Goal: Task Accomplishment & Management: Manage account settings

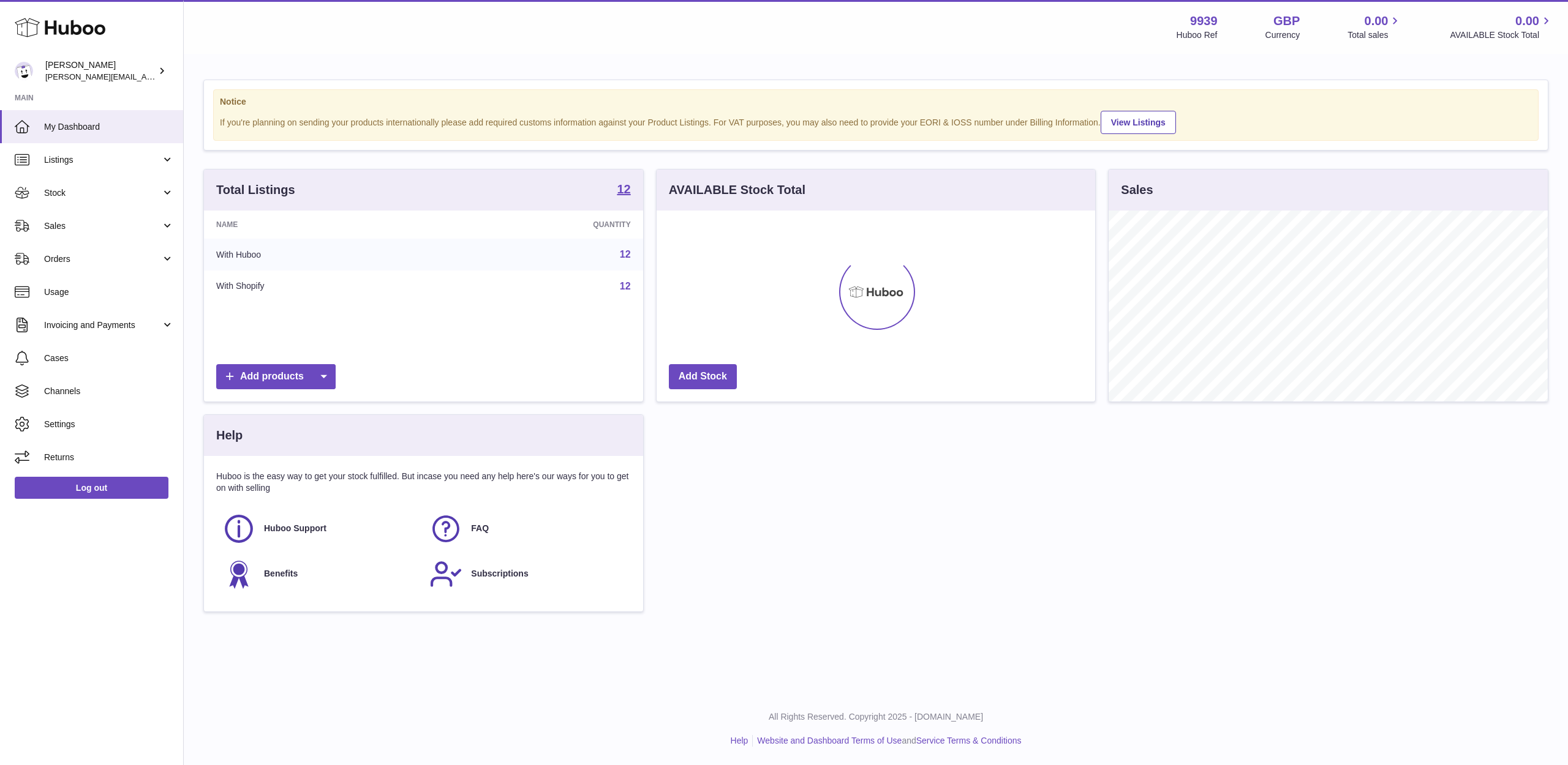
scroll to position [191, 439]
click at [124, 234] on link "Sales" at bounding box center [91, 226] width 183 height 34
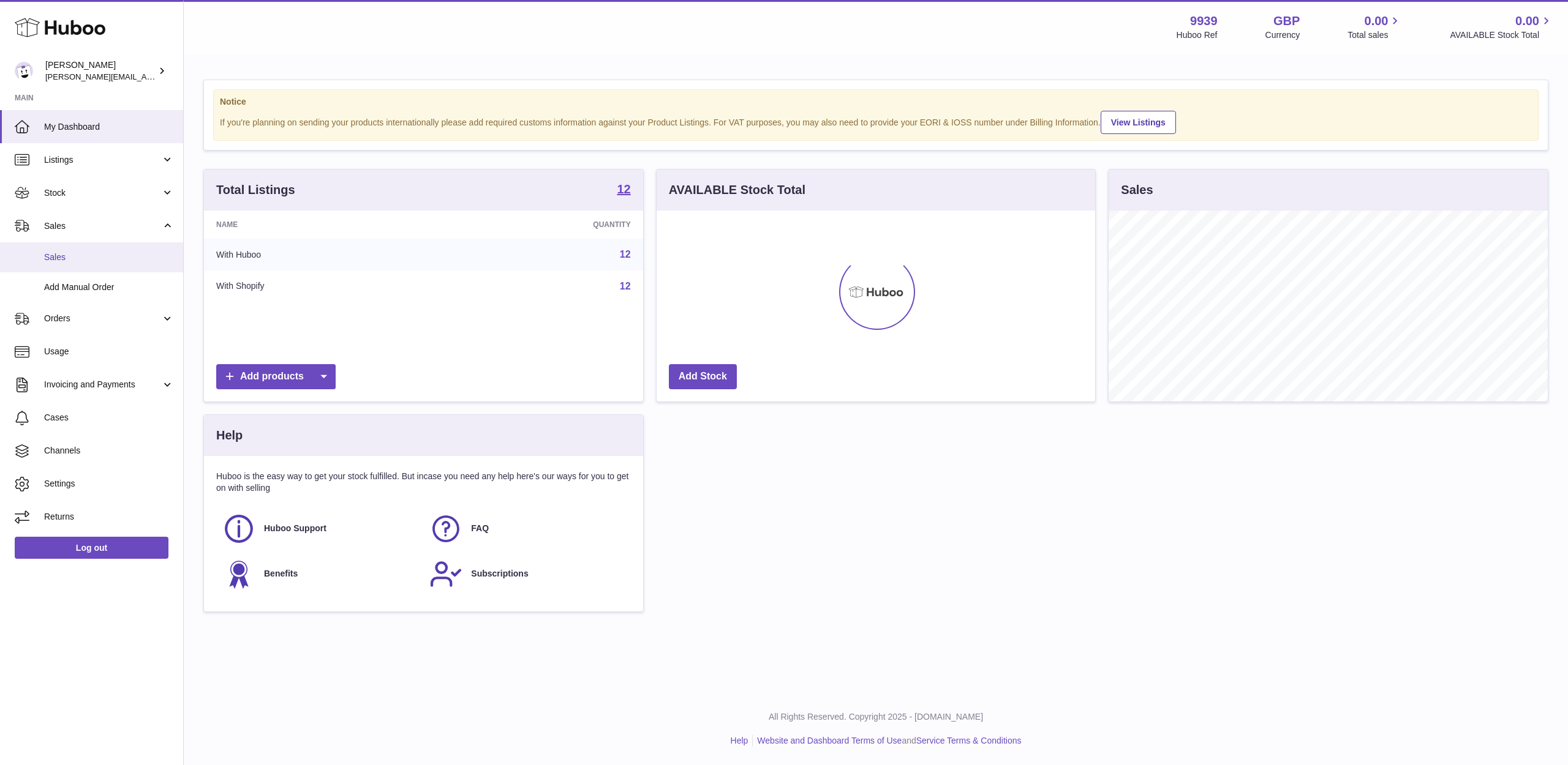
click at [125, 257] on span "Sales" at bounding box center [109, 258] width 130 height 11
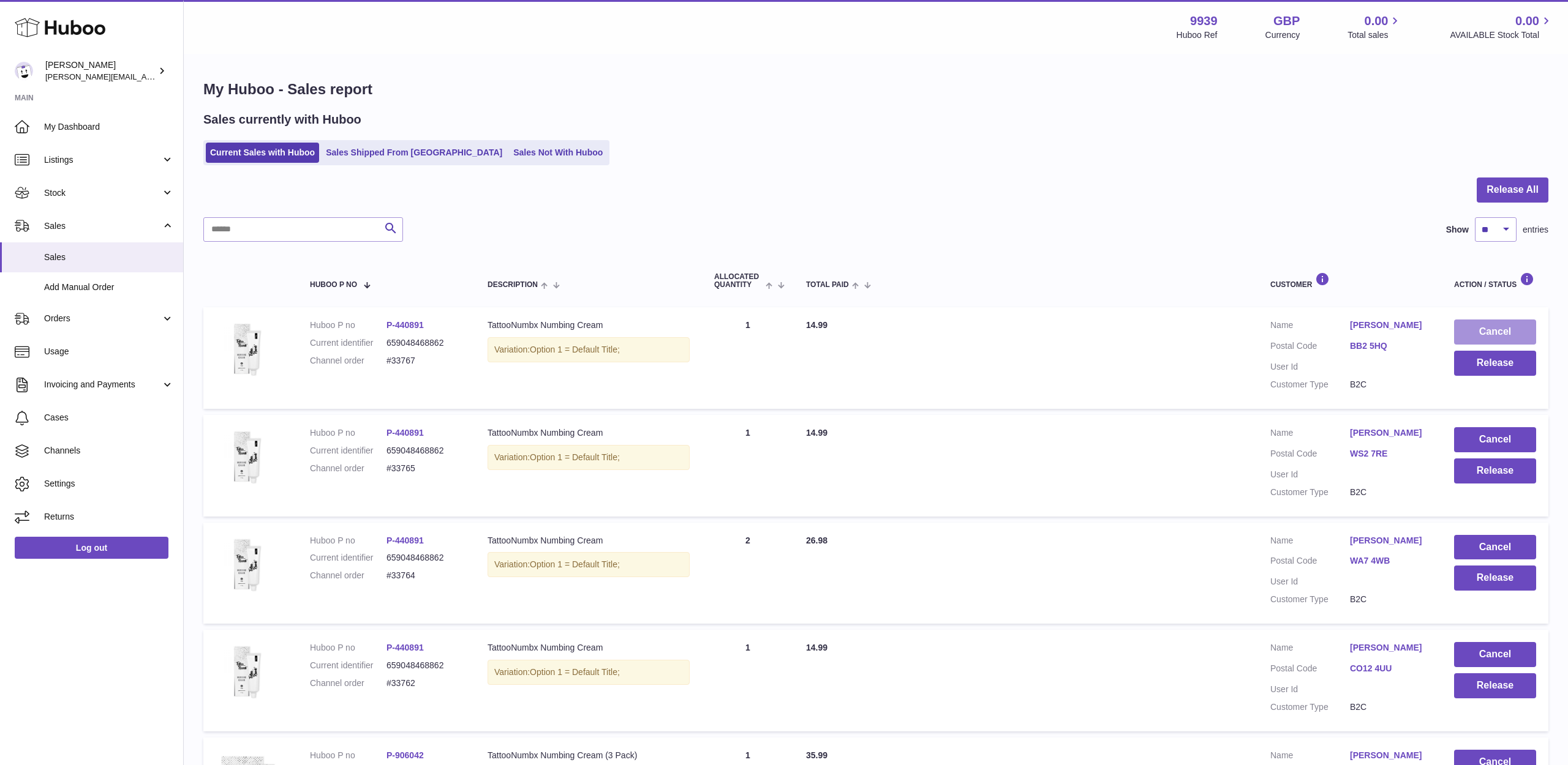
click at [1526, 330] on button "Cancel" at bounding box center [1495, 332] width 82 height 25
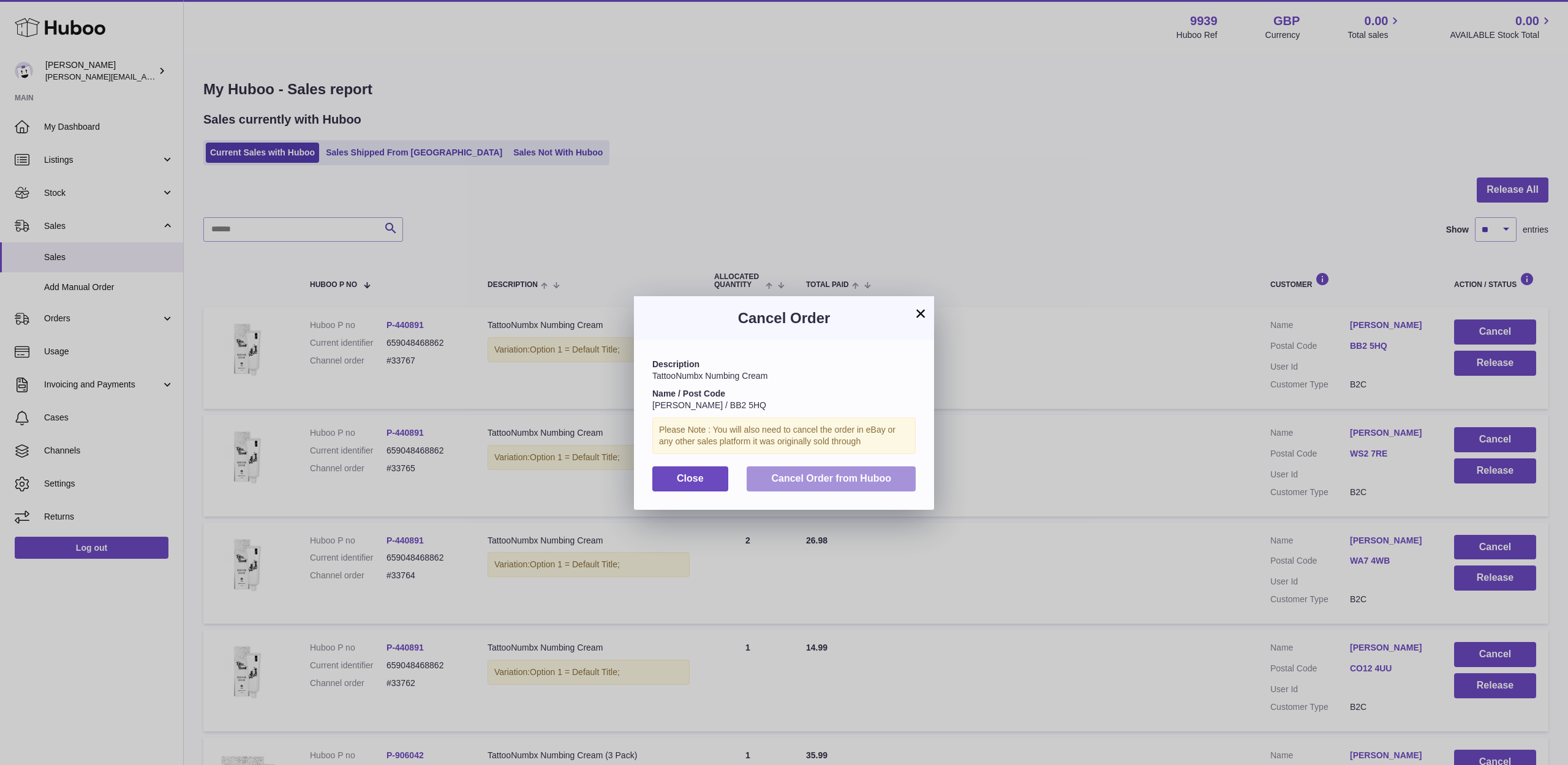
click at [823, 473] on span "Cancel Order from Huboo" at bounding box center [830, 478] width 120 height 11
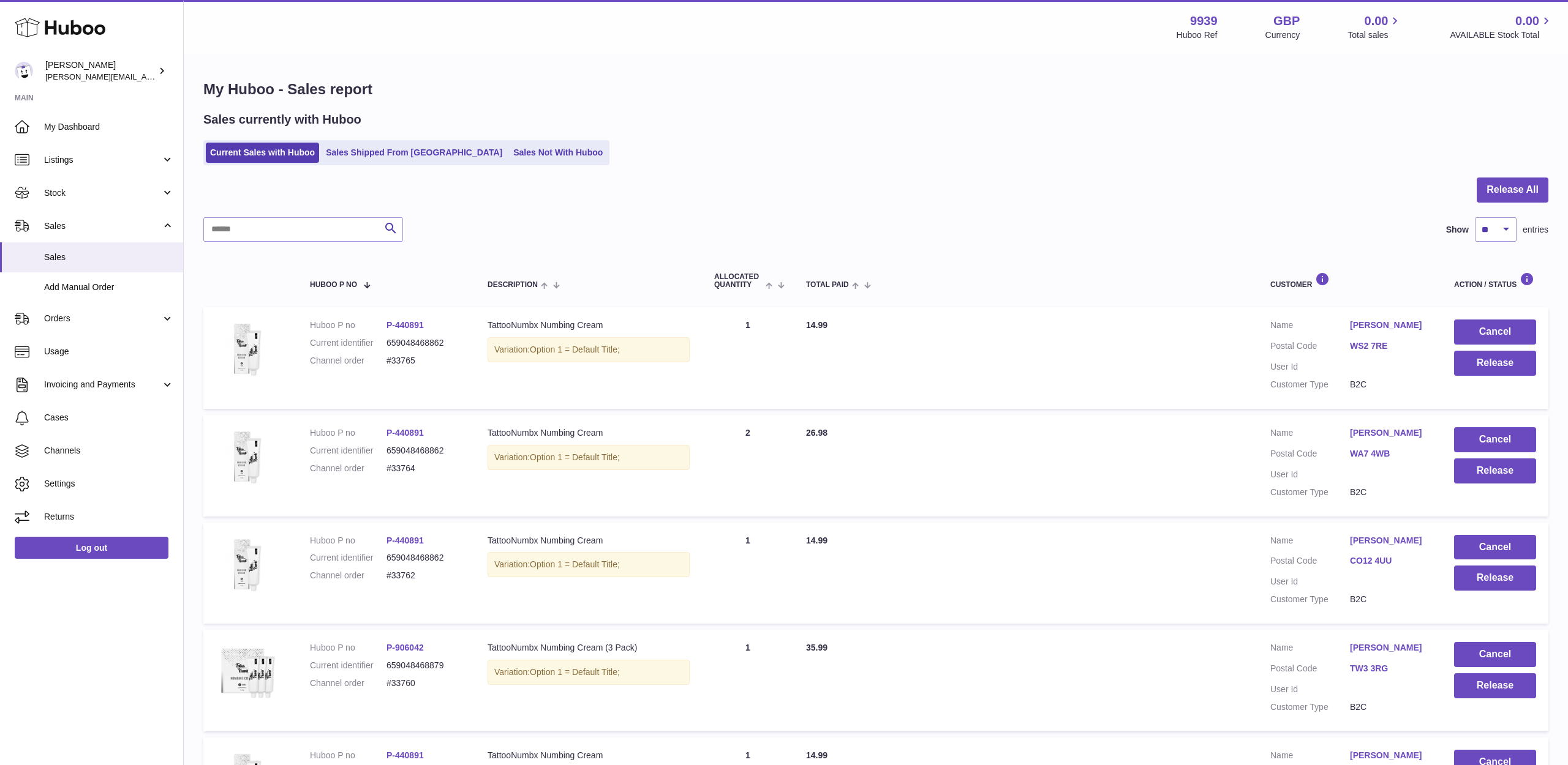
click at [1492, 331] on button "Cancel" at bounding box center [1495, 332] width 82 height 25
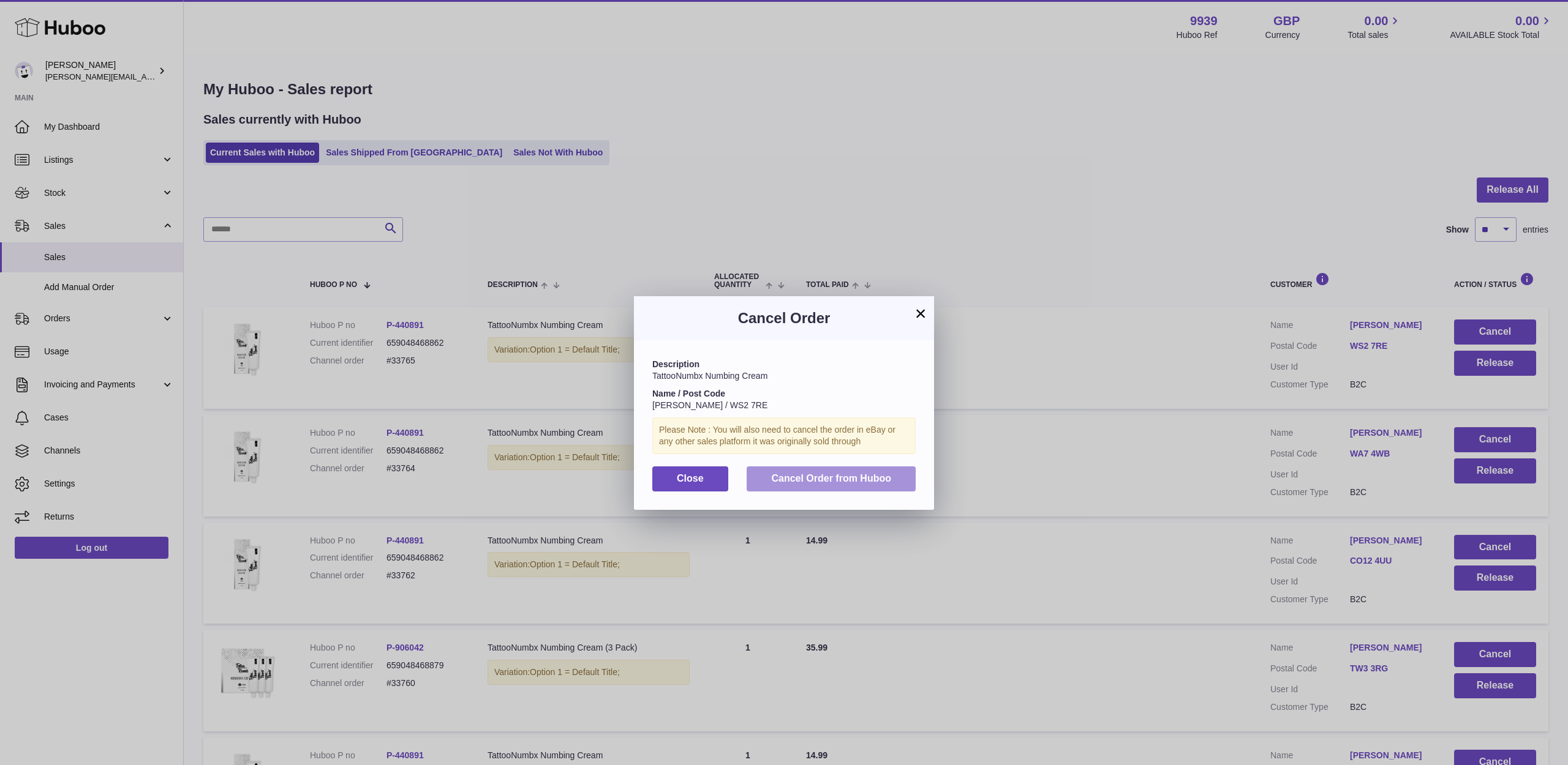
click at [853, 467] on button "Cancel Order from Huboo" at bounding box center [830, 479] width 169 height 25
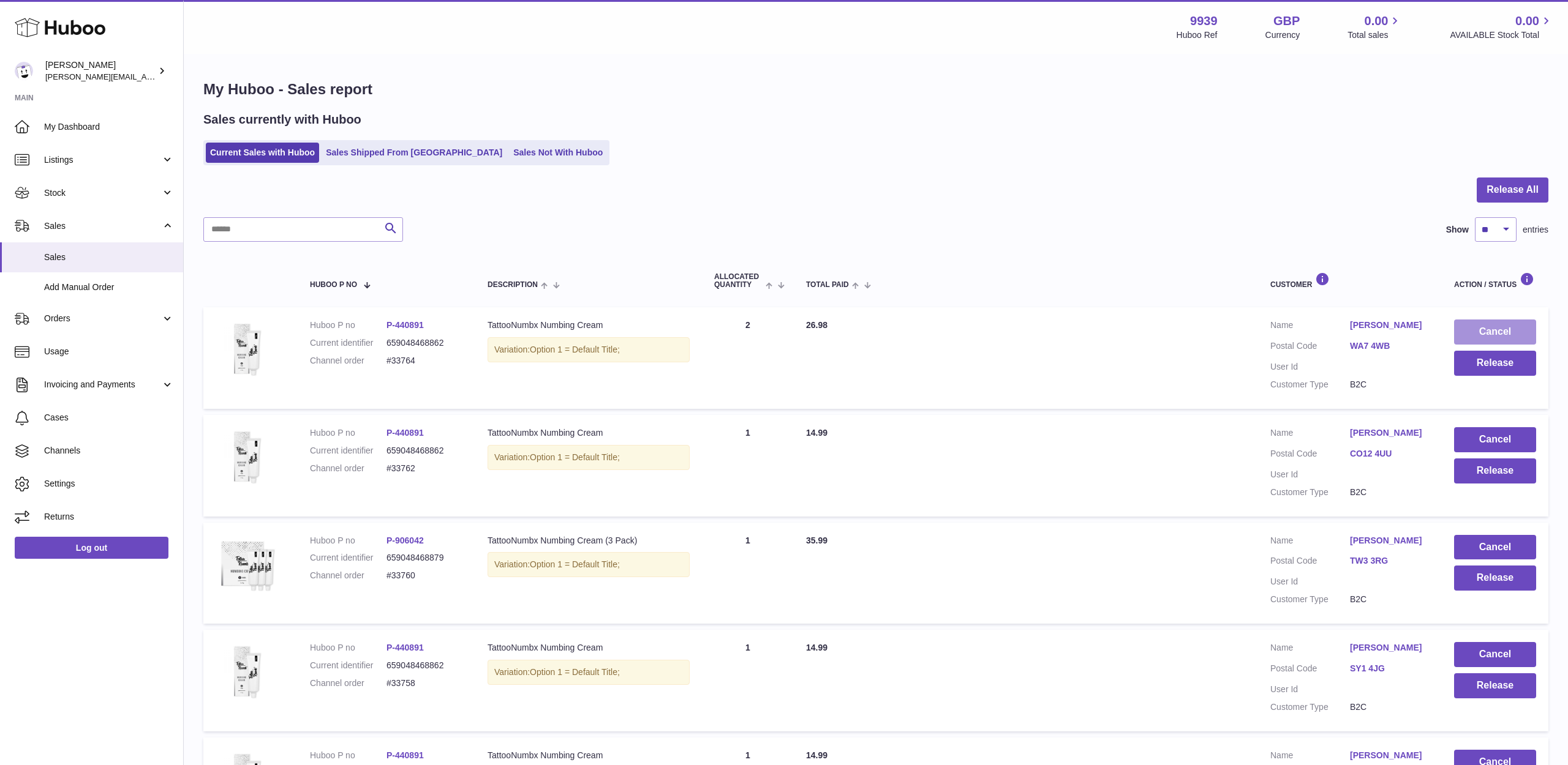
click at [1466, 329] on button "Cancel" at bounding box center [1495, 332] width 82 height 25
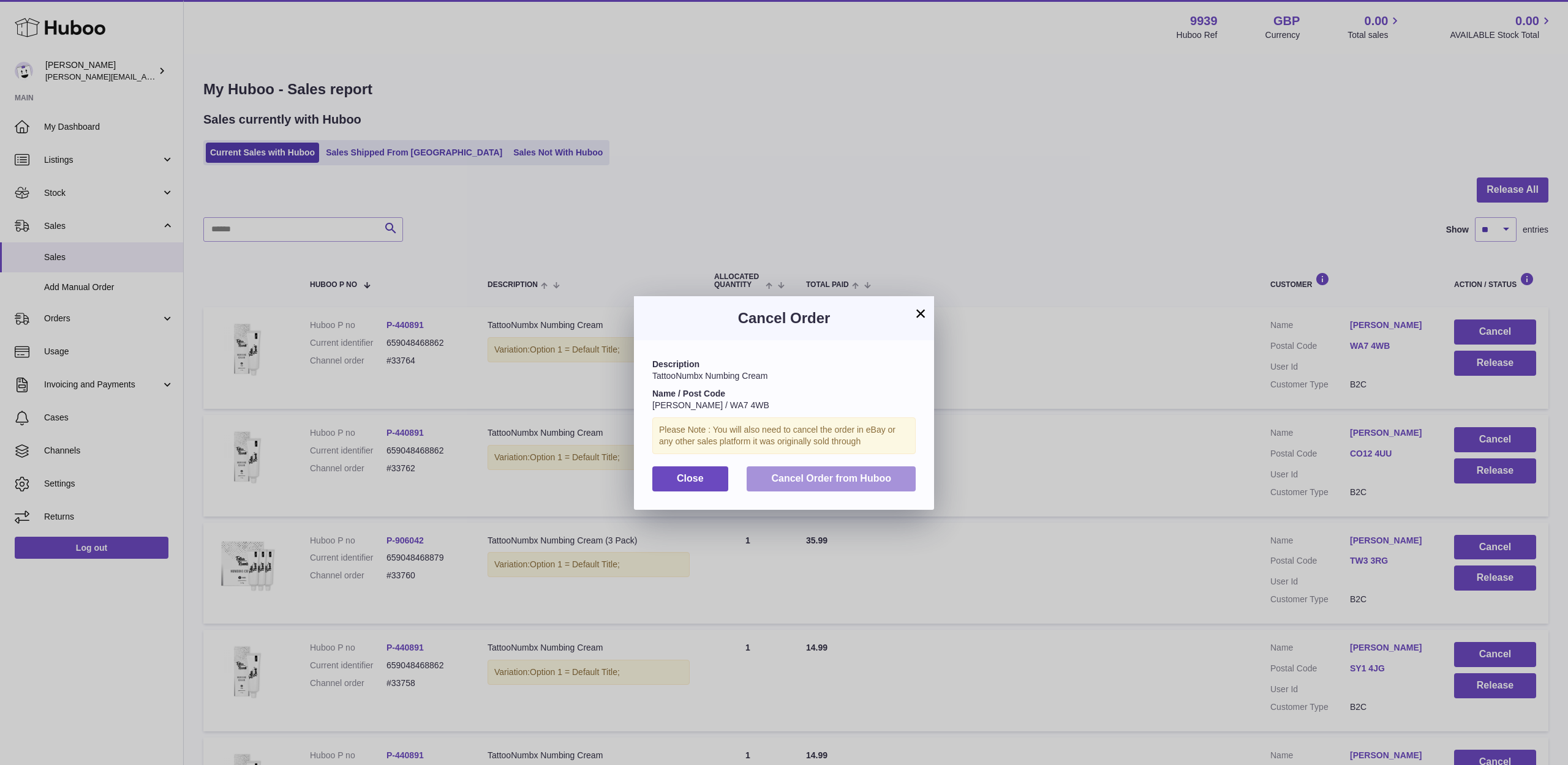
click at [886, 478] on span "Cancel Order from Huboo" at bounding box center [830, 478] width 120 height 11
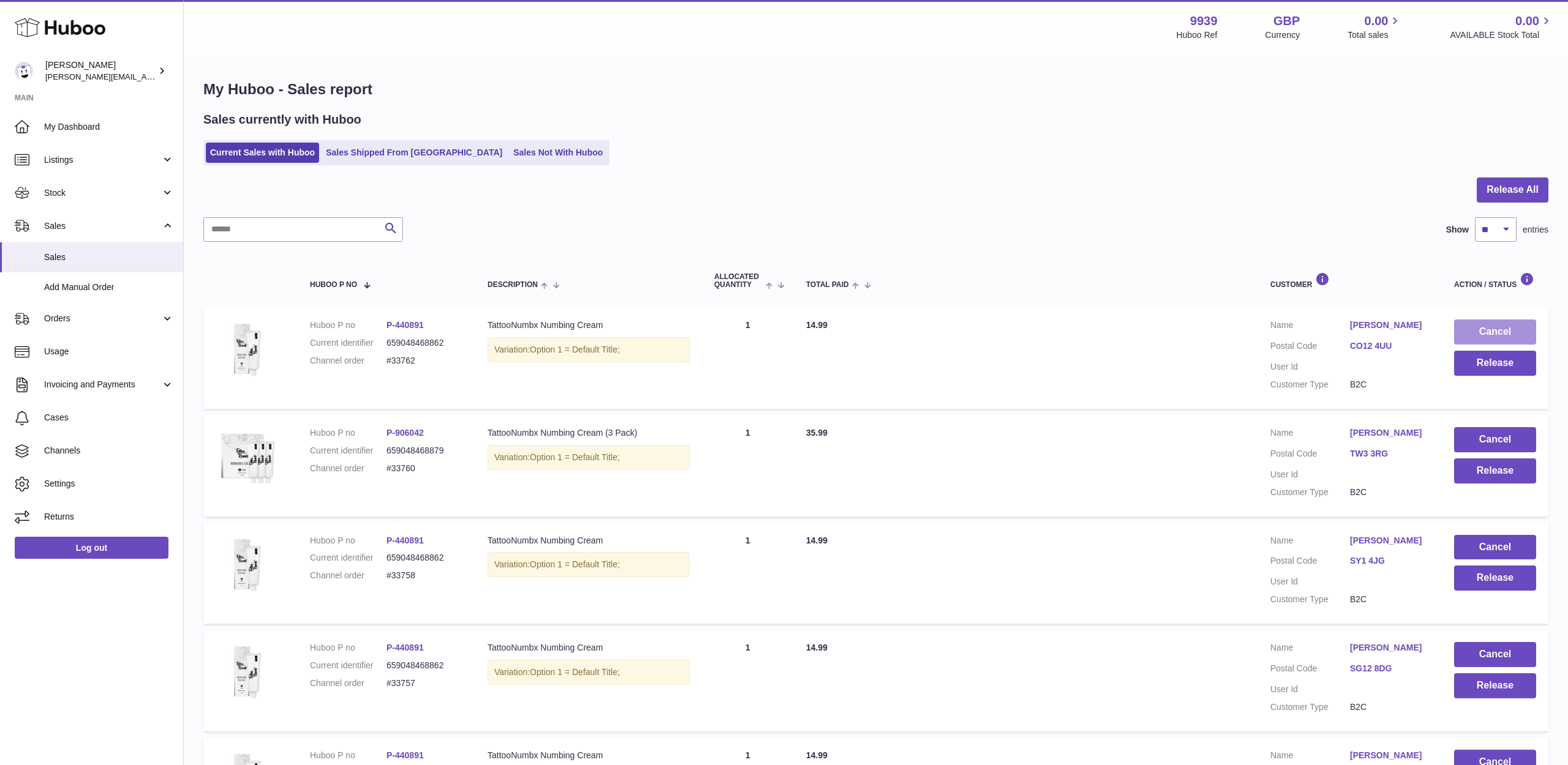
click at [1485, 327] on button "Cancel" at bounding box center [1495, 332] width 82 height 25
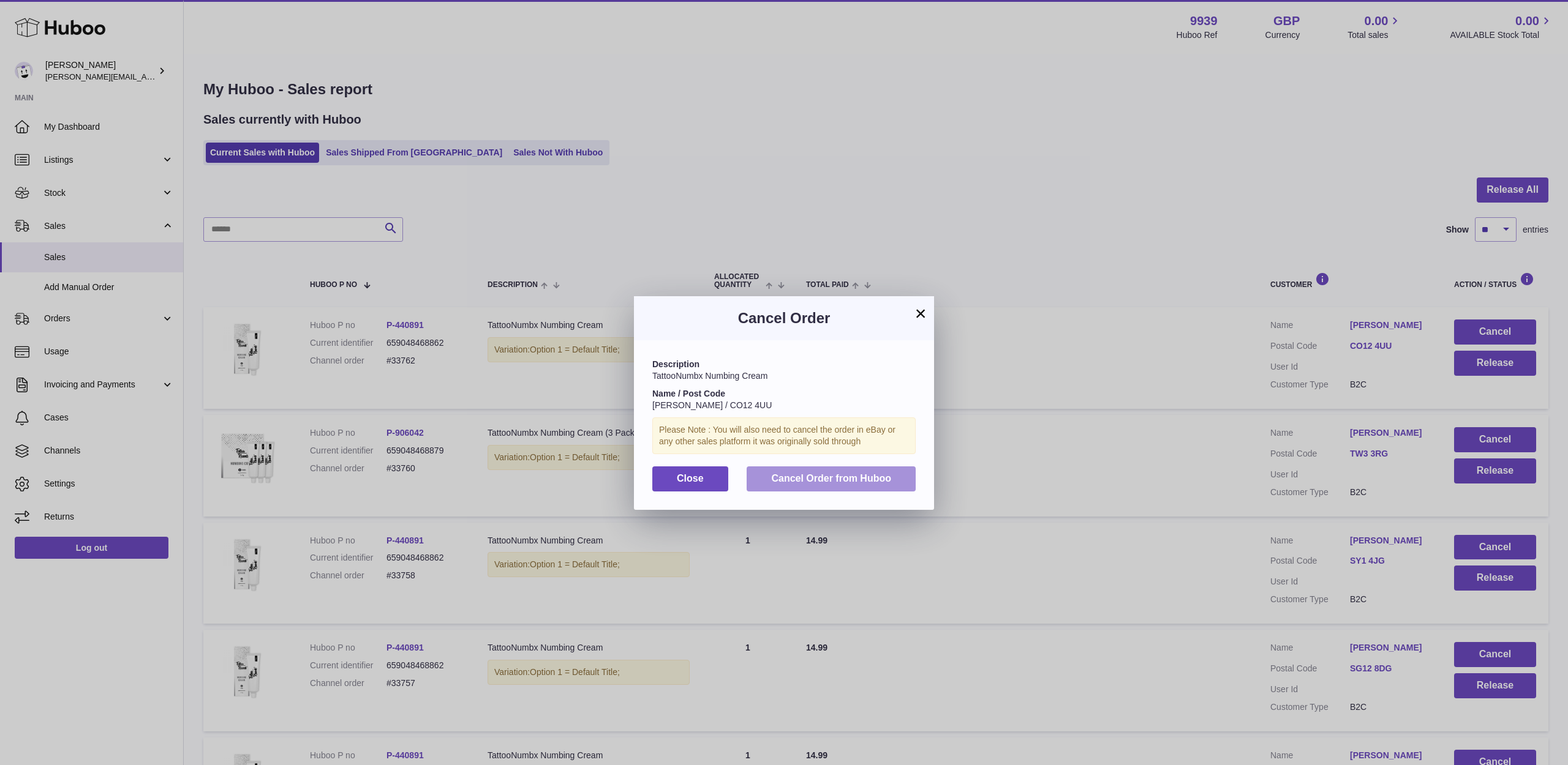
click at [891, 473] on button "Cancel Order from Huboo" at bounding box center [830, 479] width 169 height 25
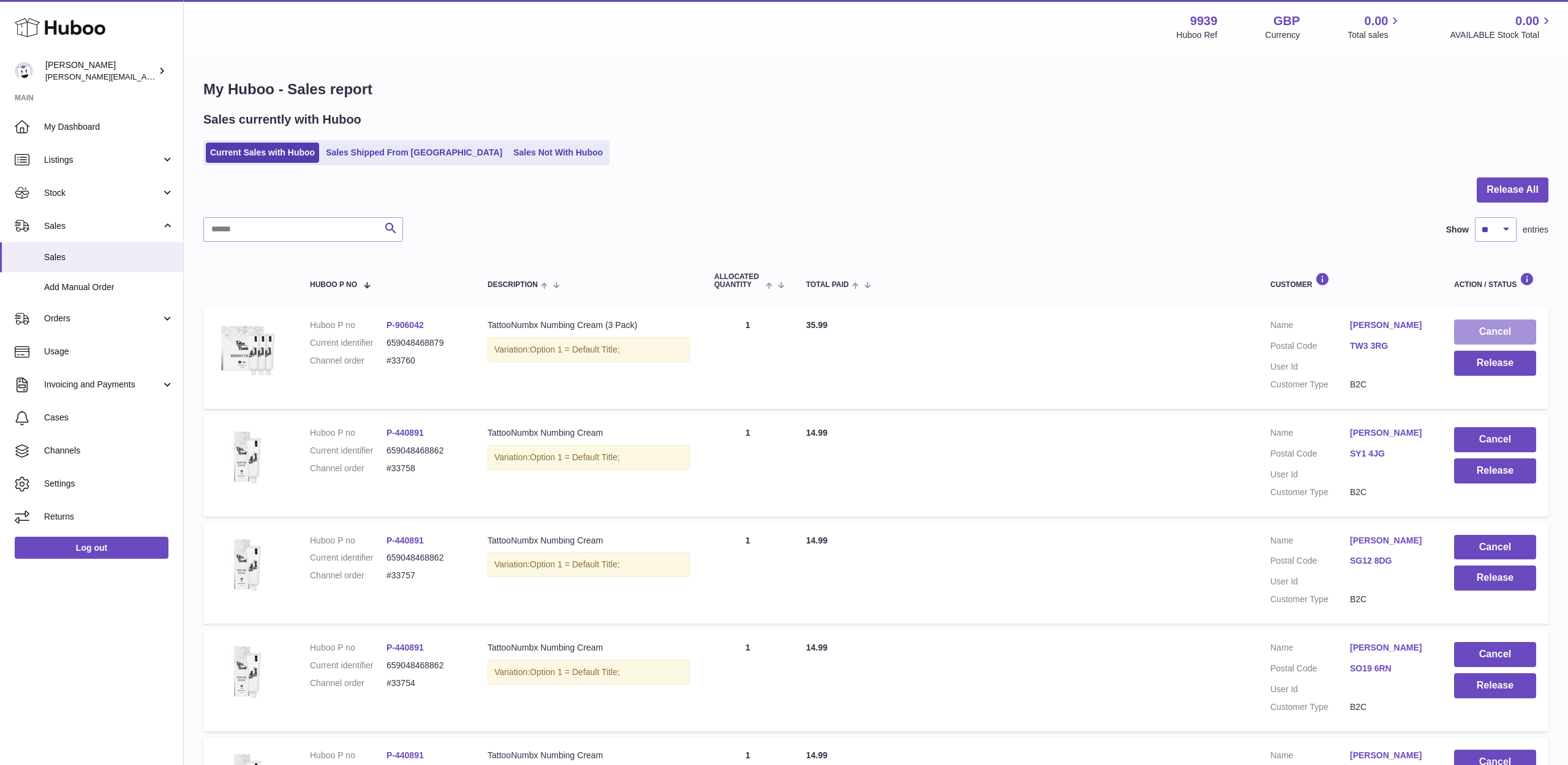
click at [1478, 333] on button "Cancel" at bounding box center [1495, 332] width 82 height 25
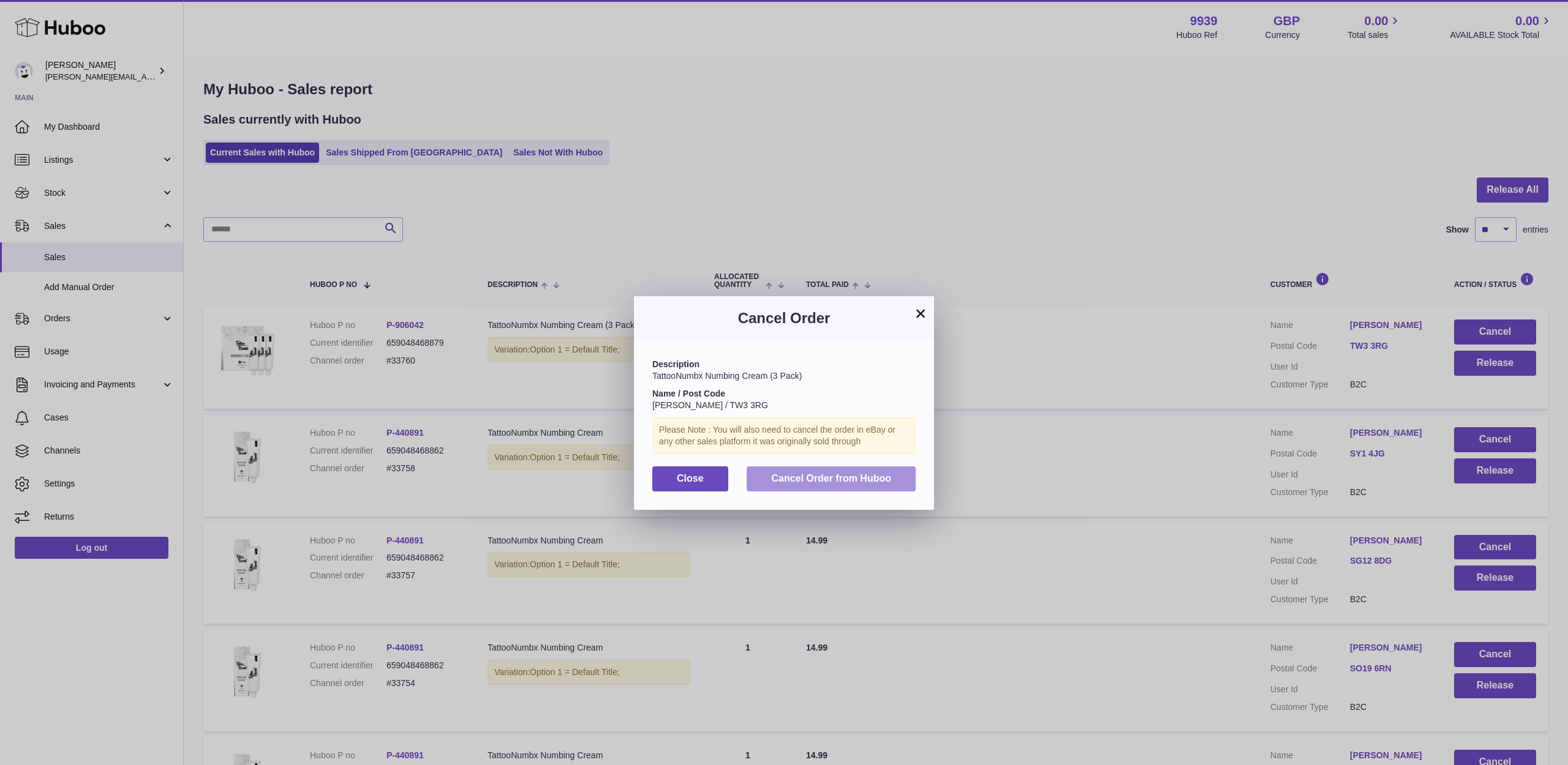
click at [907, 483] on button "Cancel Order from Huboo" at bounding box center [830, 479] width 169 height 25
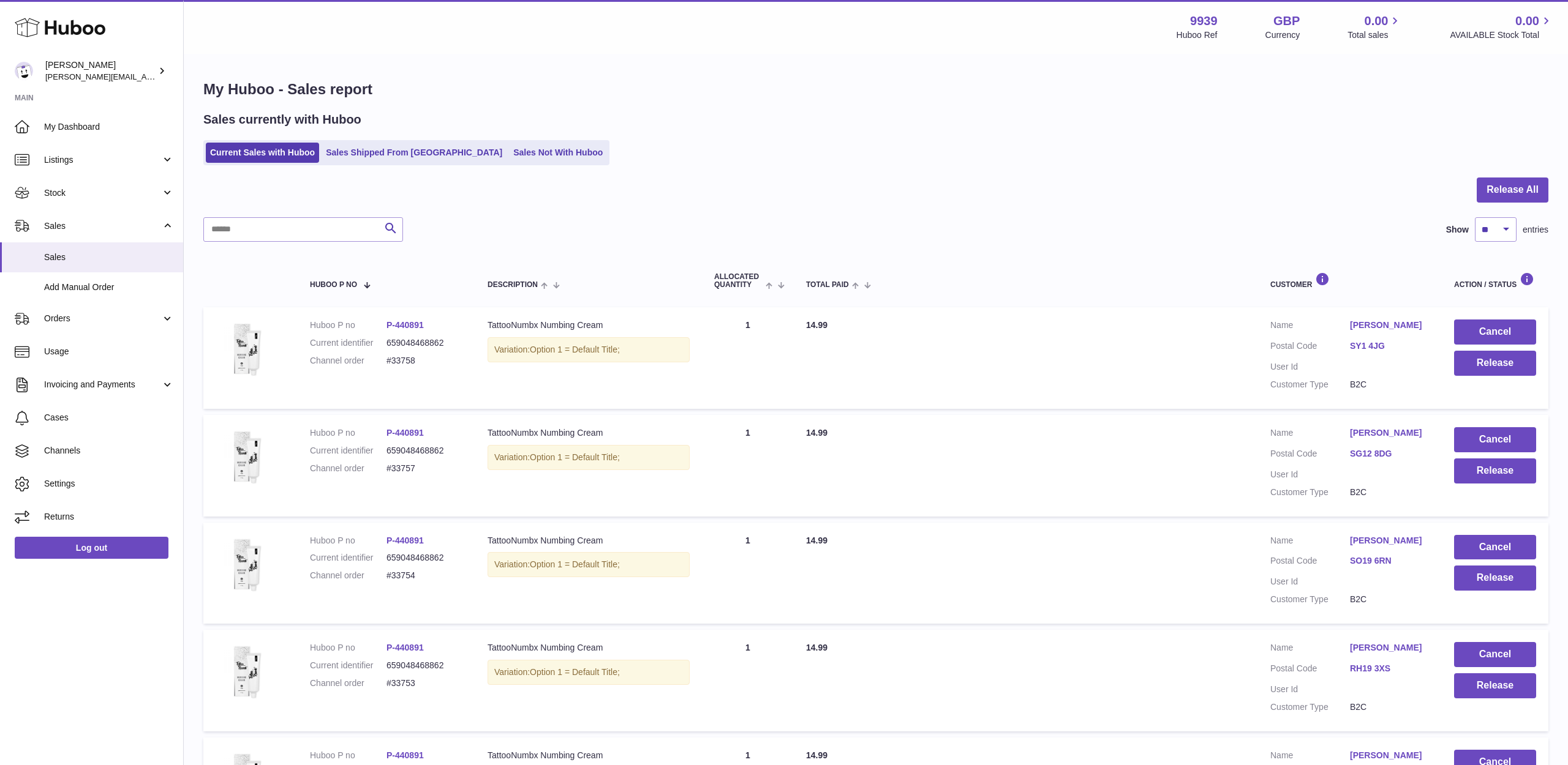
click at [1501, 333] on button "Cancel" at bounding box center [1495, 332] width 82 height 25
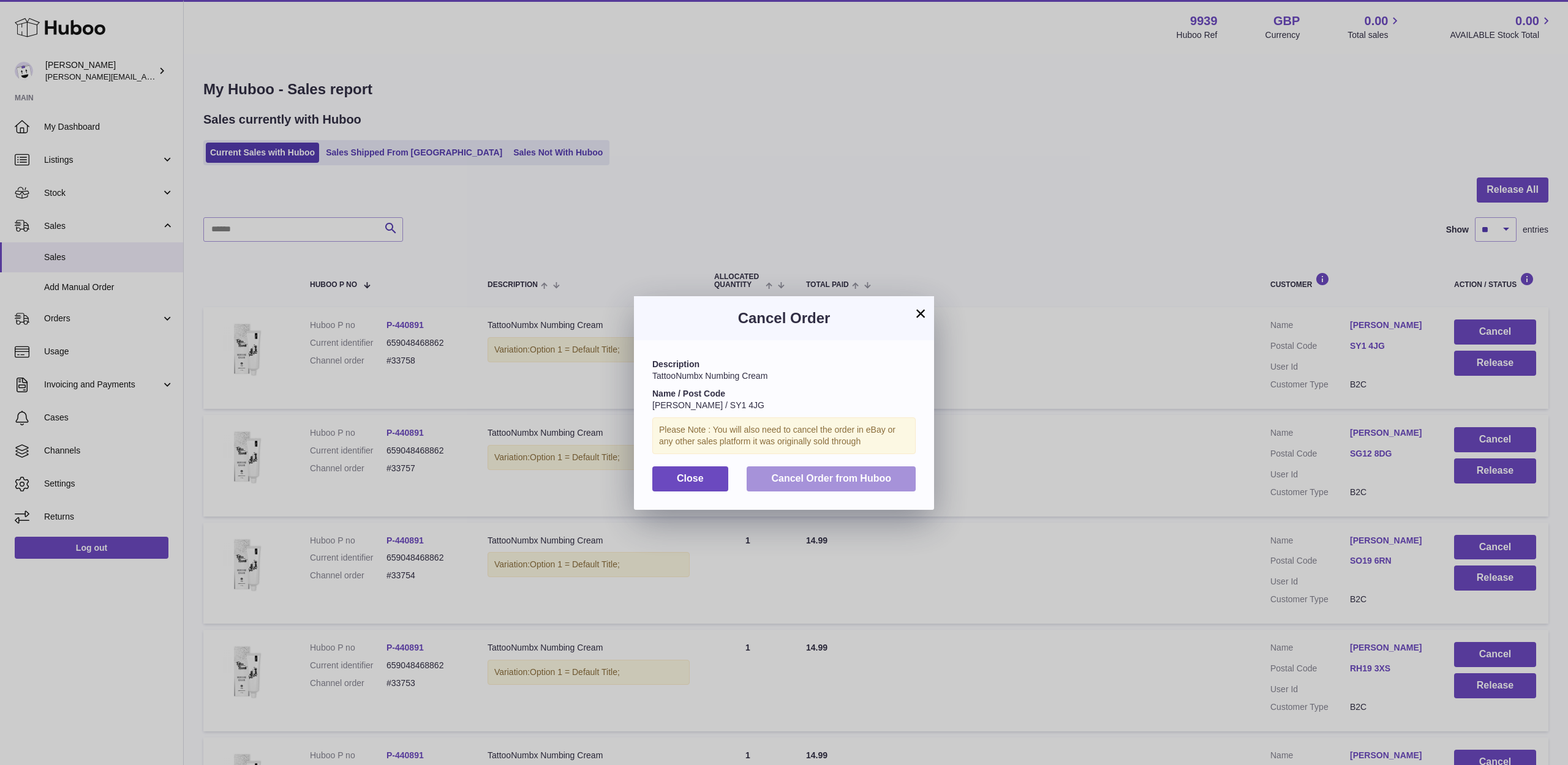
click at [884, 469] on button "Cancel Order from Huboo" at bounding box center [830, 479] width 169 height 25
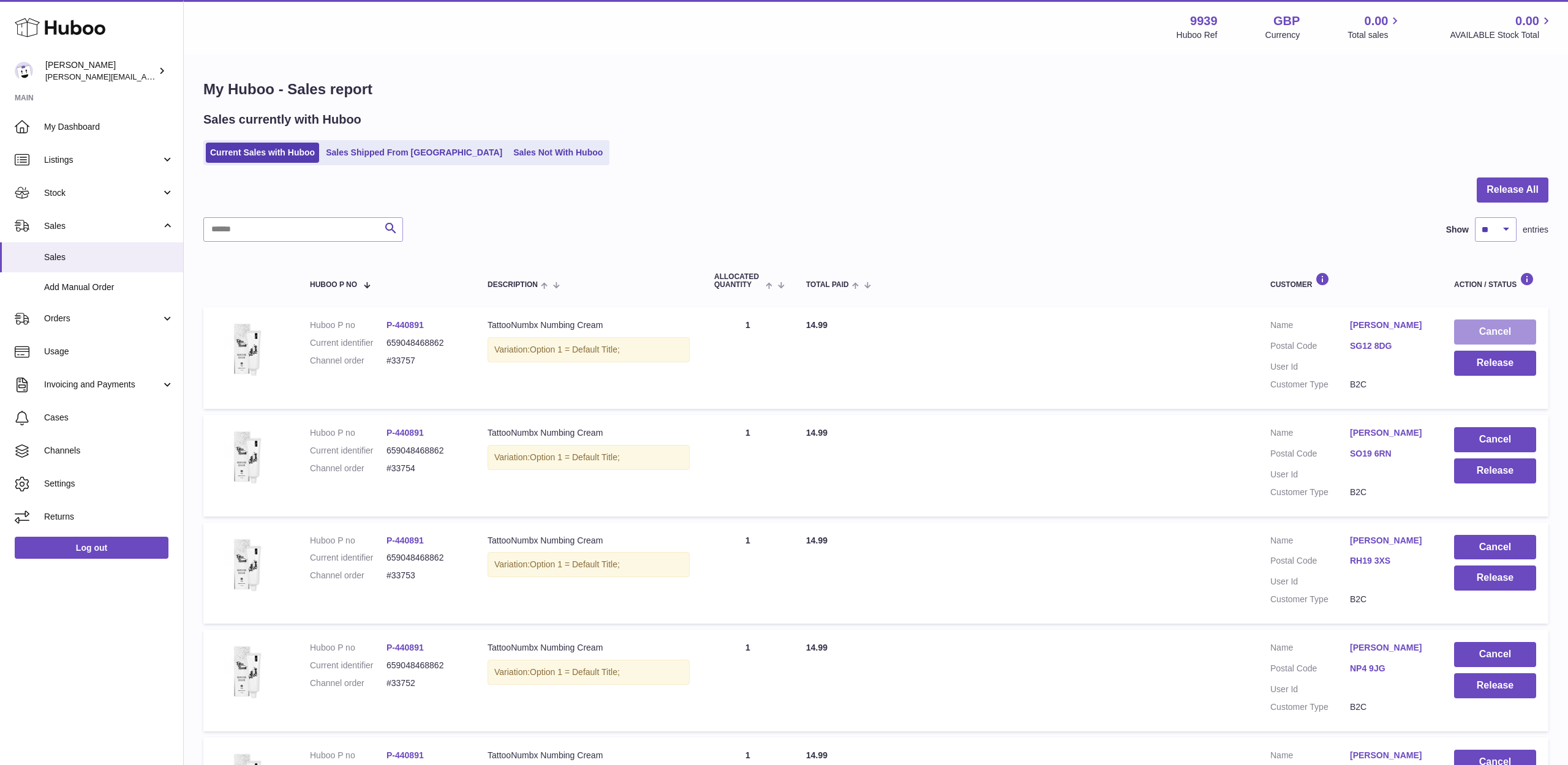
click at [1467, 336] on button "Cancel" at bounding box center [1495, 332] width 82 height 25
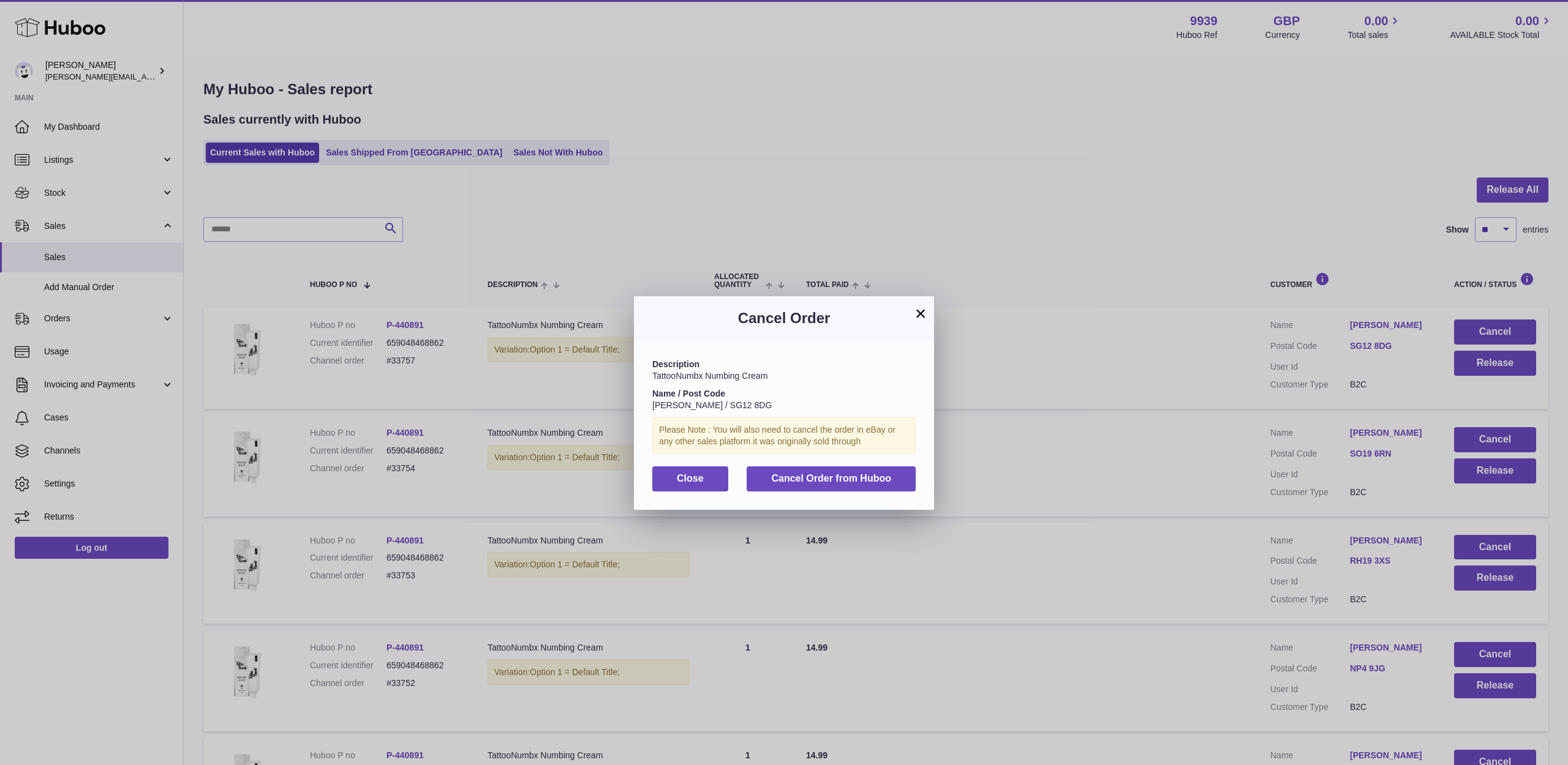
click at [901, 484] on button "Cancel Order from Huboo" at bounding box center [830, 479] width 169 height 25
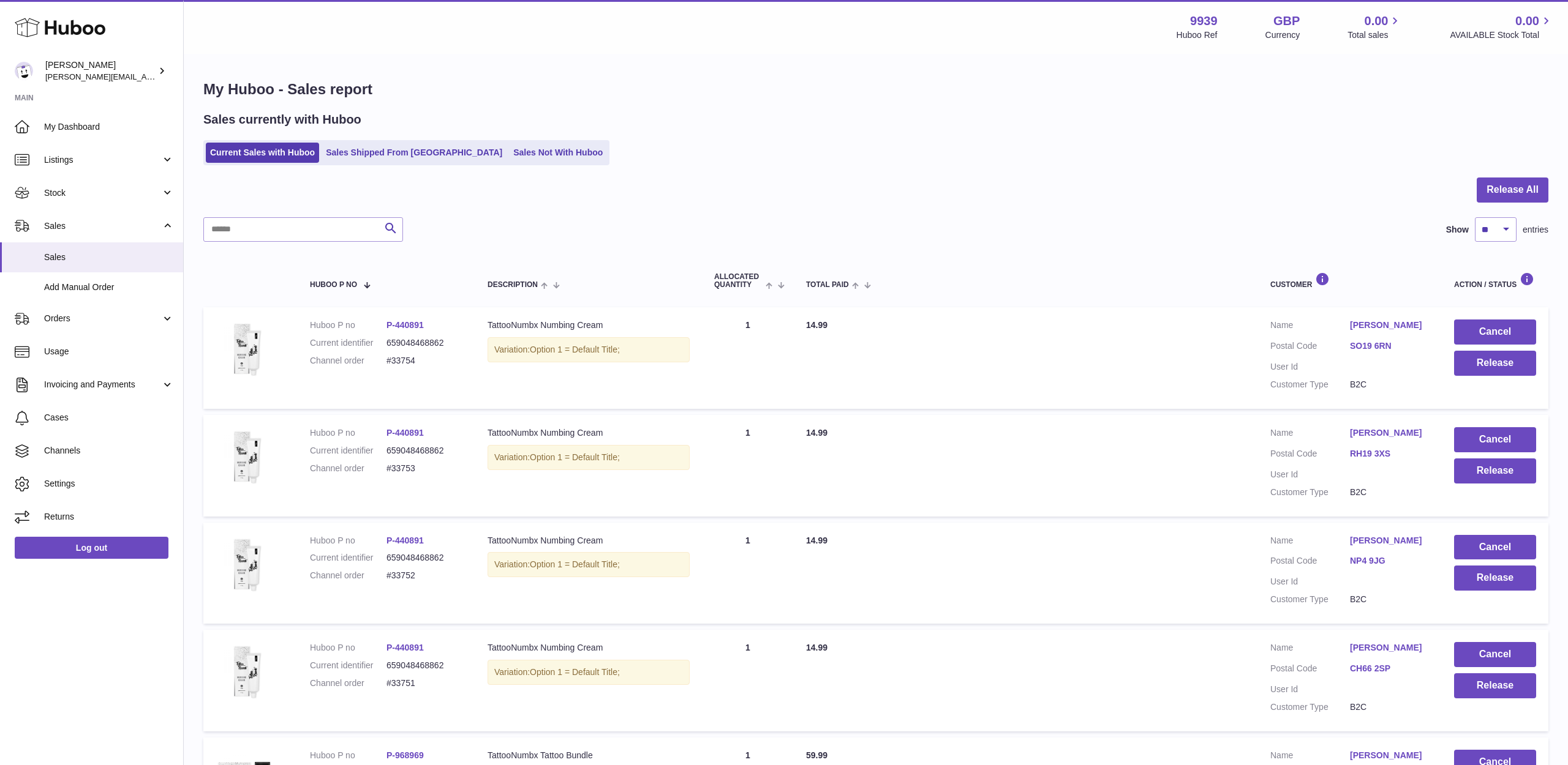
click at [1487, 335] on button "Cancel" at bounding box center [1495, 332] width 82 height 25
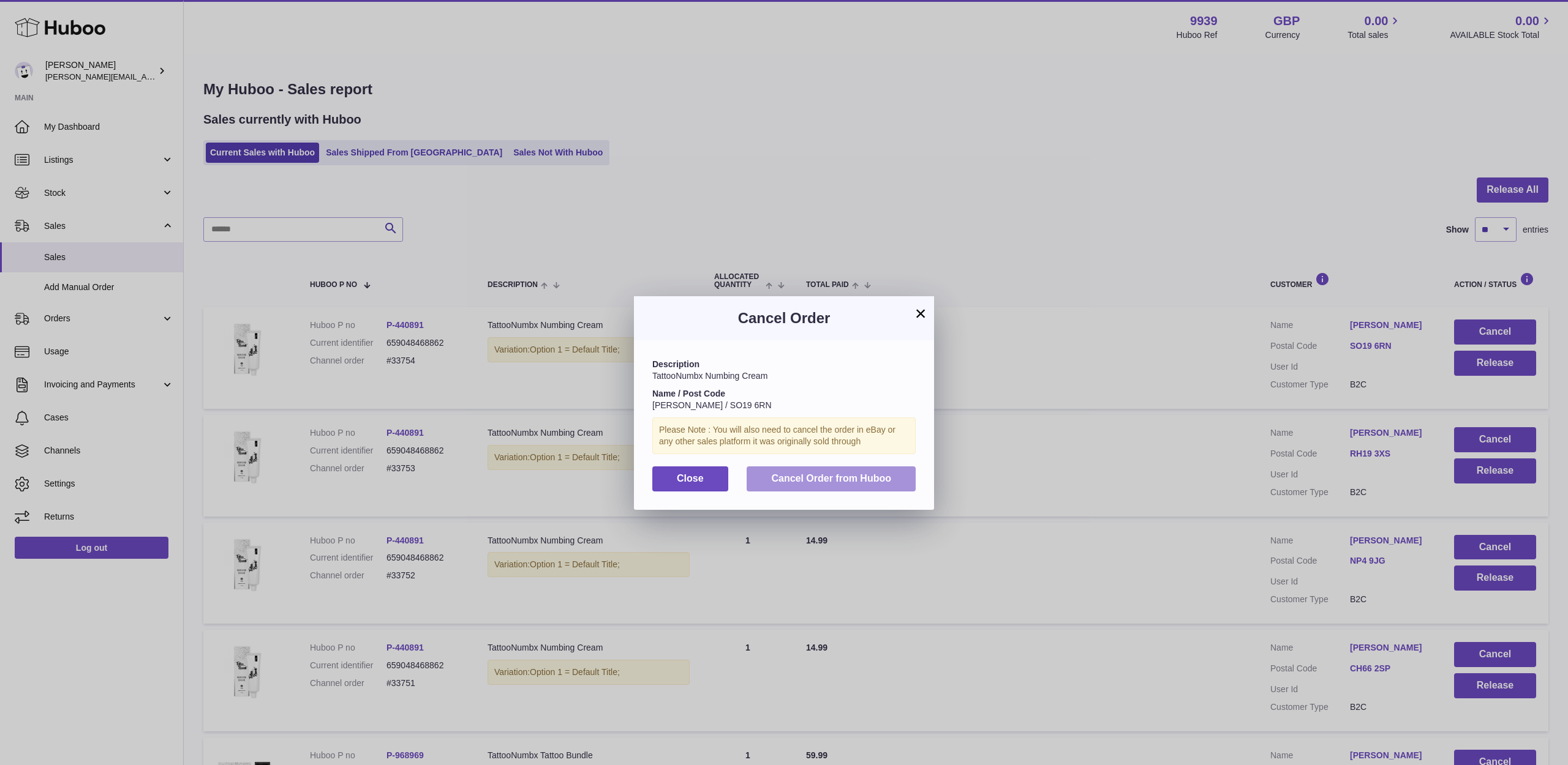
click at [906, 474] on button "Cancel Order from Huboo" at bounding box center [830, 479] width 169 height 25
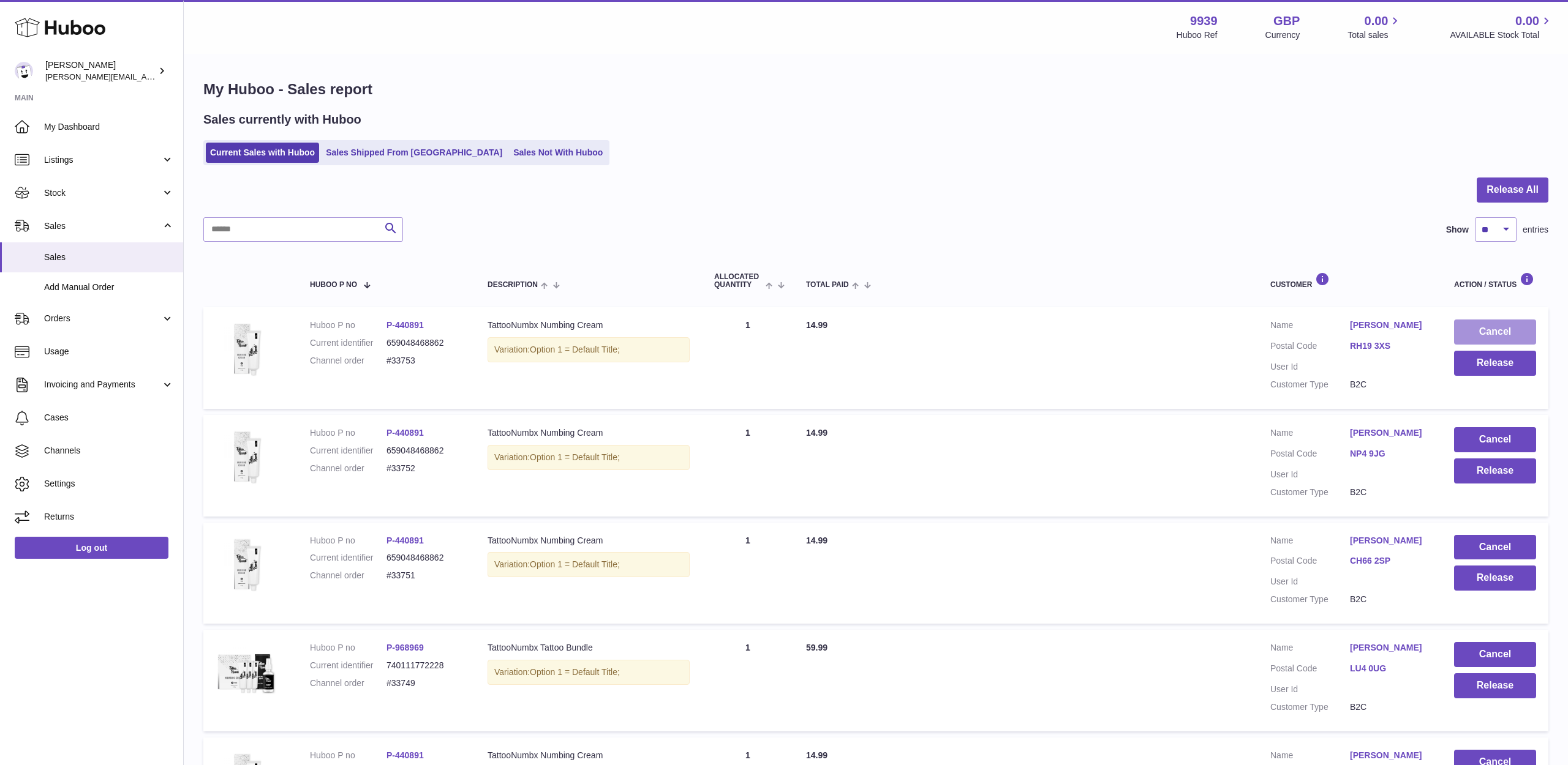
click at [1465, 337] on button "Cancel" at bounding box center [1495, 332] width 82 height 25
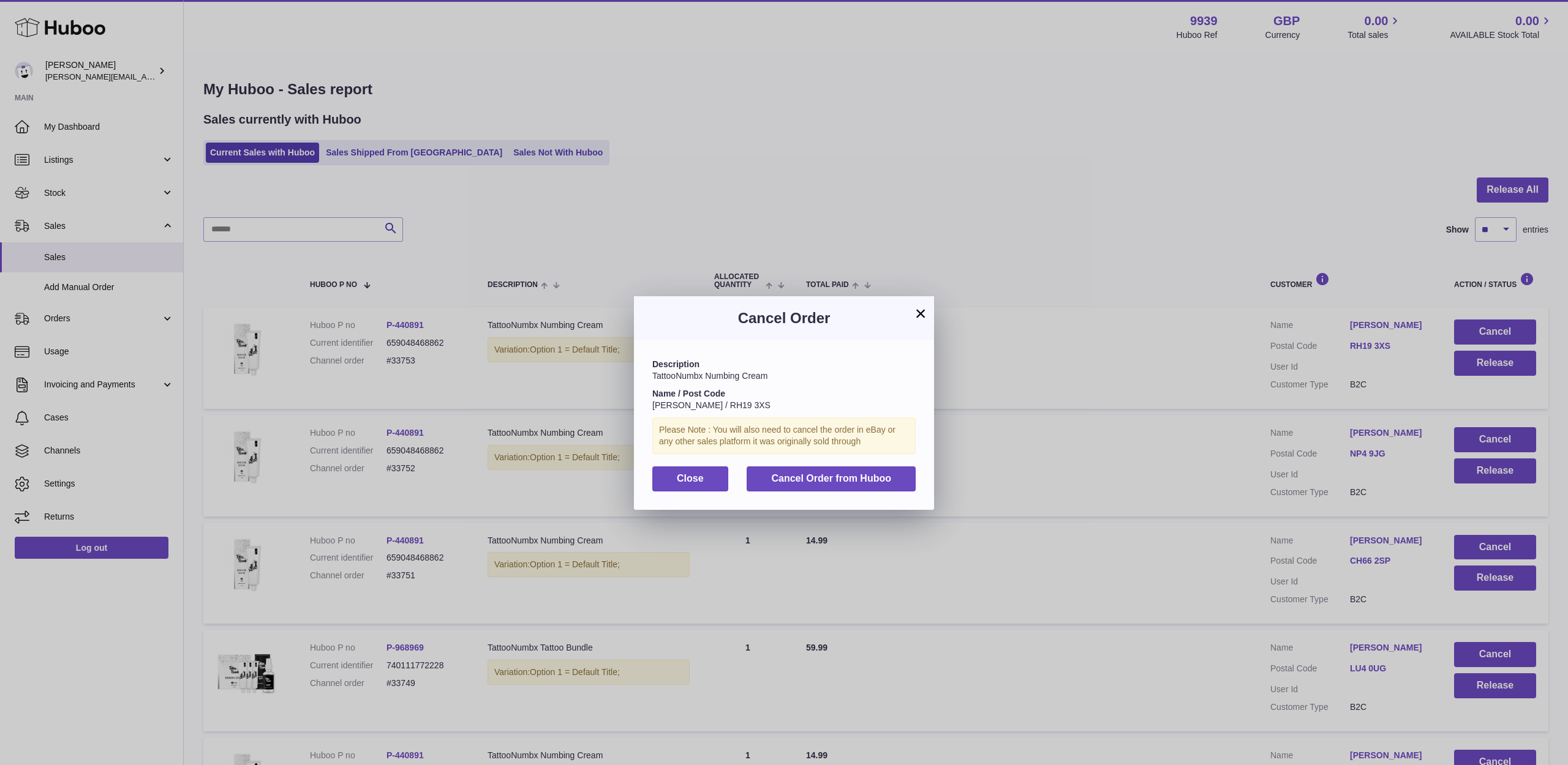
click at [876, 476] on span "Cancel Order from Huboo" at bounding box center [830, 478] width 120 height 11
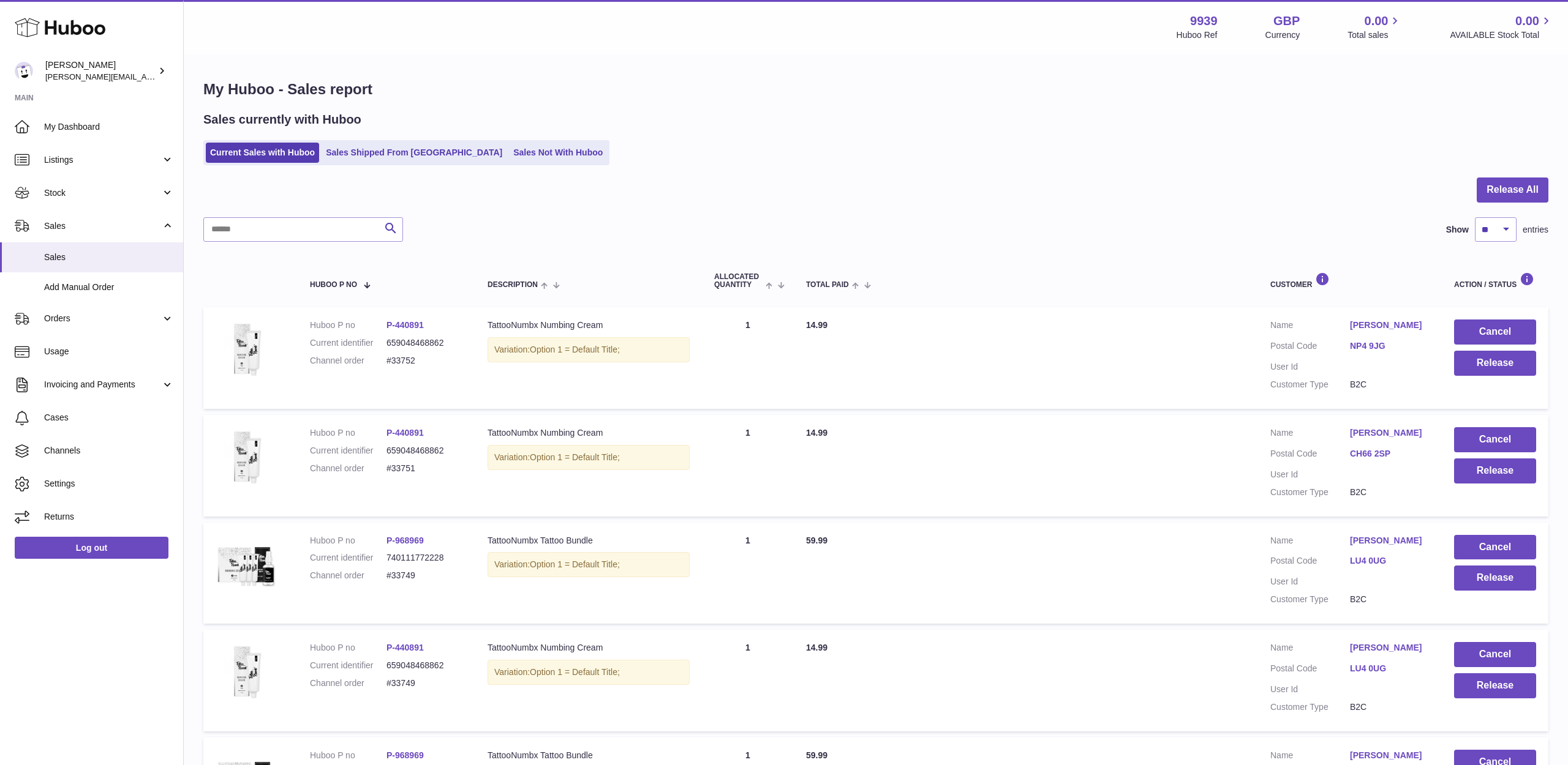
click at [1475, 332] on button "Cancel" at bounding box center [1495, 332] width 82 height 25
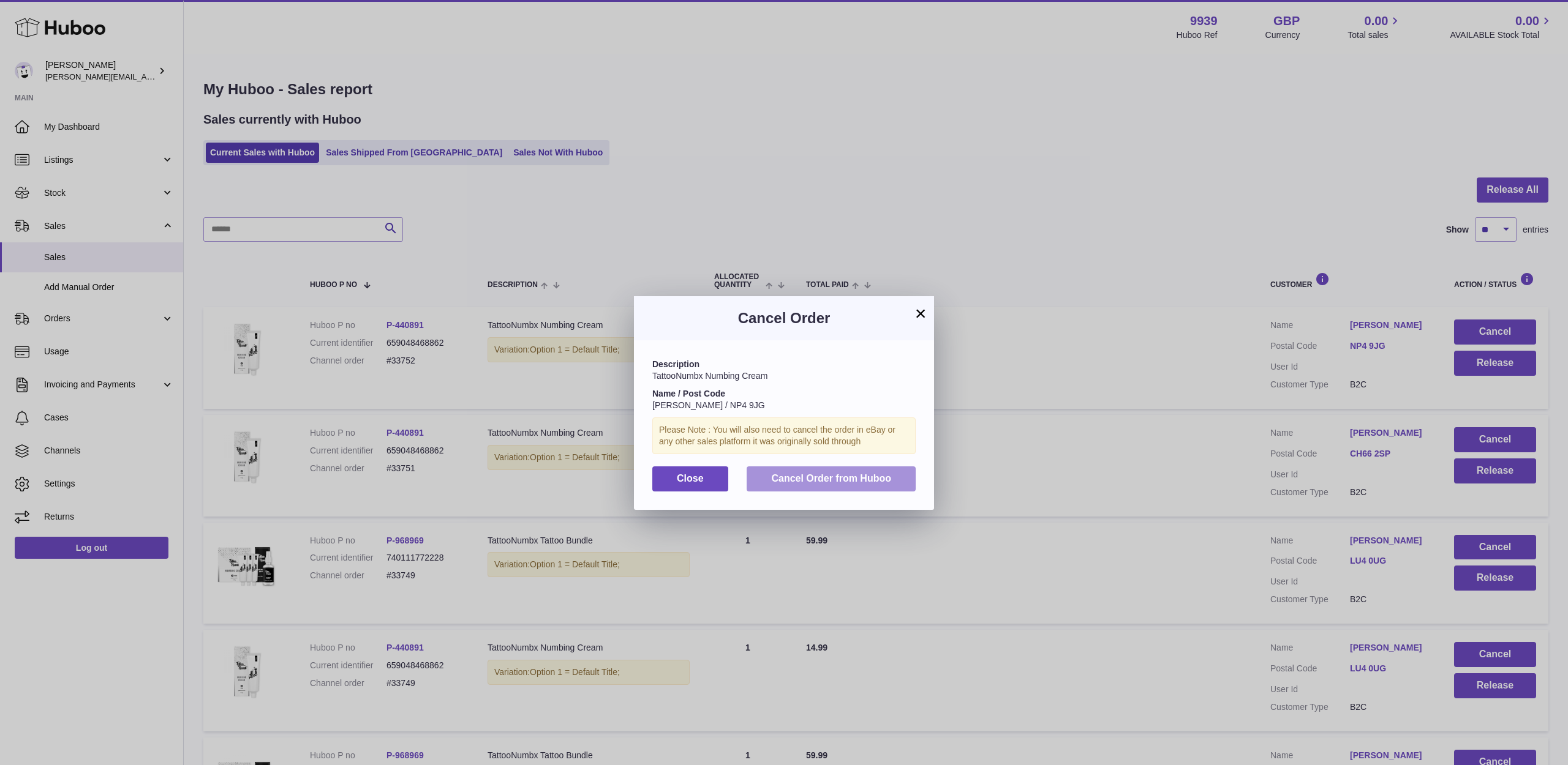
click at [902, 476] on button "Cancel Order from Huboo" at bounding box center [830, 479] width 169 height 25
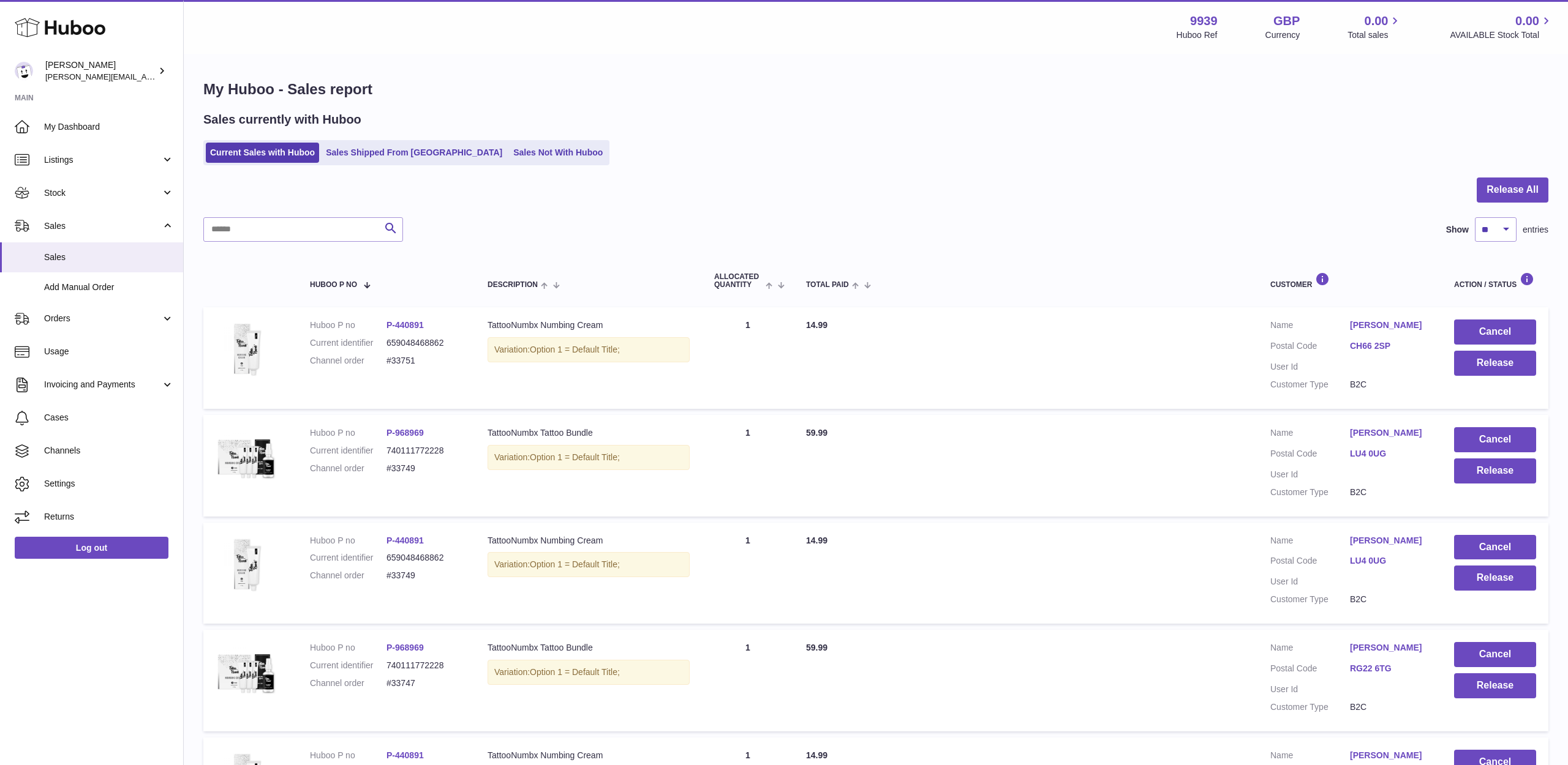
click at [1490, 328] on button "Cancel" at bounding box center [1495, 332] width 82 height 25
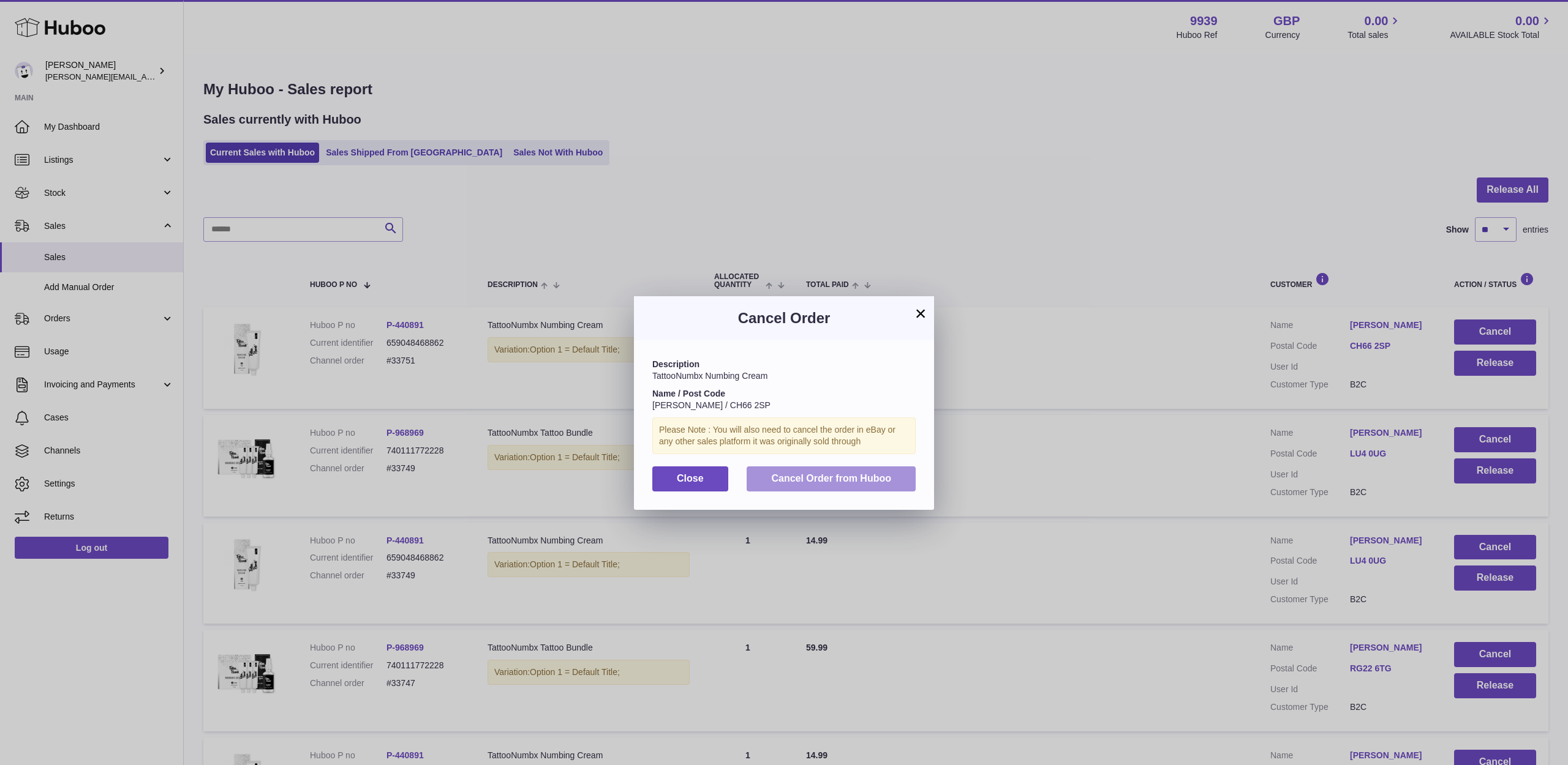
click at [899, 466] on button "Cancel Order from Huboo" at bounding box center [830, 479] width 169 height 25
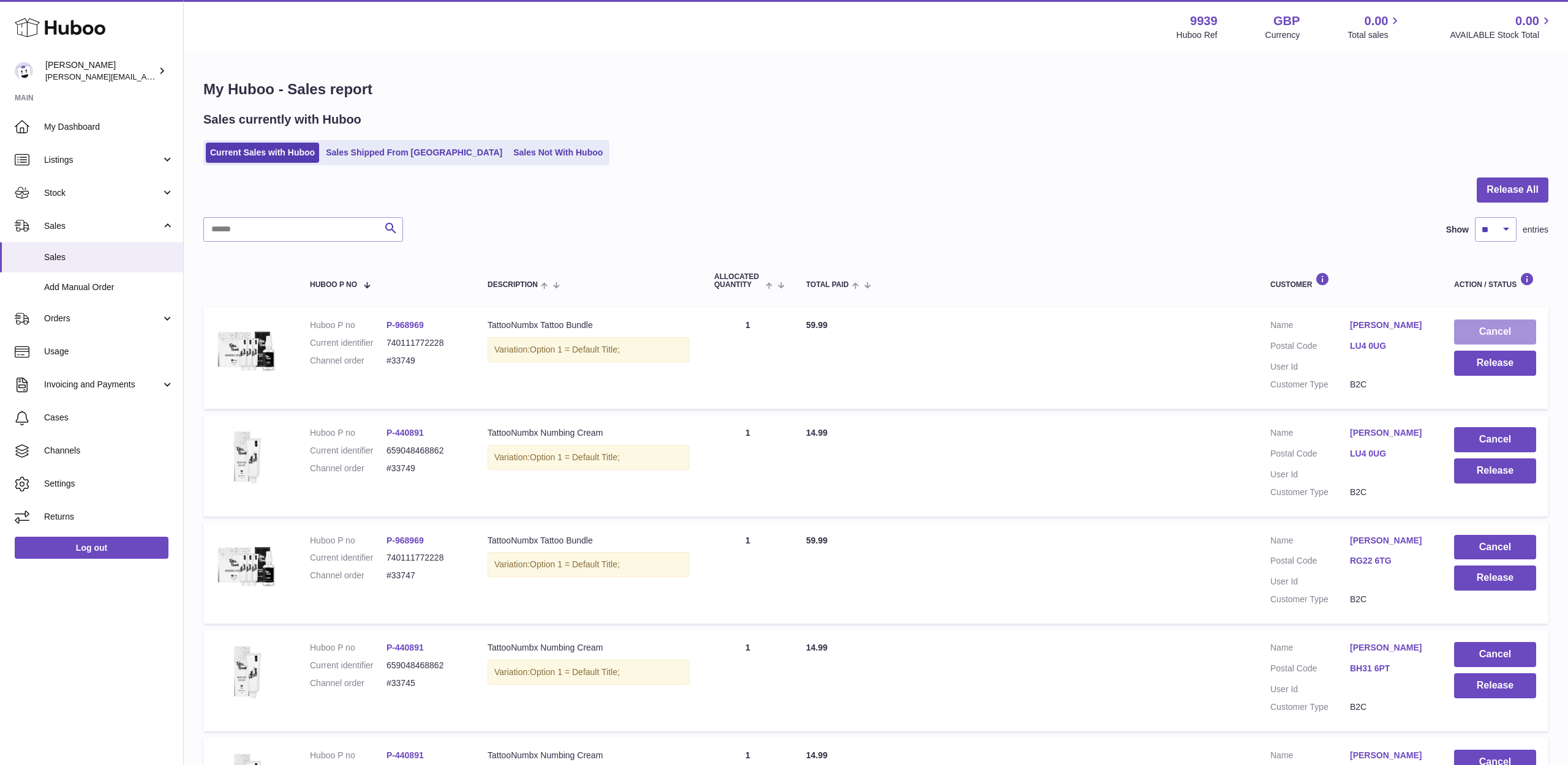
click at [1493, 333] on button "Cancel" at bounding box center [1495, 332] width 82 height 25
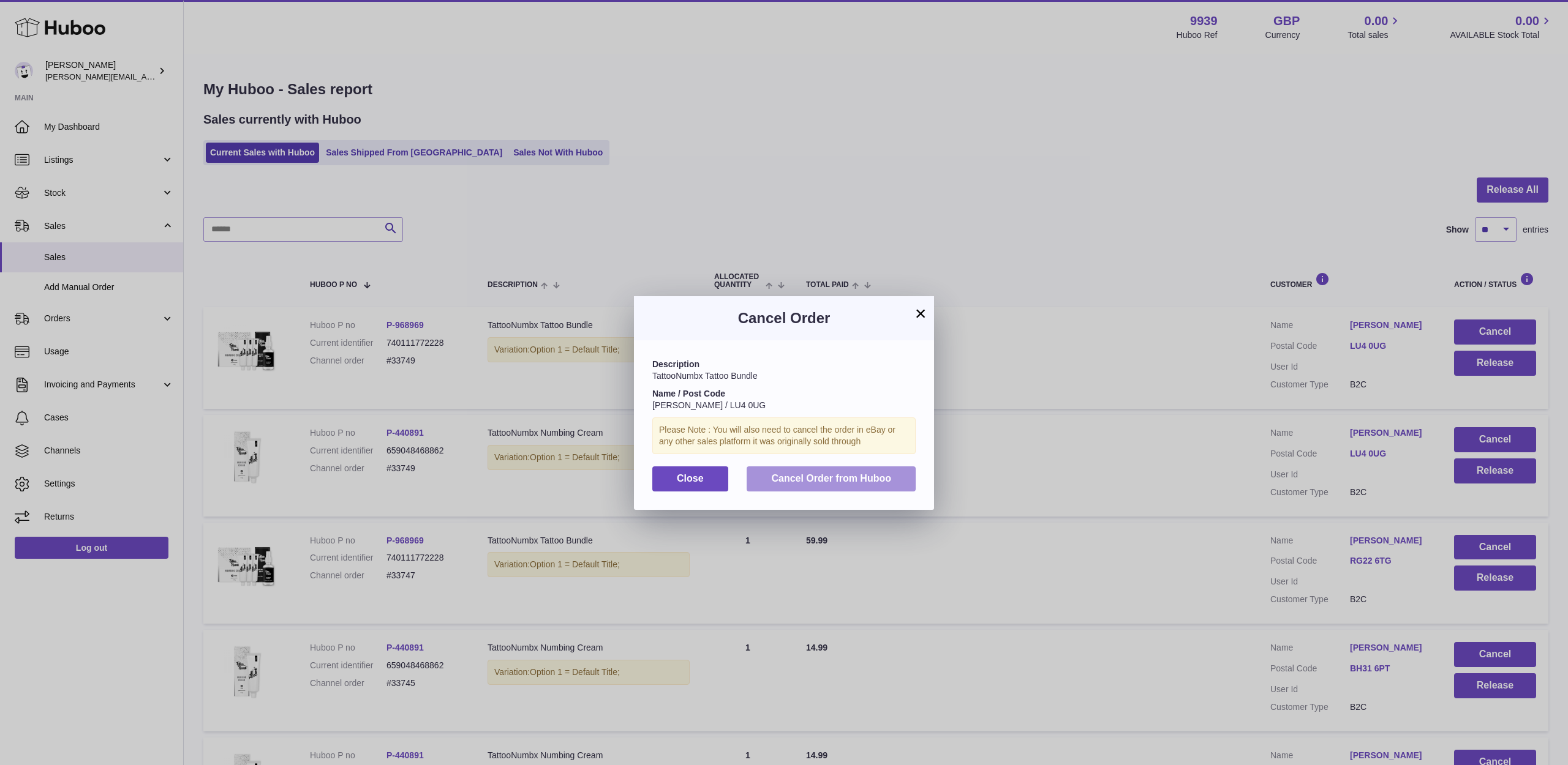
click at [885, 473] on span "Cancel Order from Huboo" at bounding box center [830, 478] width 120 height 11
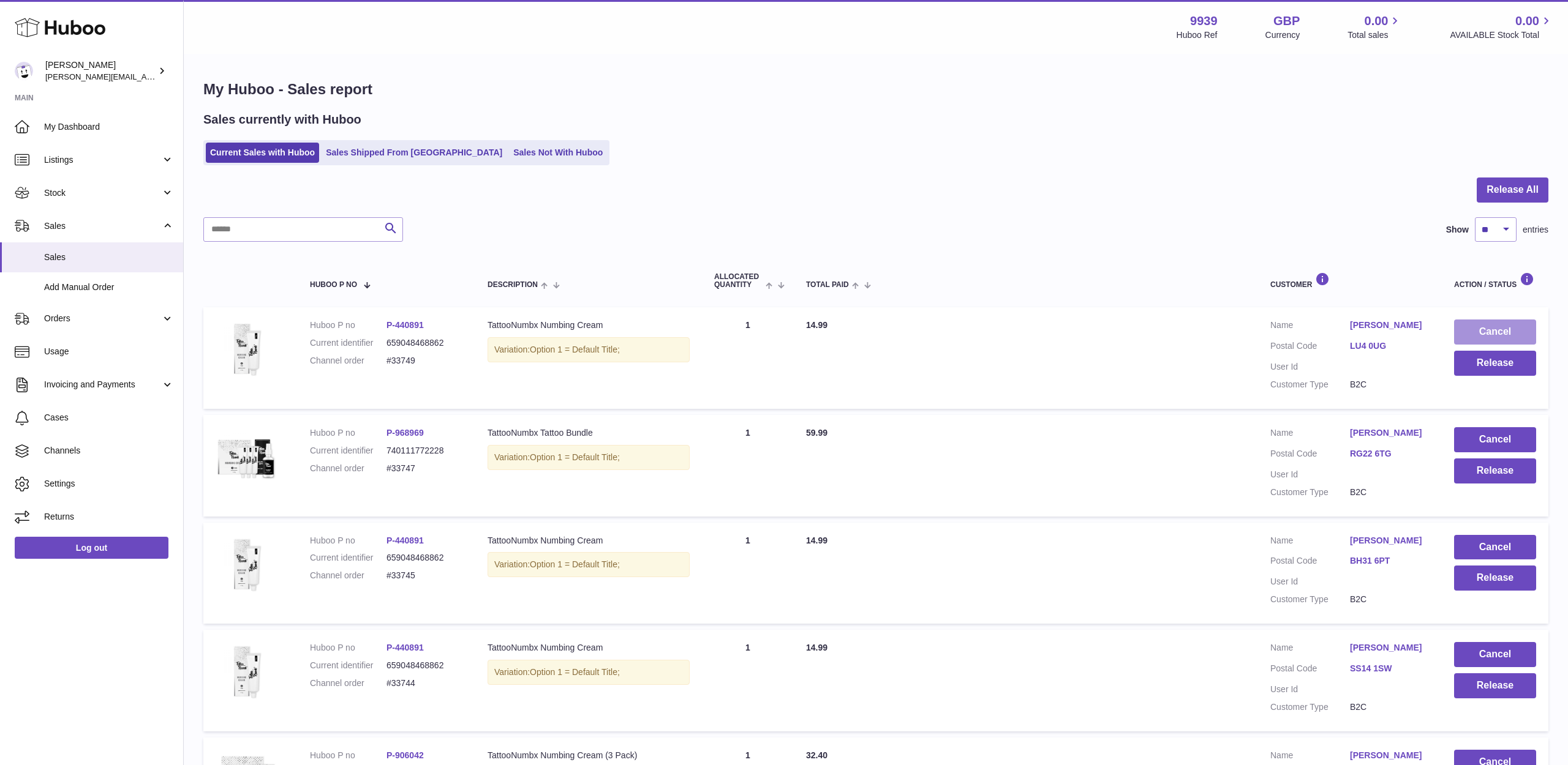
click at [1485, 324] on button "Cancel" at bounding box center [1495, 332] width 82 height 25
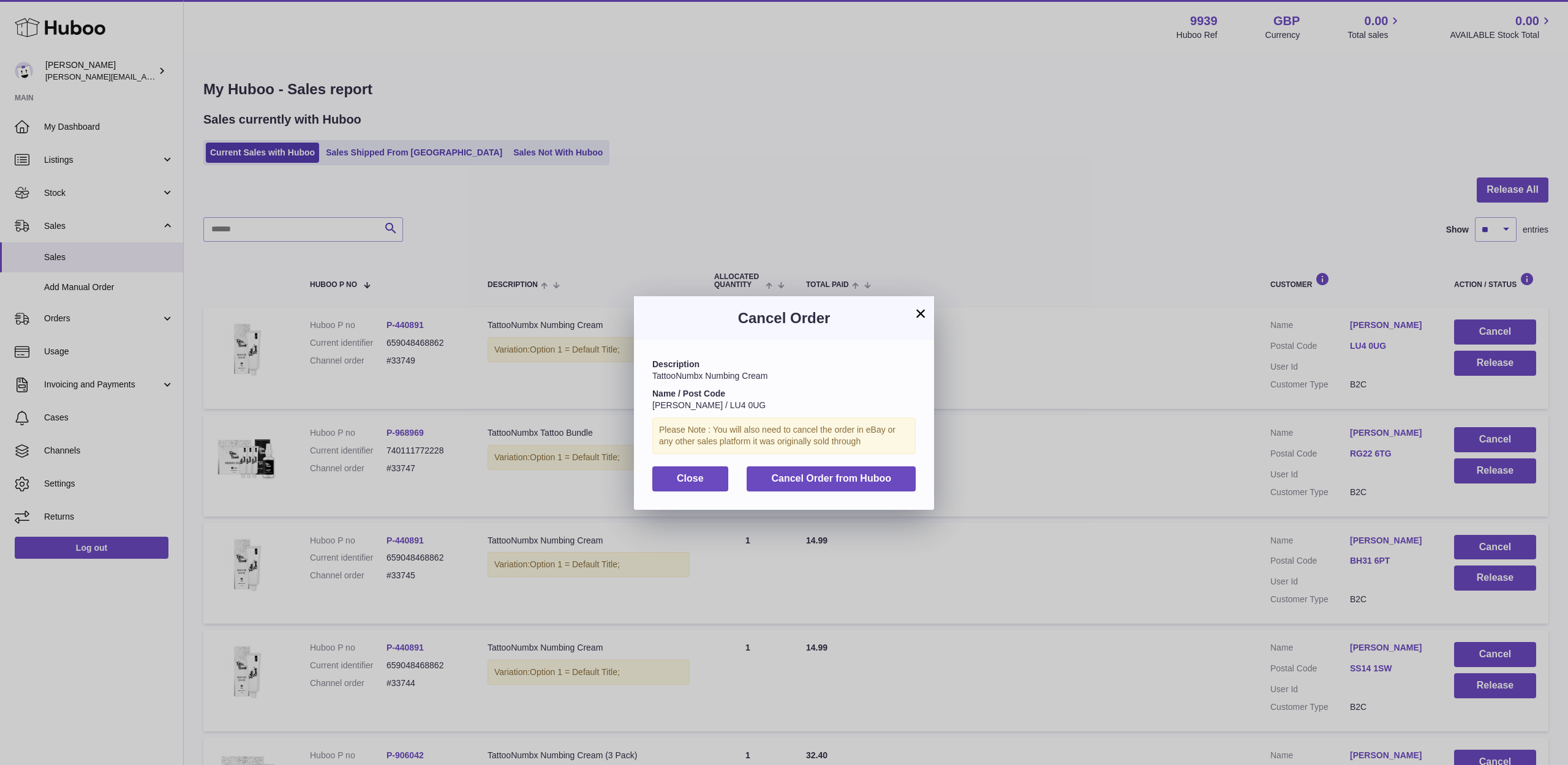
click at [865, 477] on span "Cancel Order from Huboo" at bounding box center [830, 478] width 120 height 11
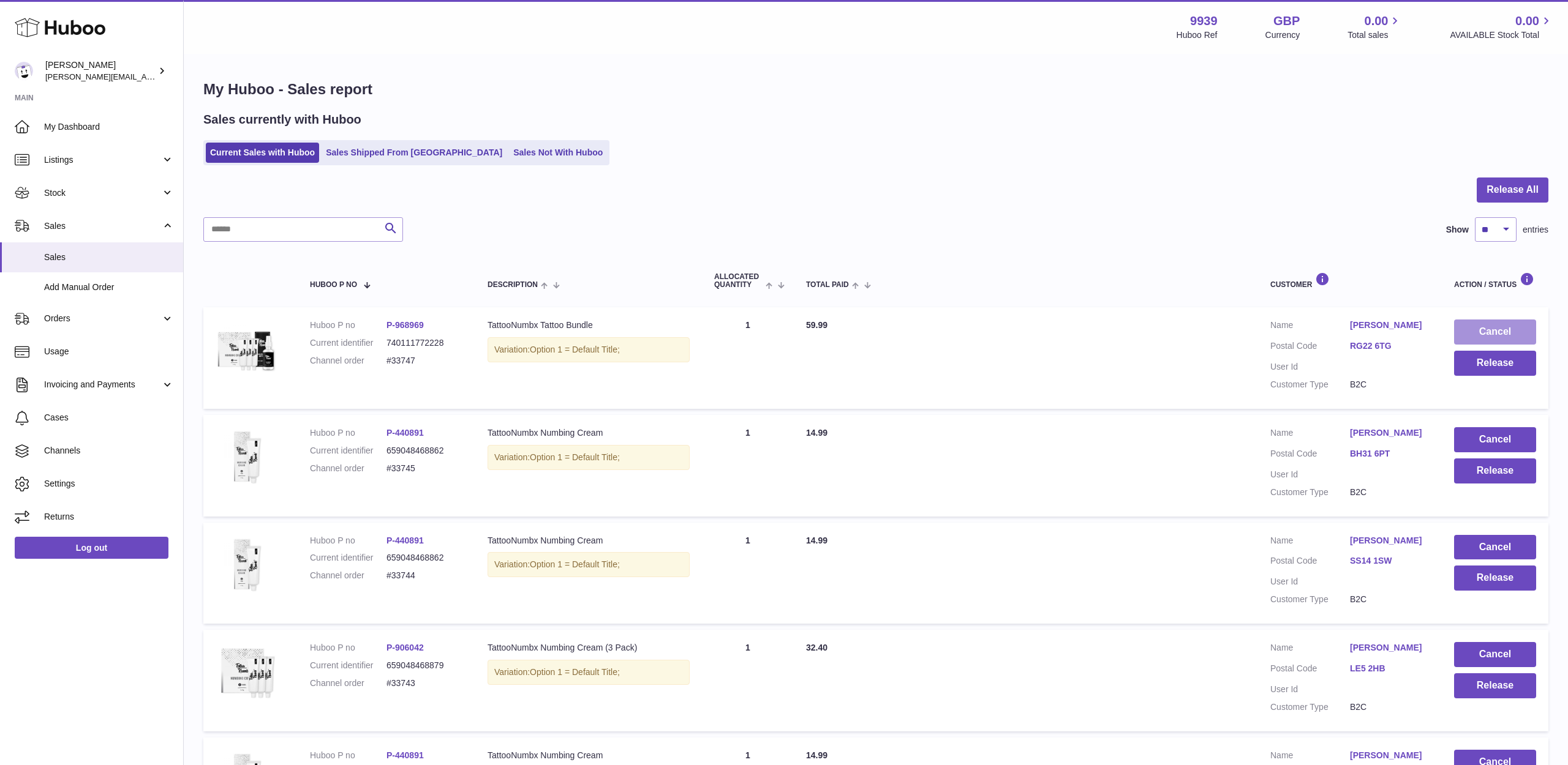
click at [1490, 326] on button "Cancel" at bounding box center [1495, 332] width 82 height 25
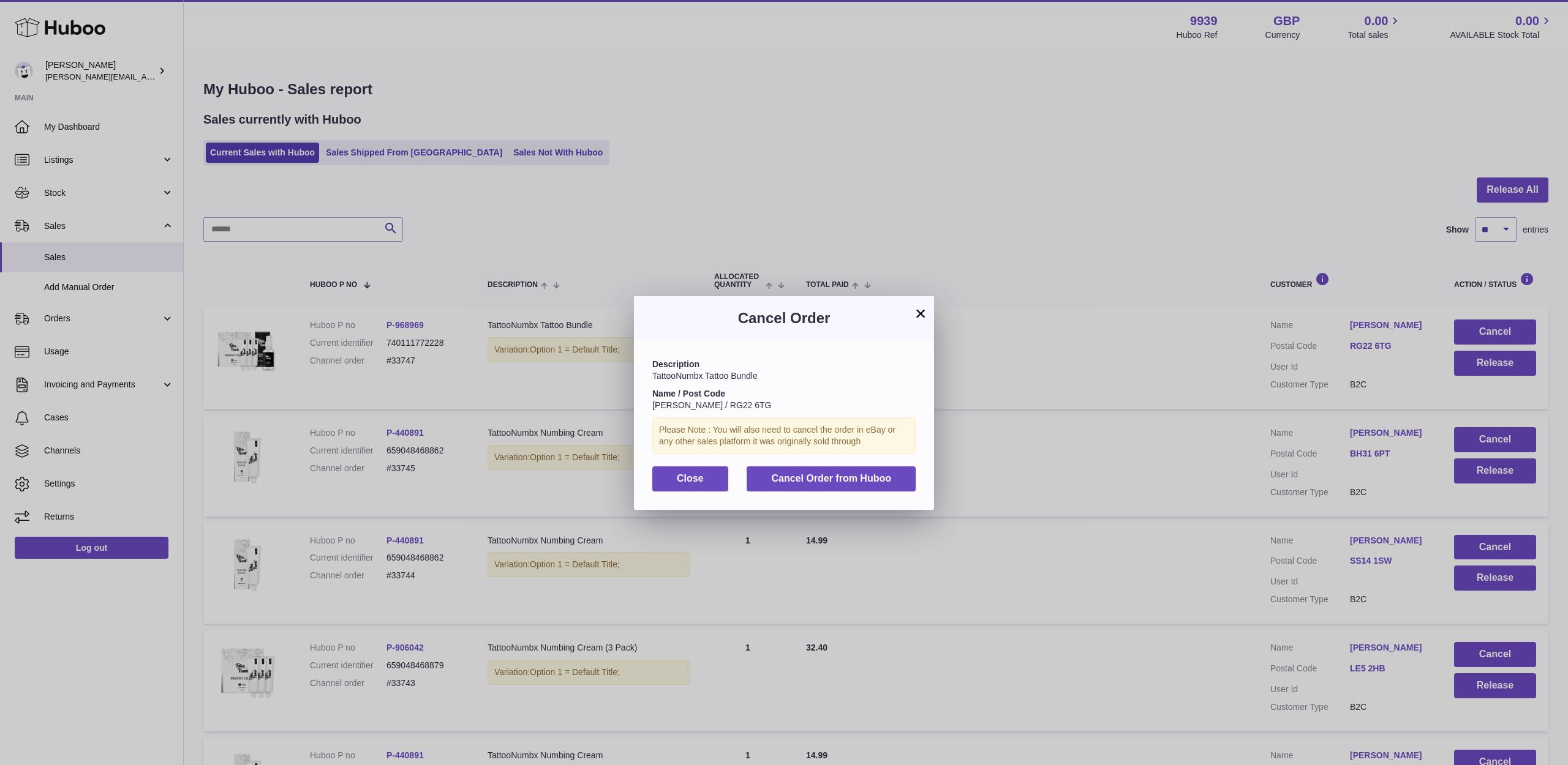
drag, startPoint x: 884, startPoint y: 483, endPoint x: 893, endPoint y: 483, distance: 9.0
click at [884, 483] on button "Cancel Order from Huboo" at bounding box center [830, 479] width 169 height 25
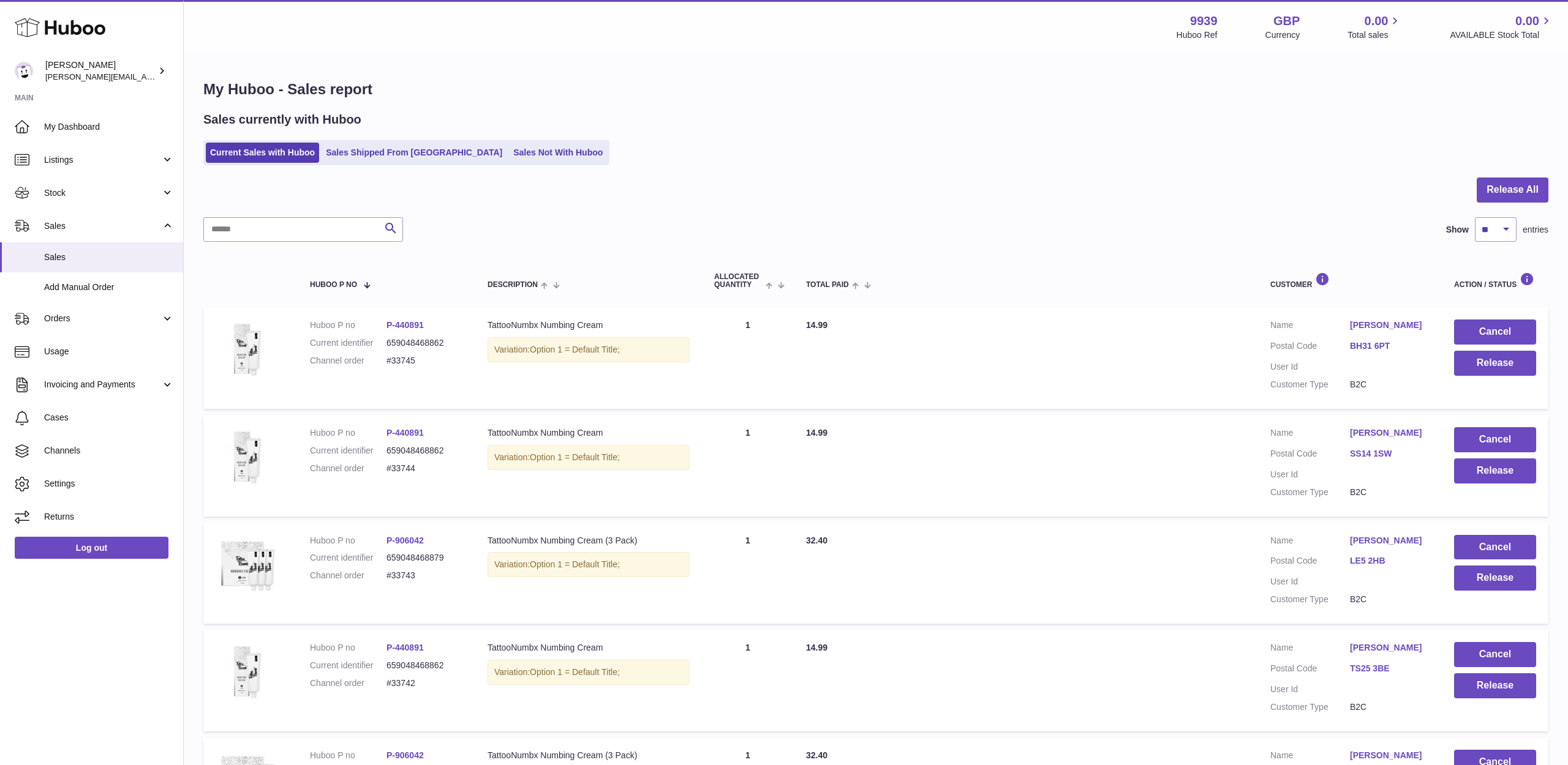
click at [1485, 332] on button "Cancel" at bounding box center [1495, 332] width 82 height 25
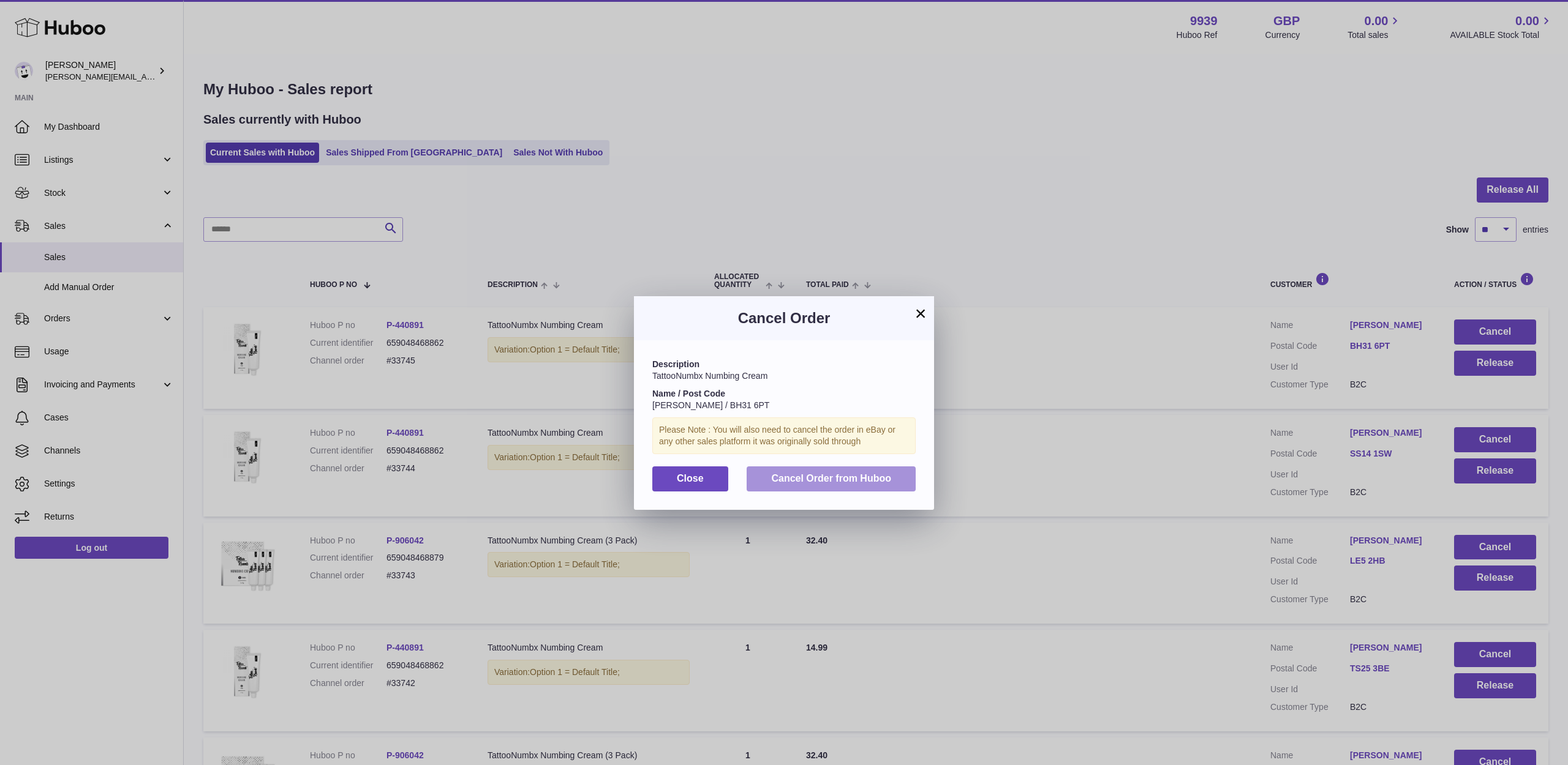
click at [838, 473] on span "Cancel Order from Huboo" at bounding box center [830, 478] width 120 height 11
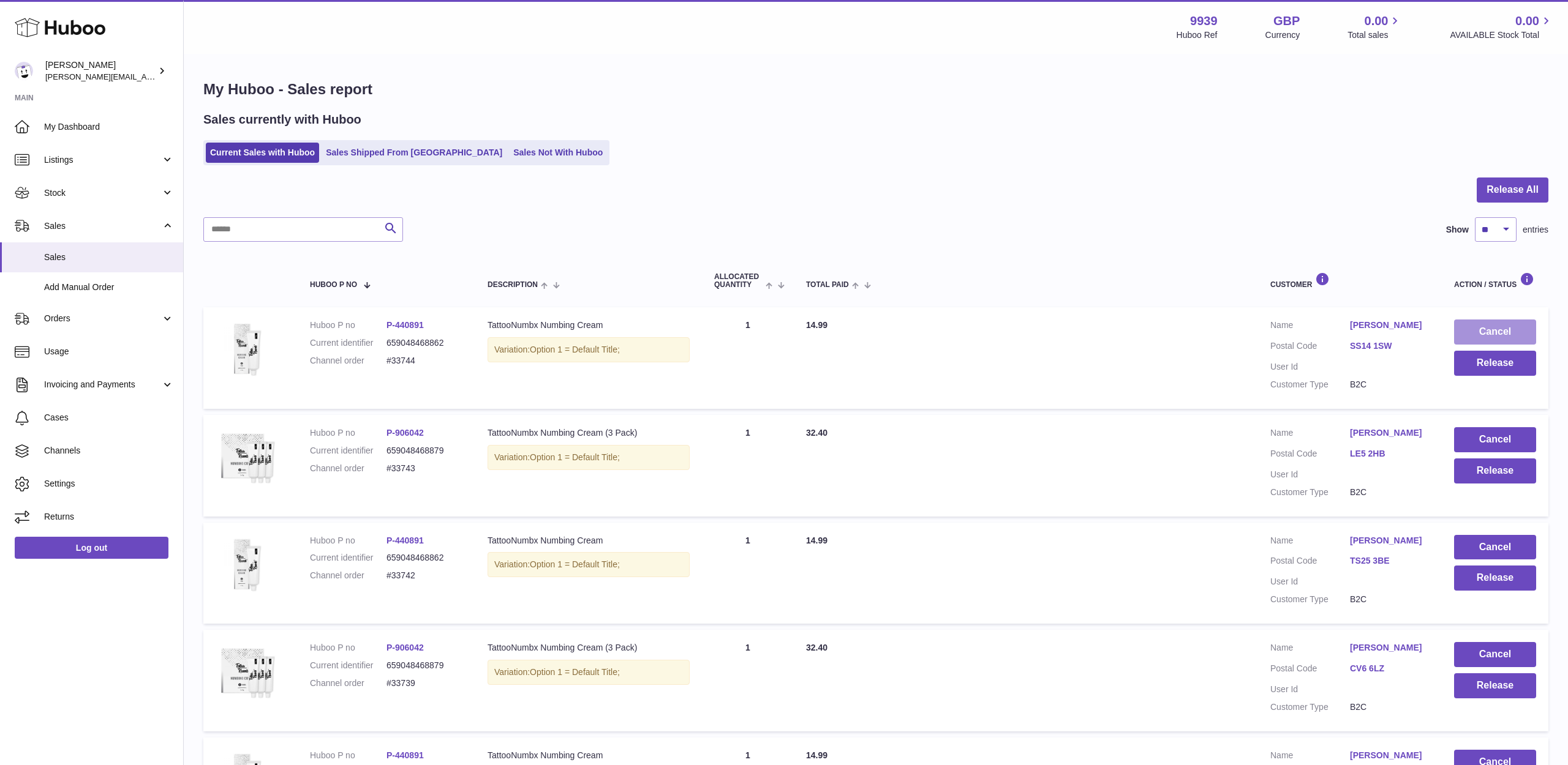
click at [1524, 337] on button "Cancel" at bounding box center [1495, 332] width 82 height 25
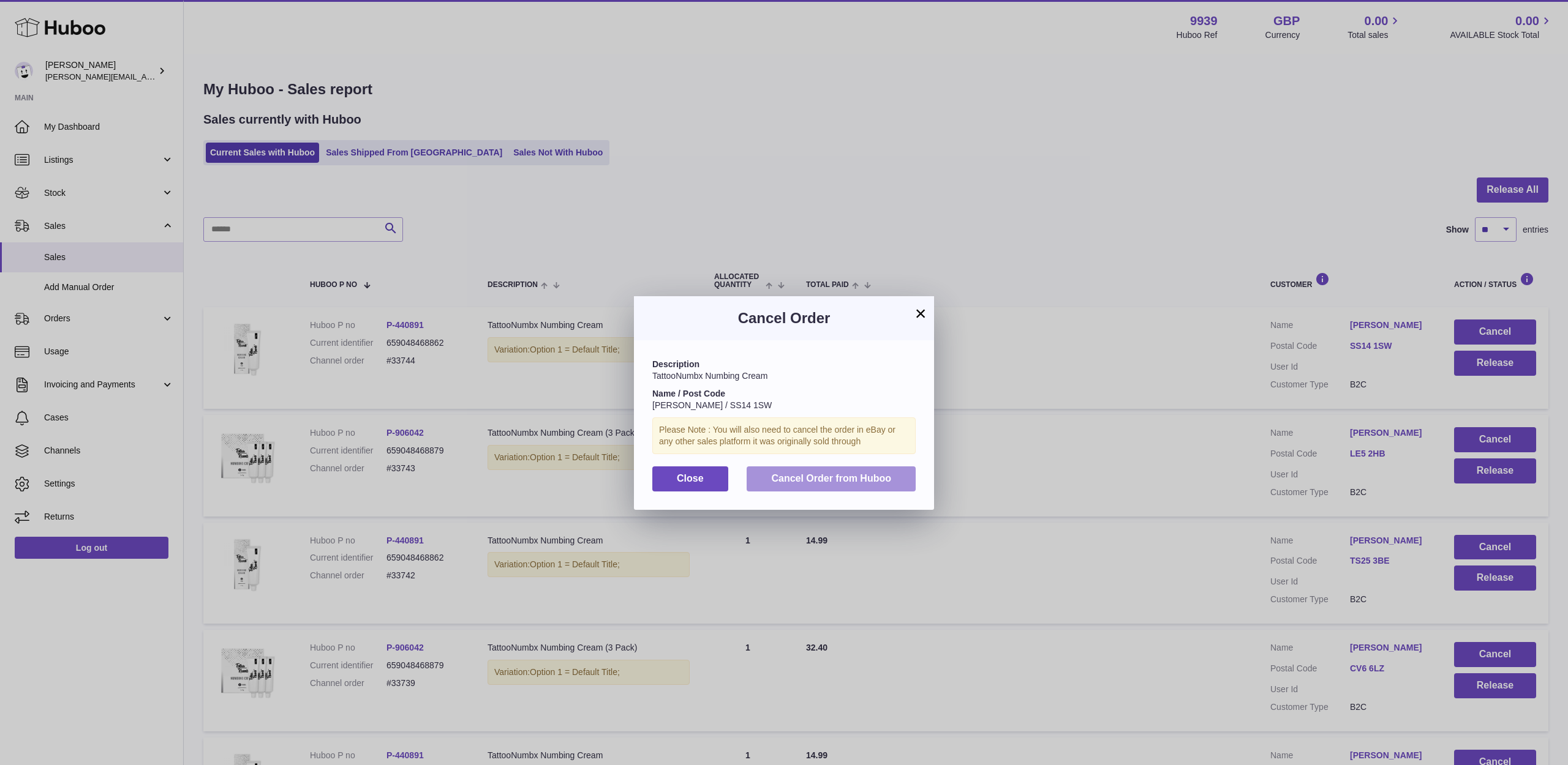
click at [880, 482] on button "Cancel Order from Huboo" at bounding box center [830, 479] width 169 height 25
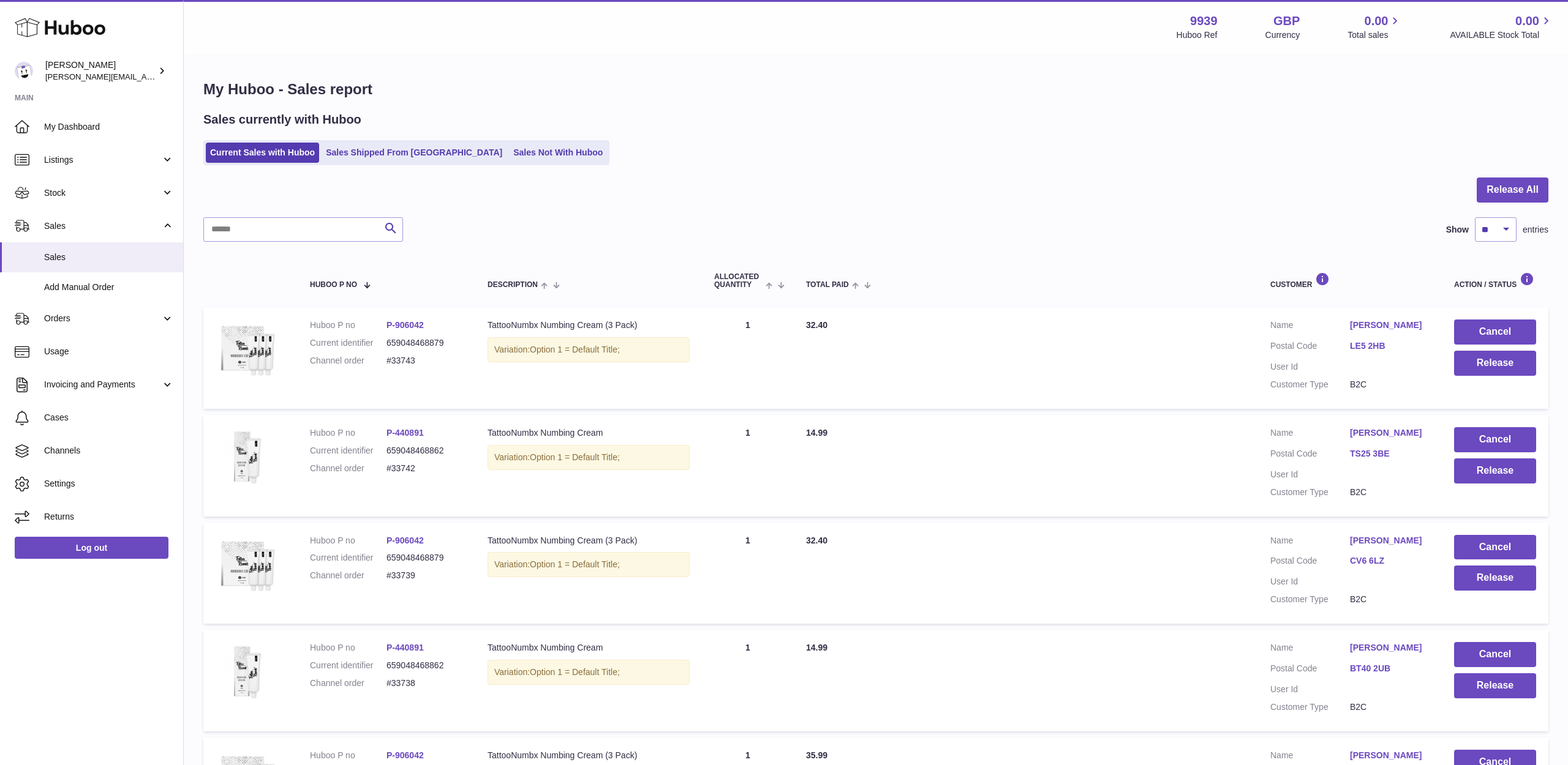
click at [1468, 334] on button "Cancel" at bounding box center [1495, 332] width 82 height 25
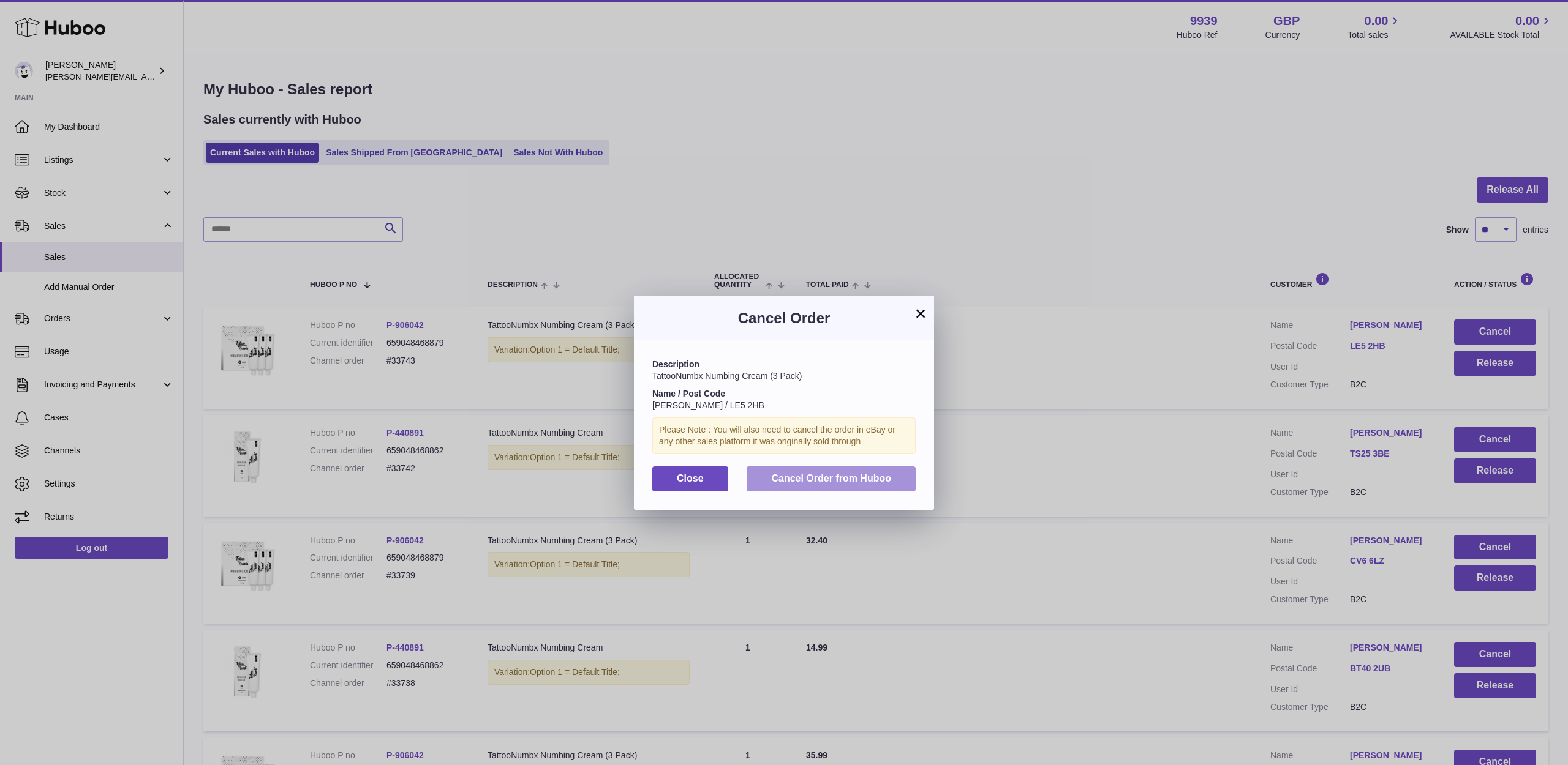
click at [822, 473] on span "Cancel Order from Huboo" at bounding box center [830, 478] width 120 height 11
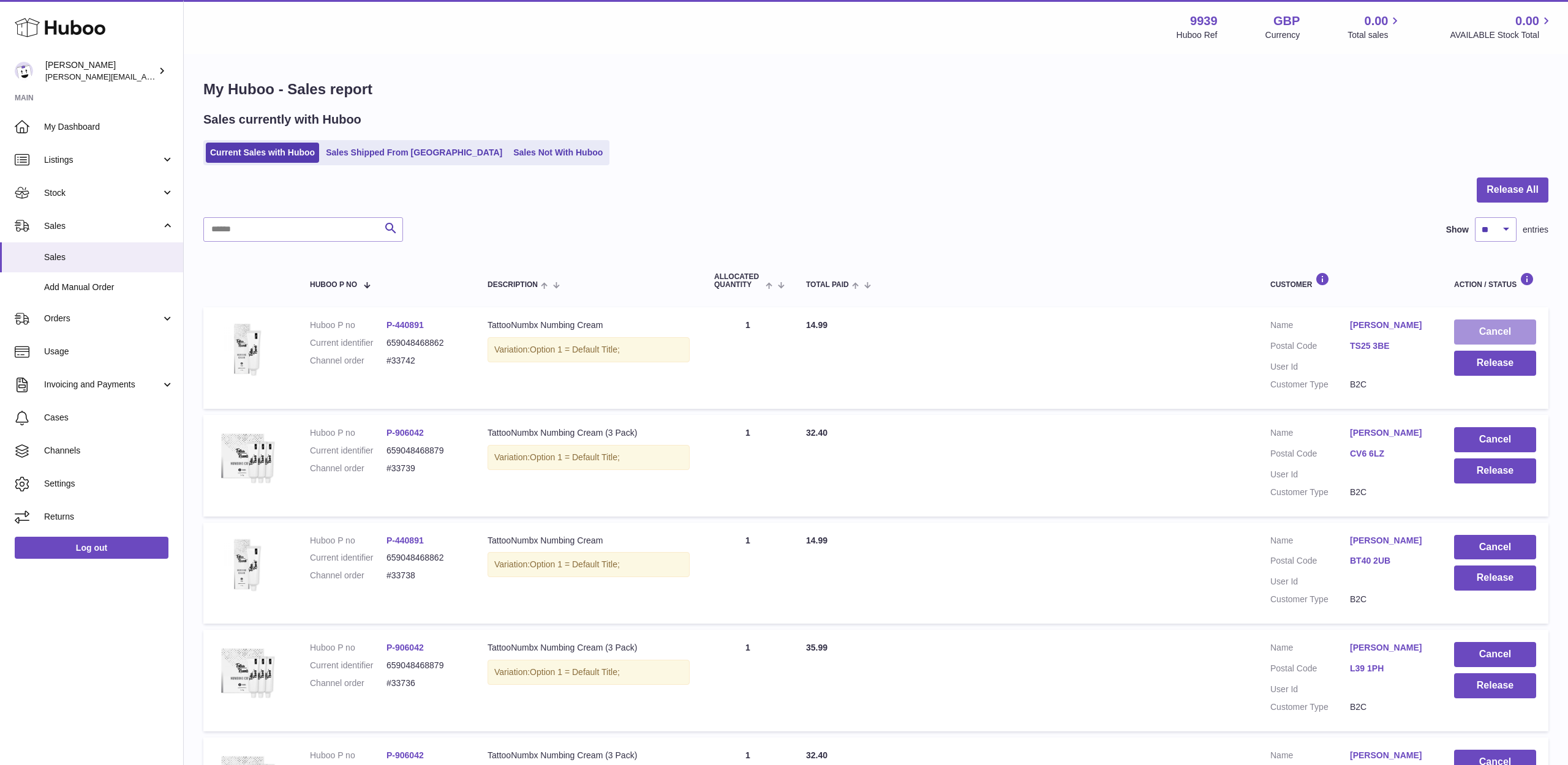
click at [1473, 320] on button "Cancel" at bounding box center [1495, 332] width 82 height 25
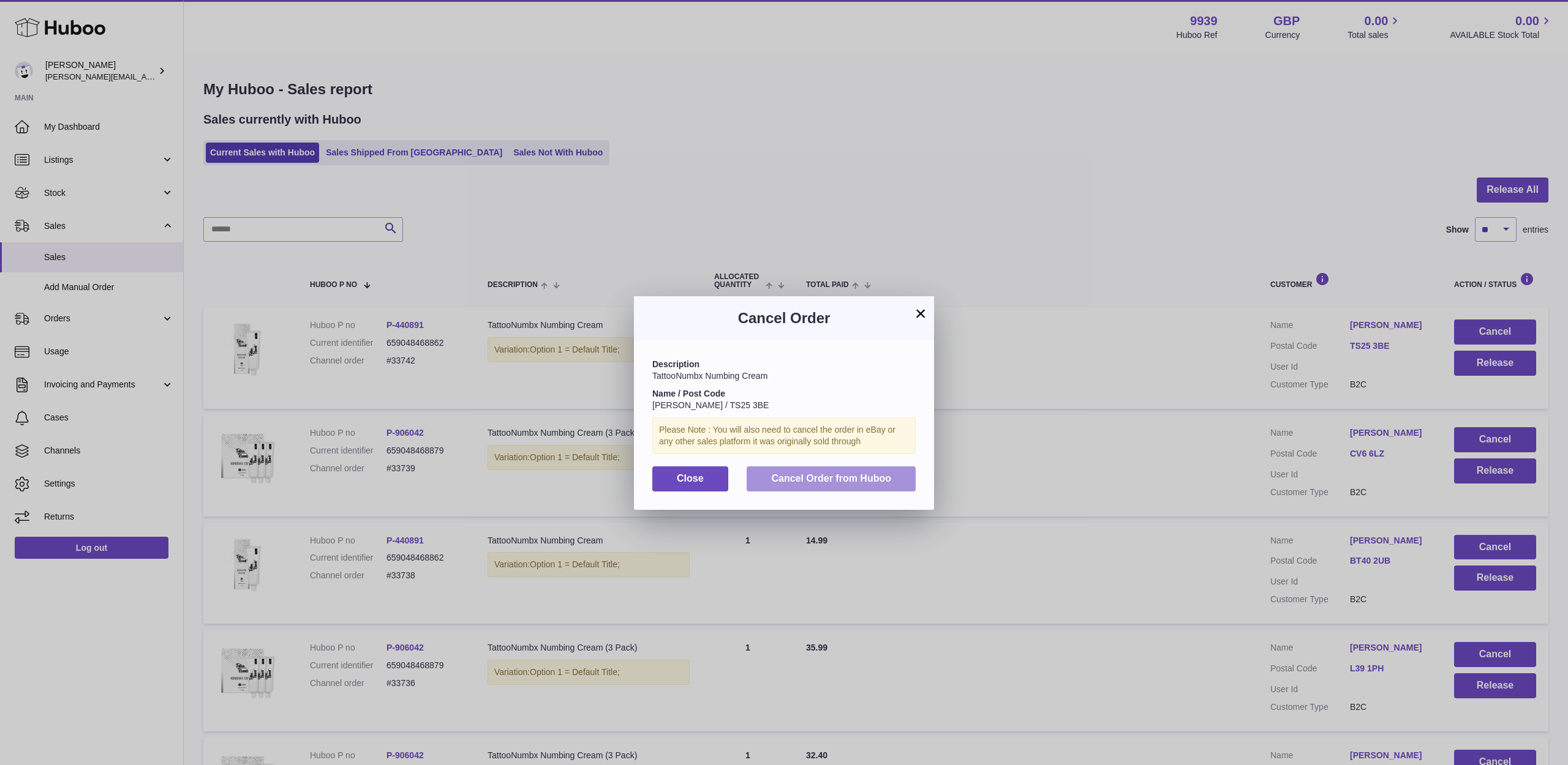
click at [898, 483] on button "Cancel Order from Huboo" at bounding box center [830, 479] width 169 height 25
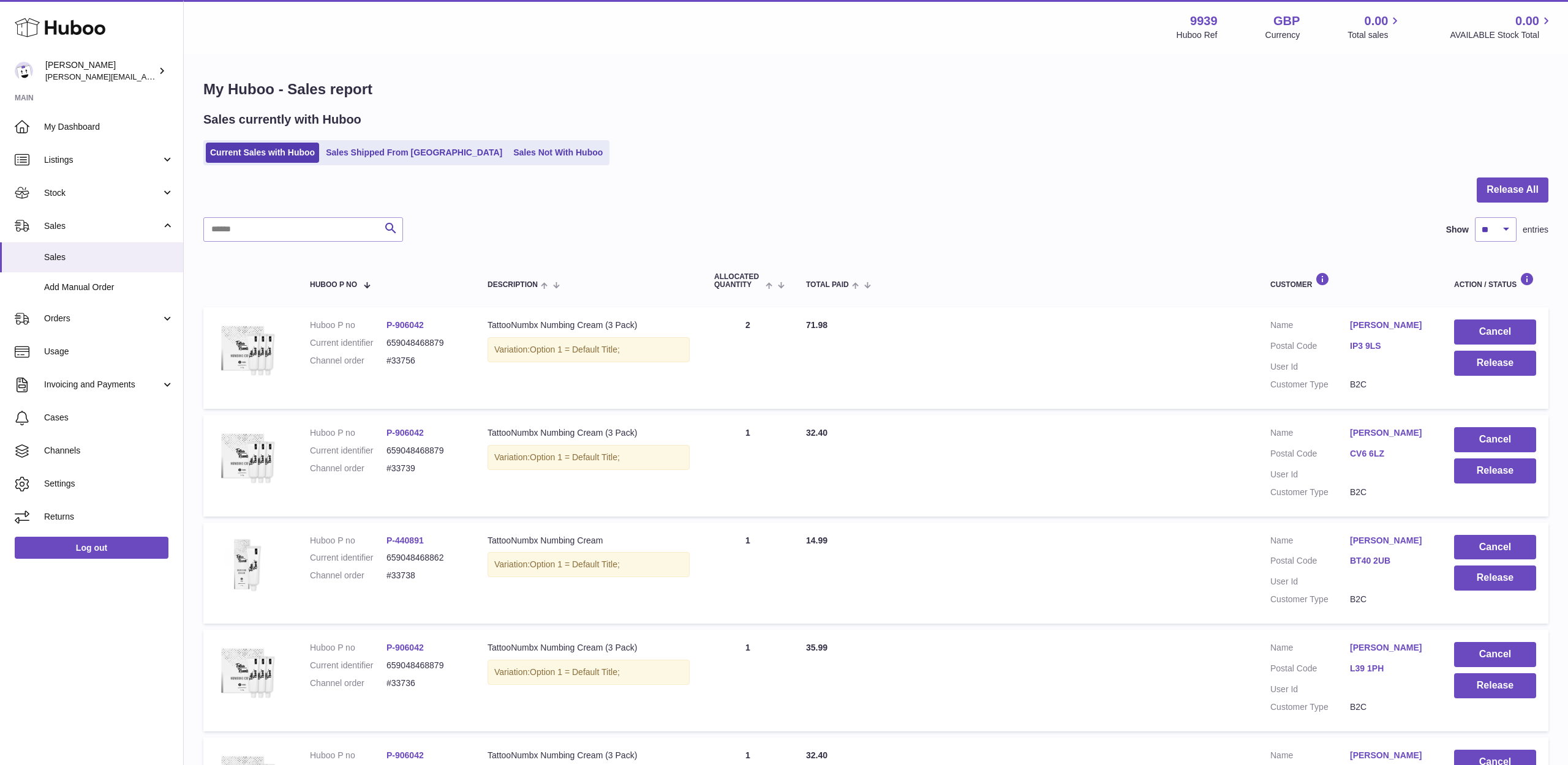
click at [1489, 331] on button "Cancel" at bounding box center [1495, 332] width 82 height 25
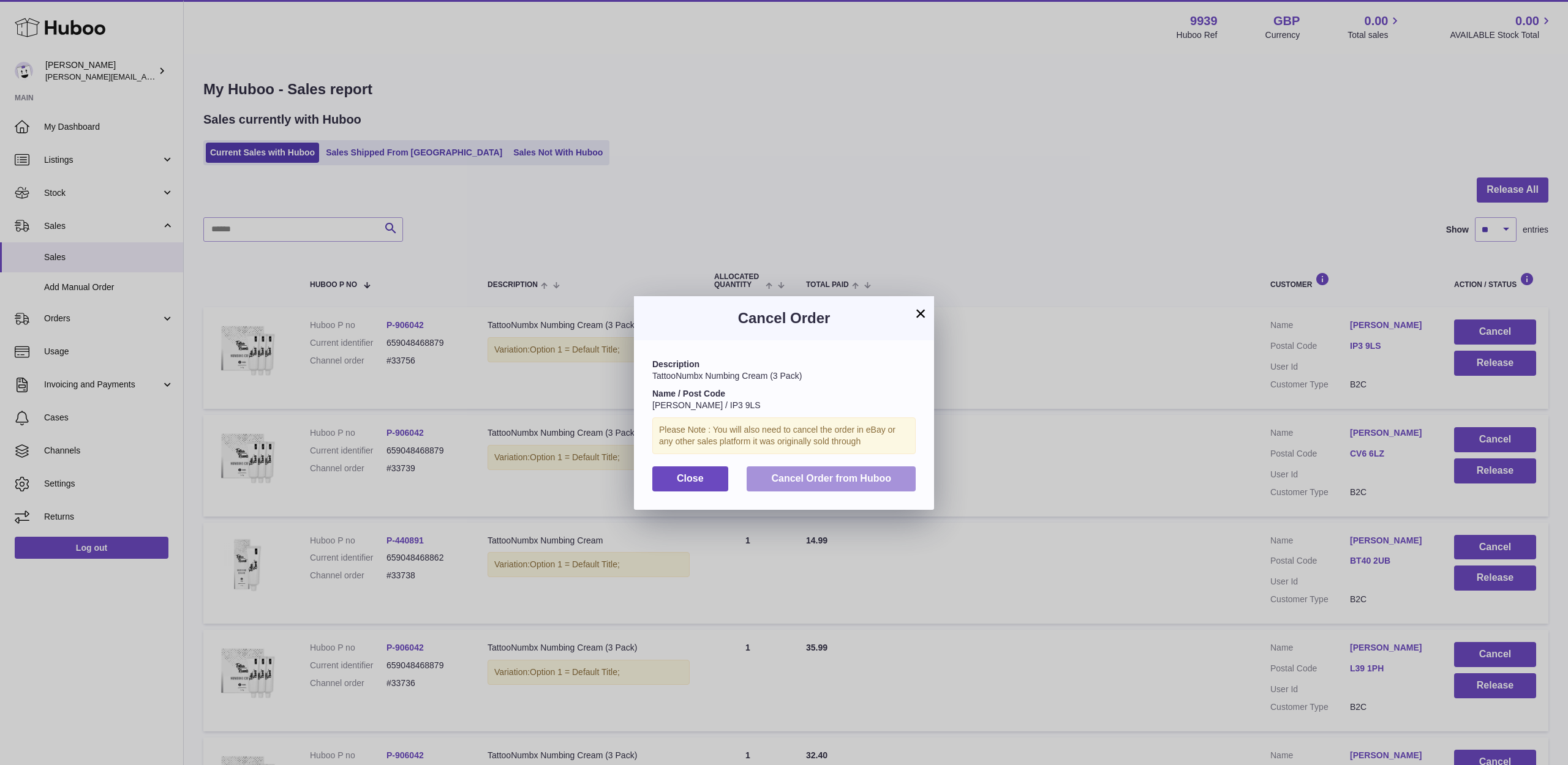
click at [837, 475] on span "Cancel Order from Huboo" at bounding box center [830, 478] width 120 height 11
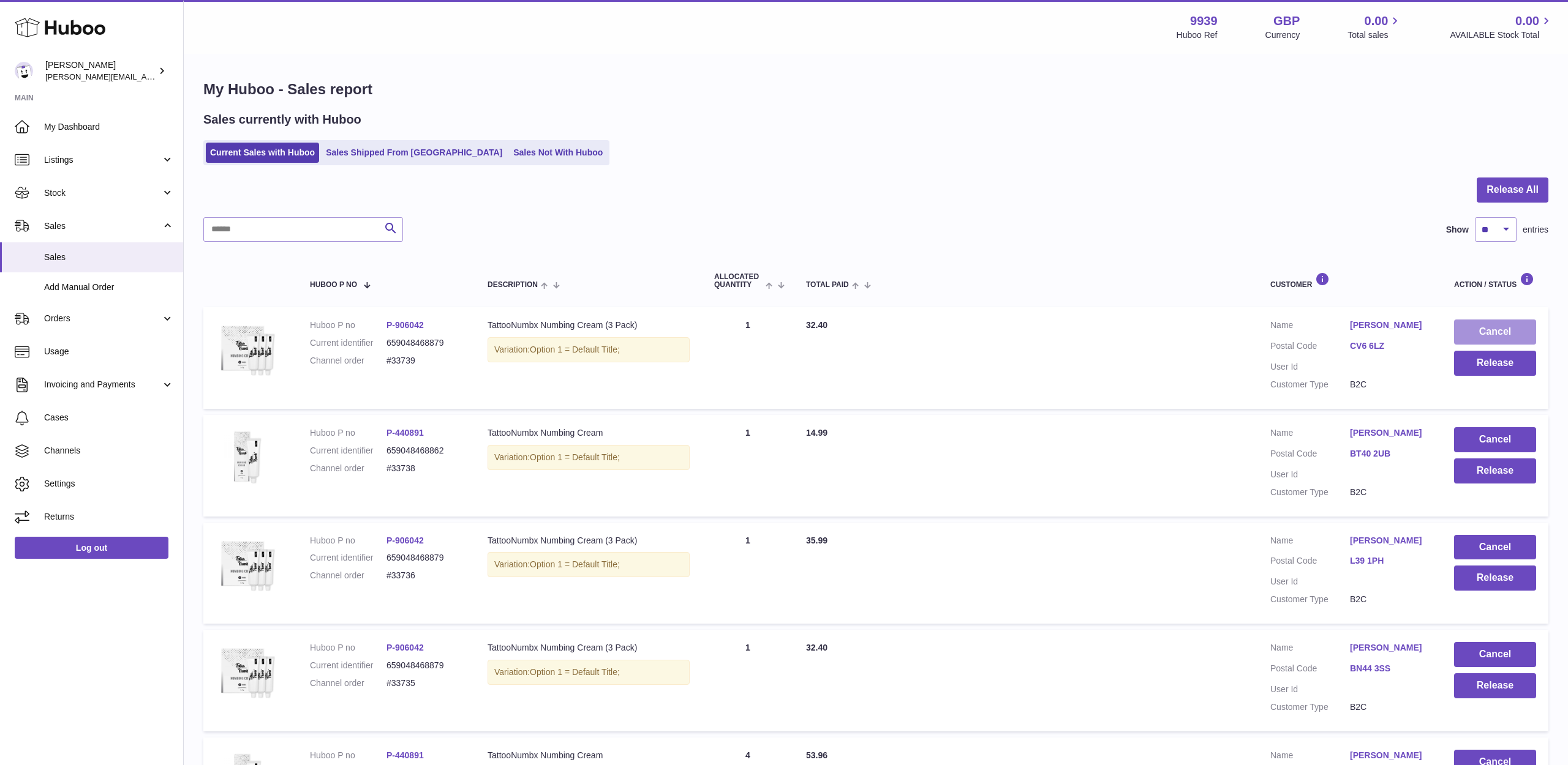
click at [1477, 332] on button "Cancel" at bounding box center [1495, 332] width 82 height 25
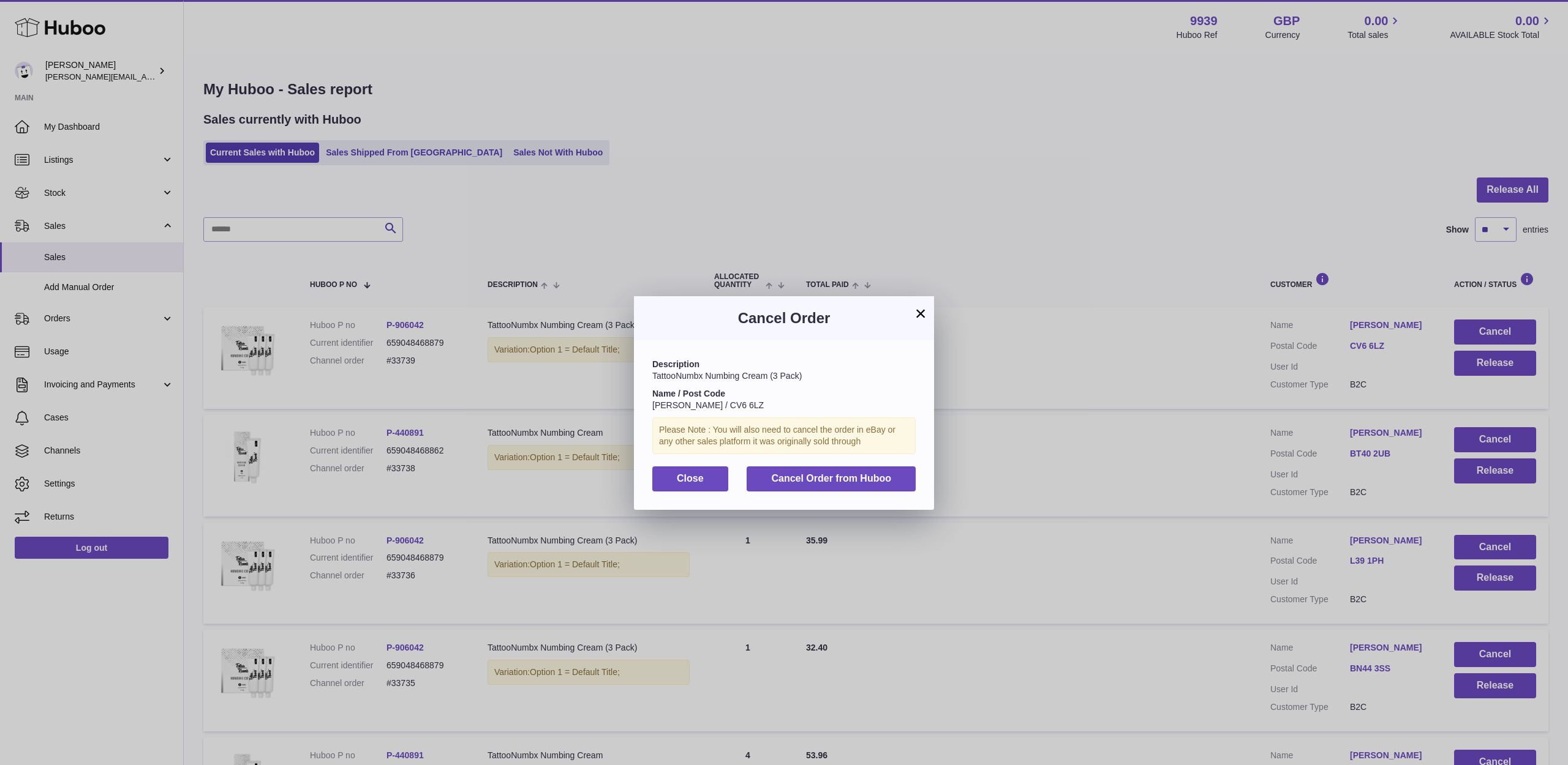
click at [893, 476] on button "Cancel Order from Huboo" at bounding box center [830, 479] width 169 height 25
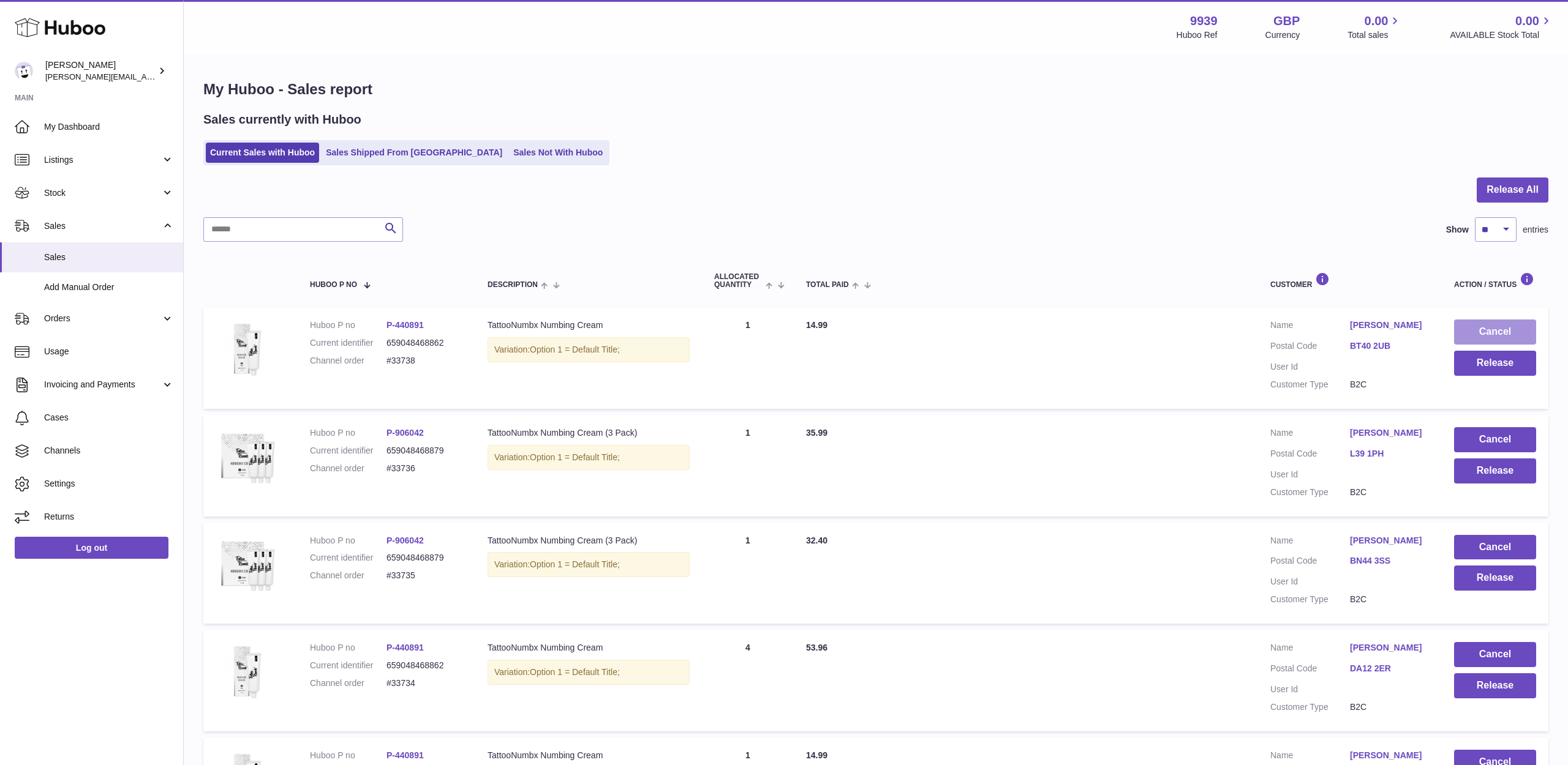
click at [1492, 330] on button "Cancel" at bounding box center [1495, 332] width 82 height 25
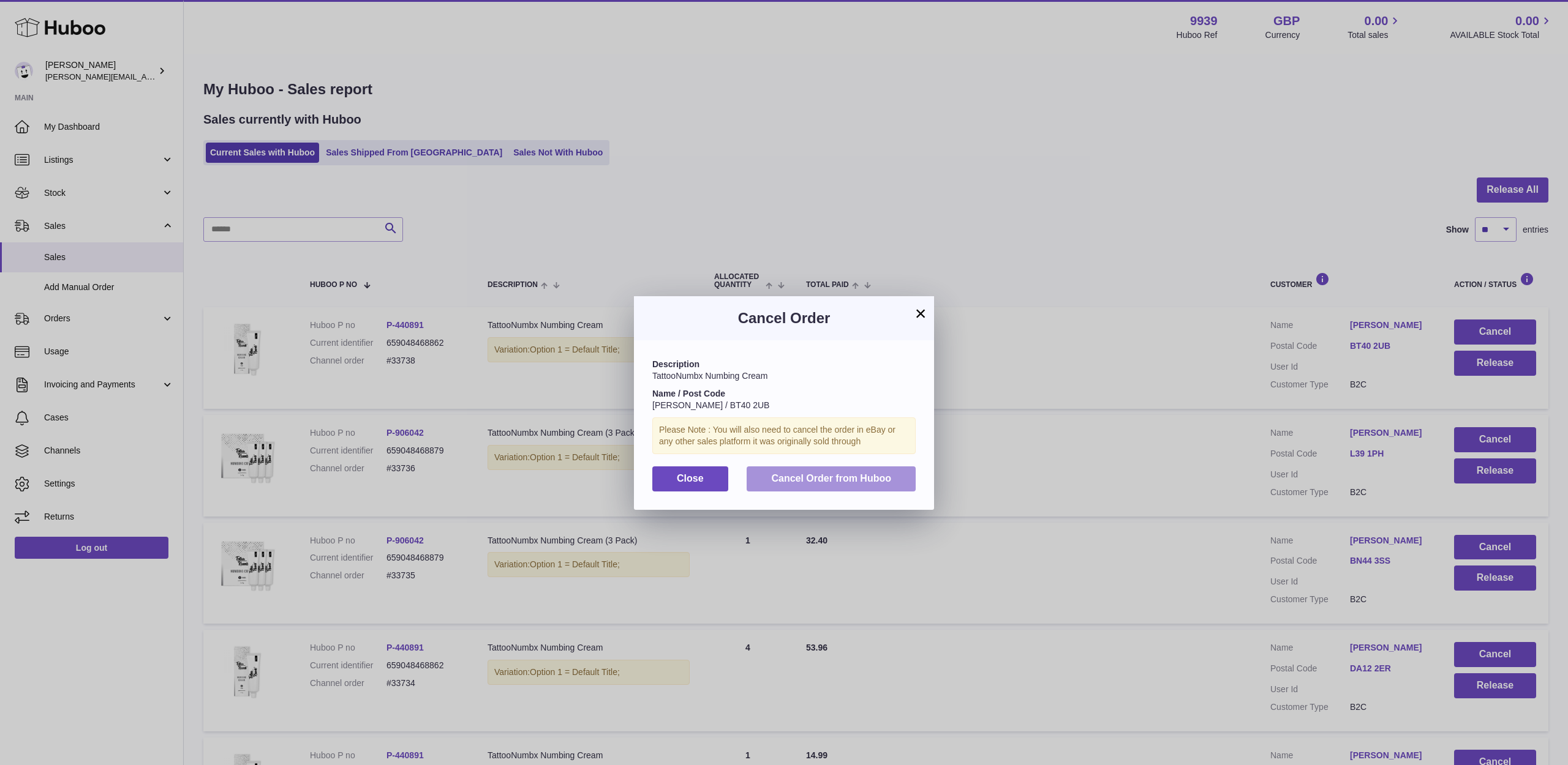
click at [852, 484] on button "Cancel Order from Huboo" at bounding box center [830, 479] width 169 height 25
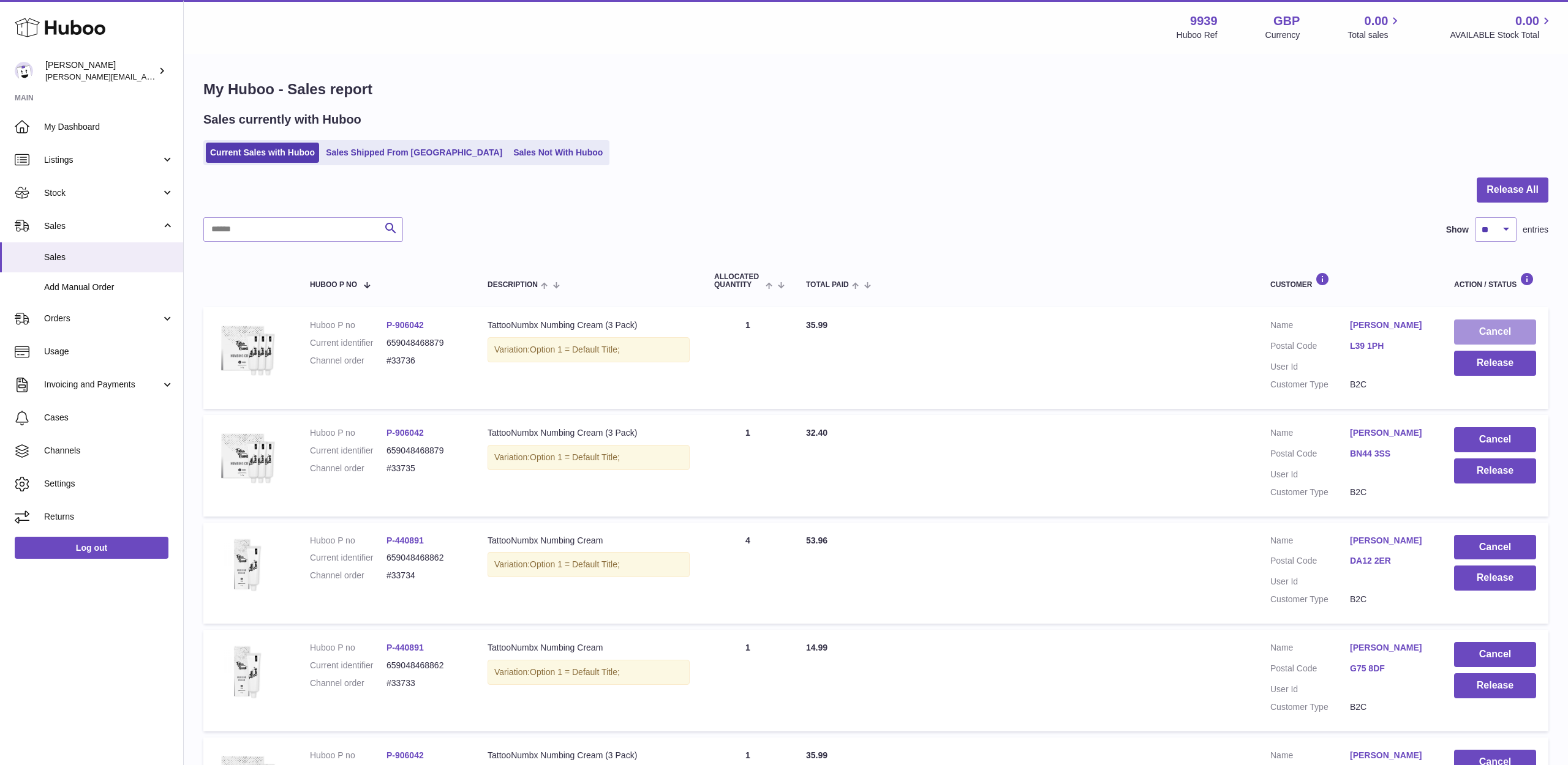
click at [1502, 330] on button "Cancel" at bounding box center [1495, 332] width 82 height 25
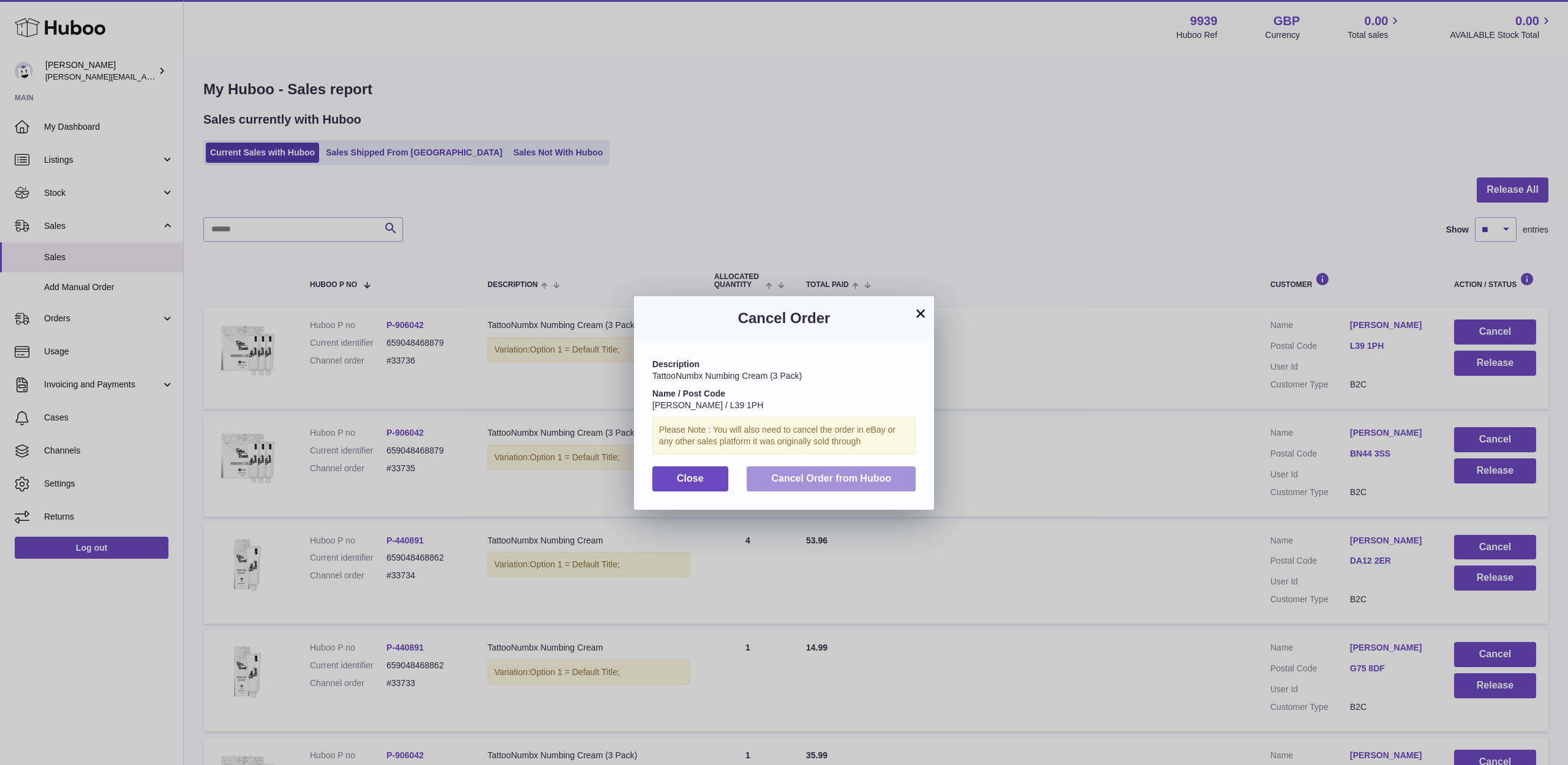
click at [886, 480] on span "Cancel Order from Huboo" at bounding box center [830, 478] width 120 height 11
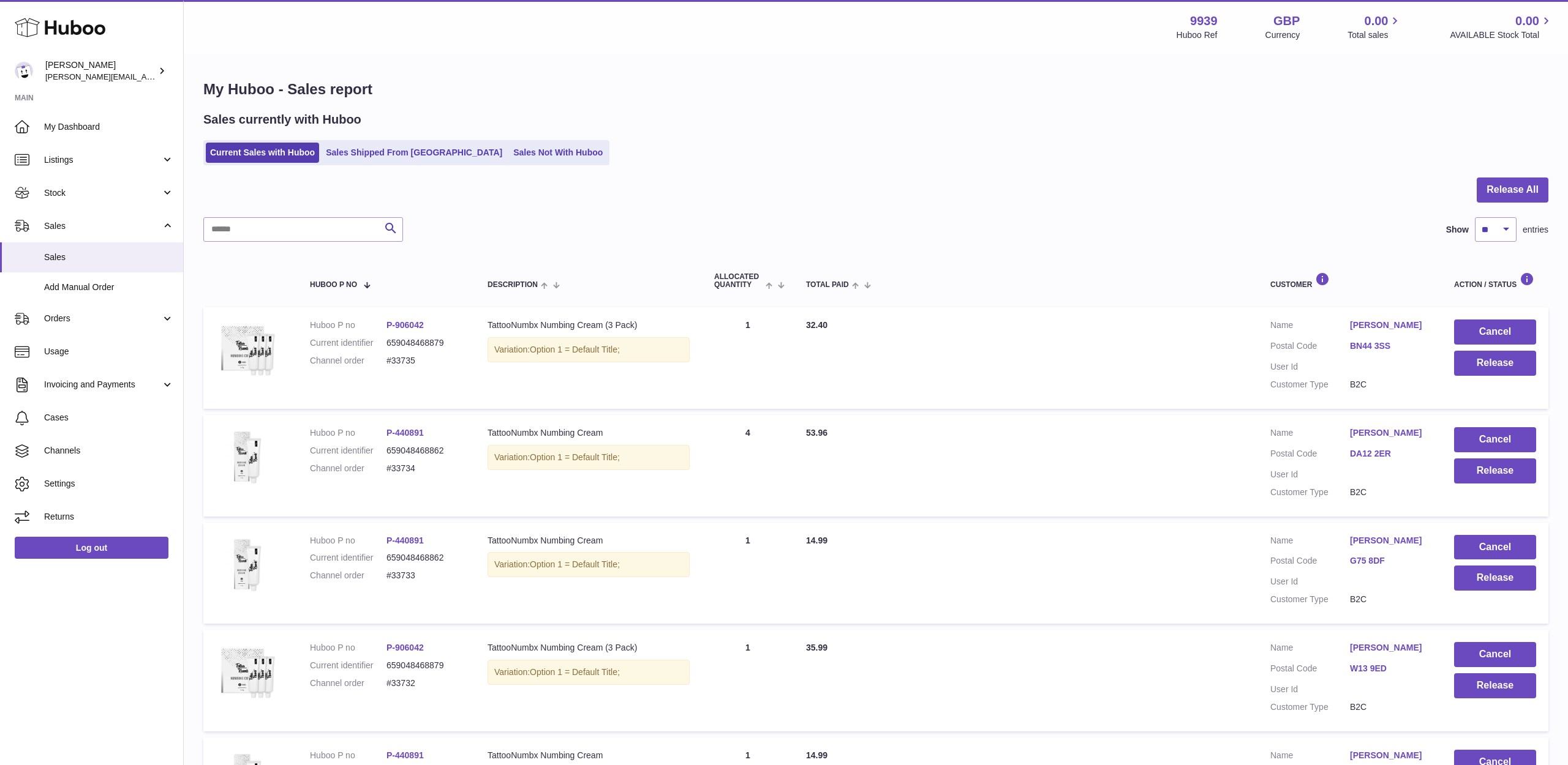
click at [1515, 332] on button "Cancel" at bounding box center [1495, 332] width 82 height 25
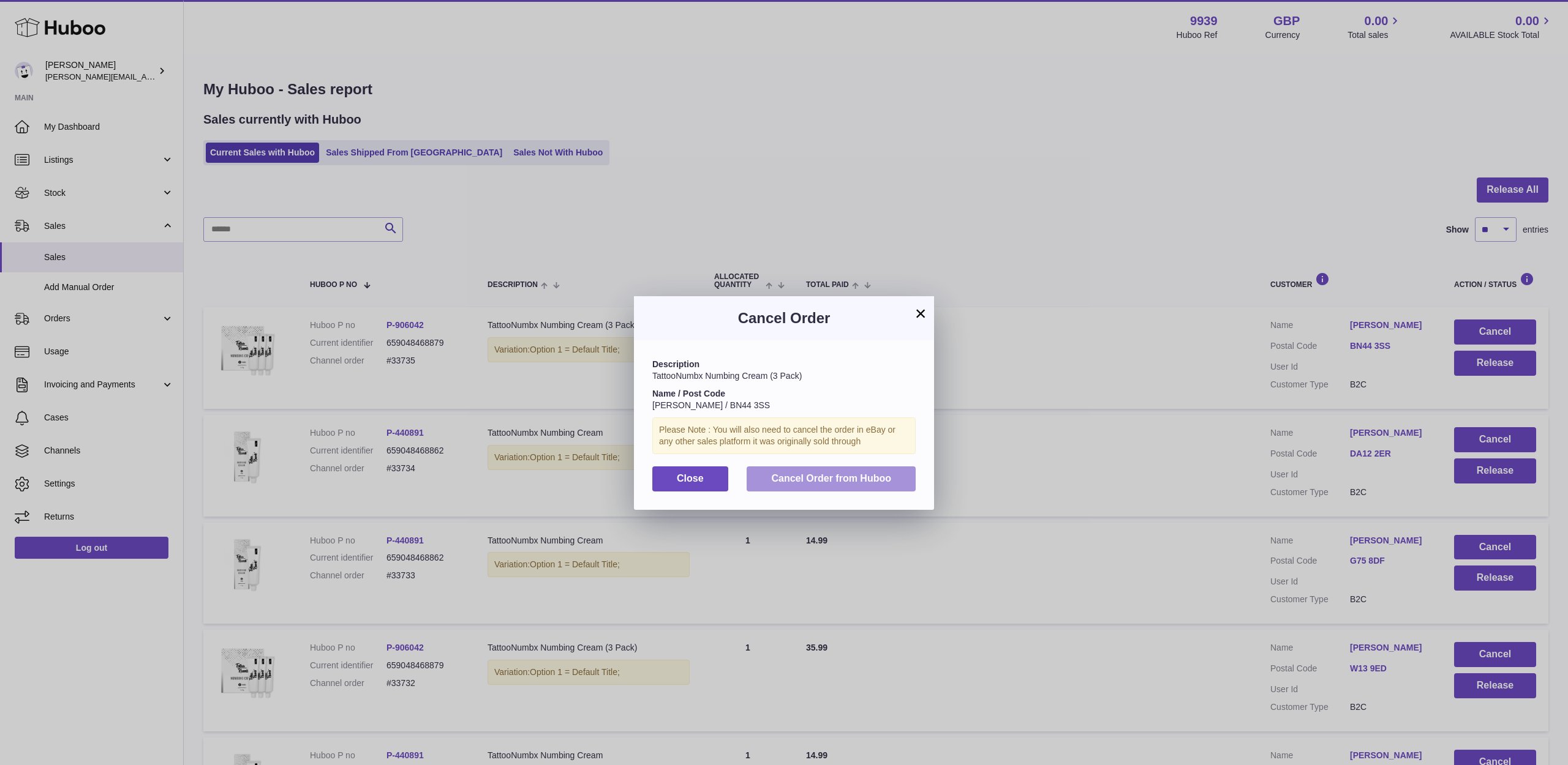
click at [853, 483] on button "Cancel Order from Huboo" at bounding box center [830, 479] width 169 height 25
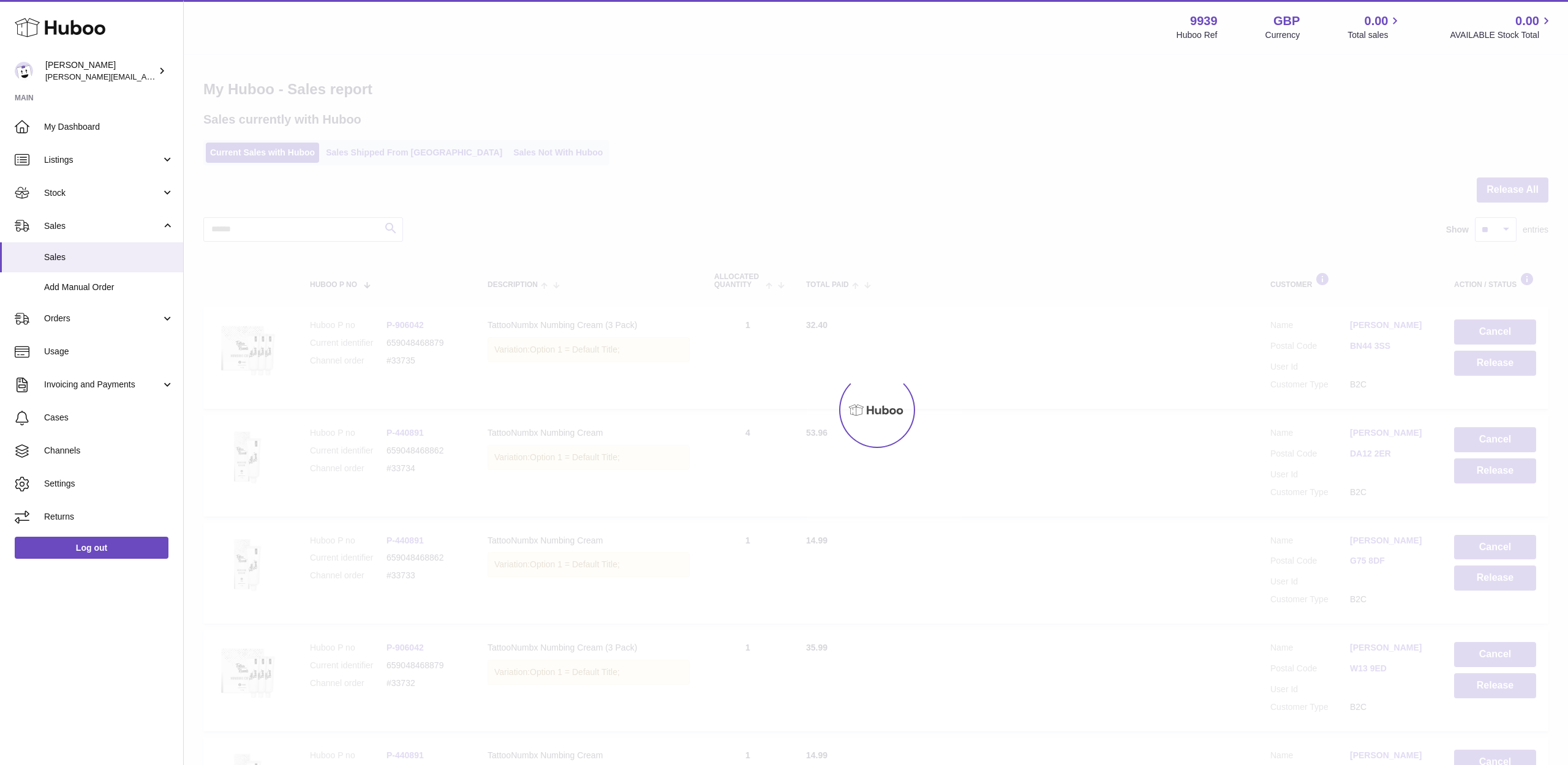
click at [1485, 427] on button "Cancel" at bounding box center [1495, 439] width 82 height 25
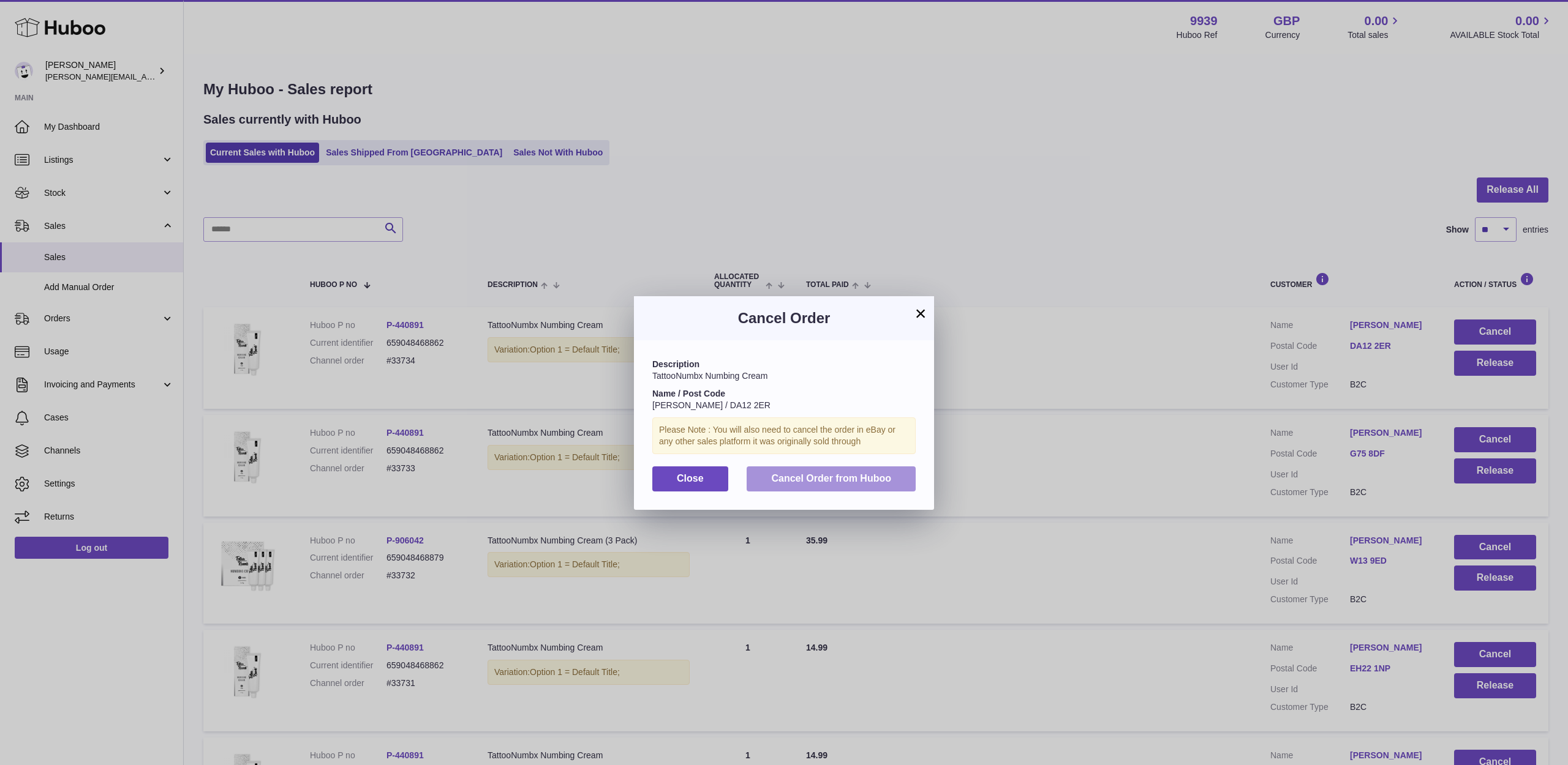
click at [877, 473] on span "Cancel Order from Huboo" at bounding box center [830, 478] width 120 height 11
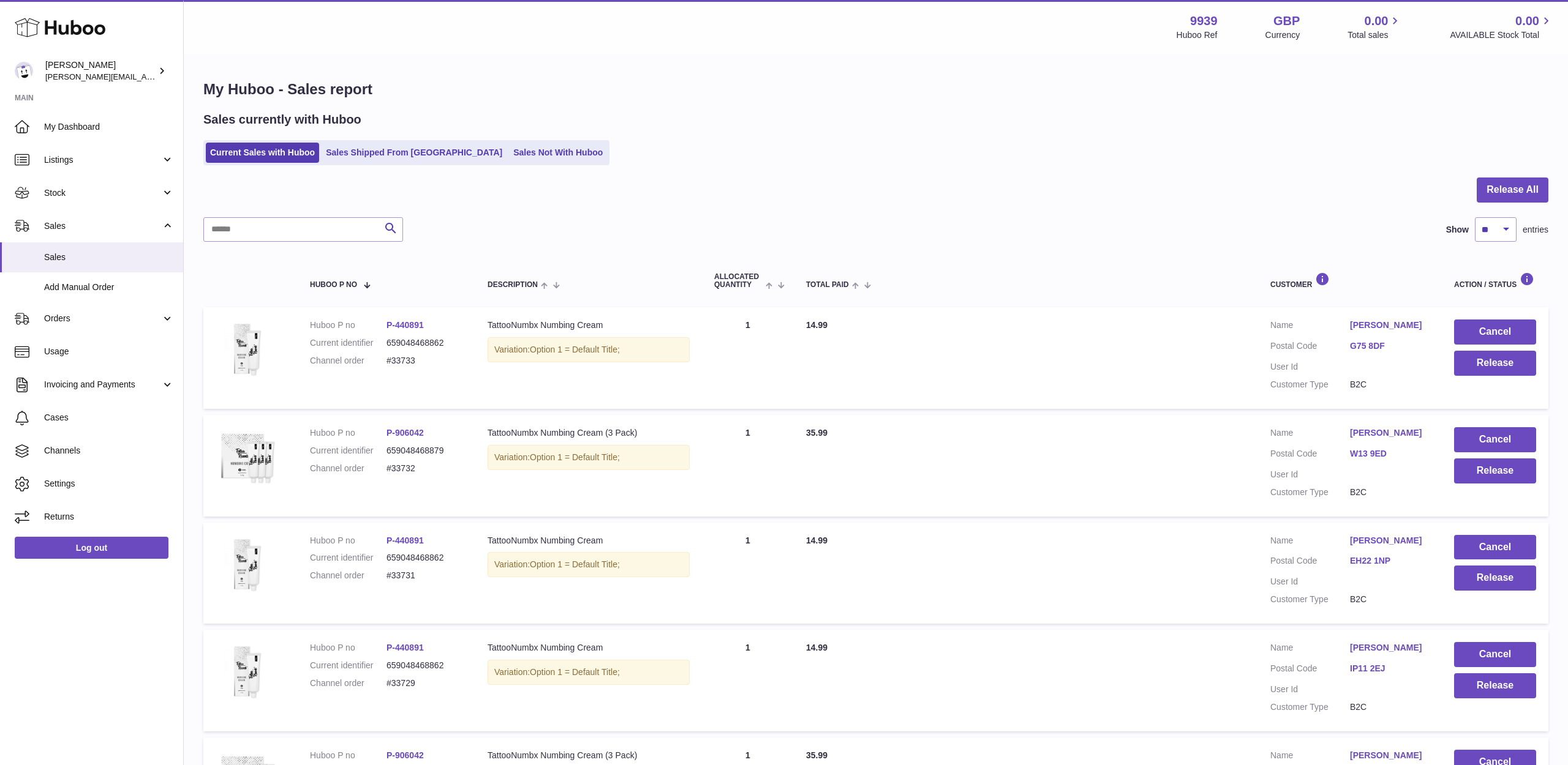
click at [1504, 336] on button "Cancel" at bounding box center [1495, 332] width 82 height 25
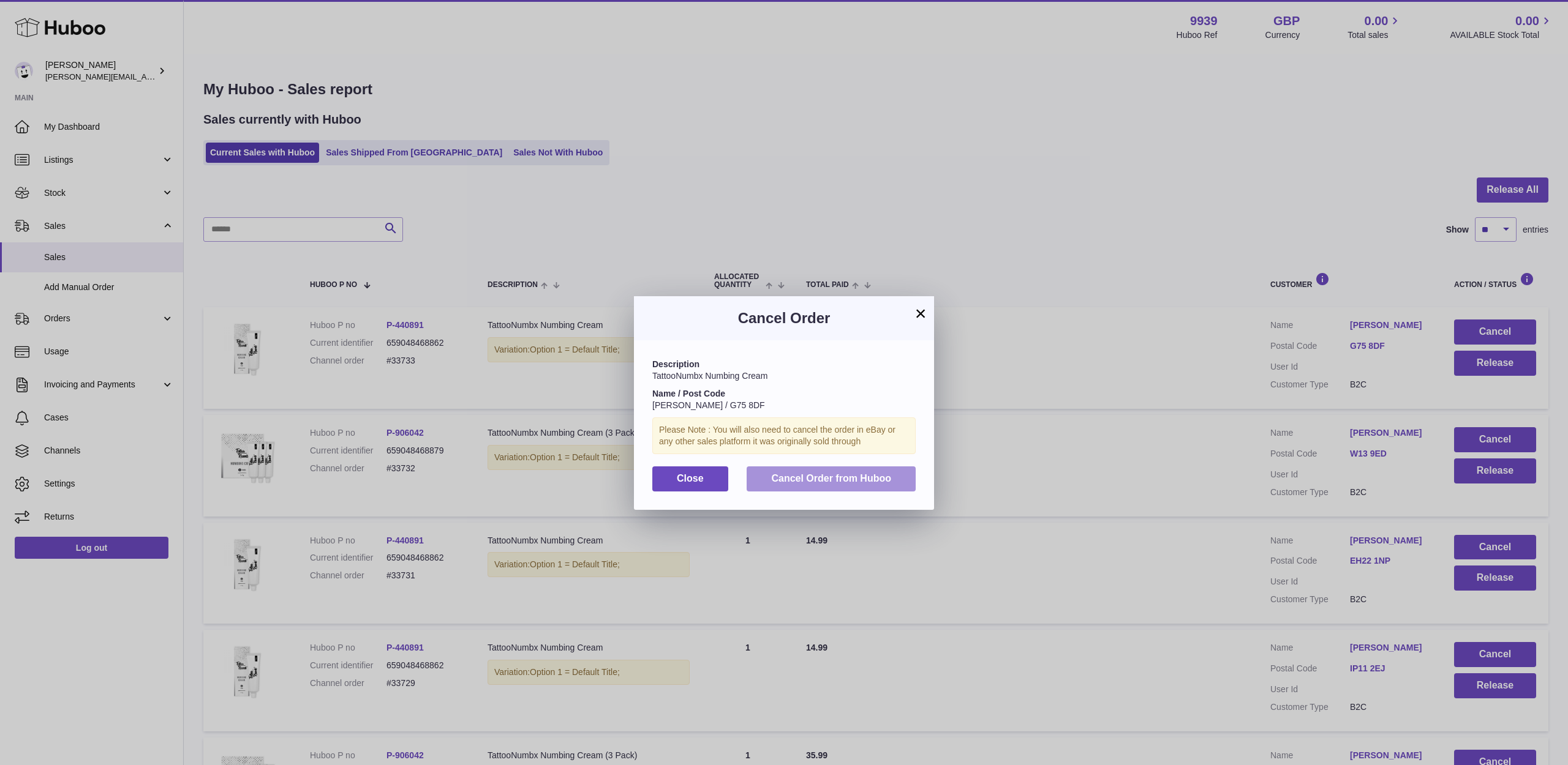
click at [887, 477] on span "Cancel Order from Huboo" at bounding box center [830, 478] width 120 height 11
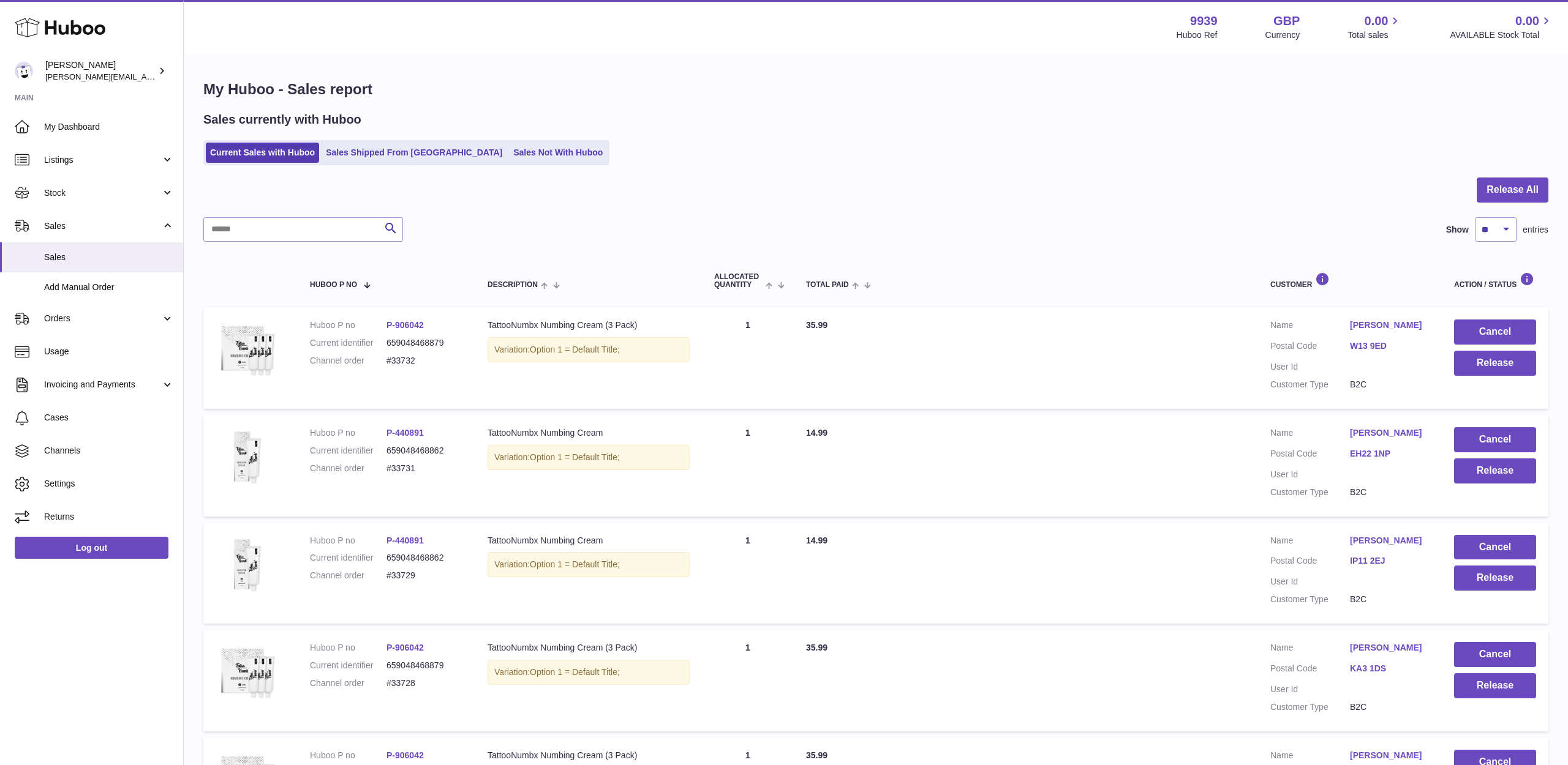
click at [1500, 330] on button "Cancel" at bounding box center [1495, 332] width 82 height 25
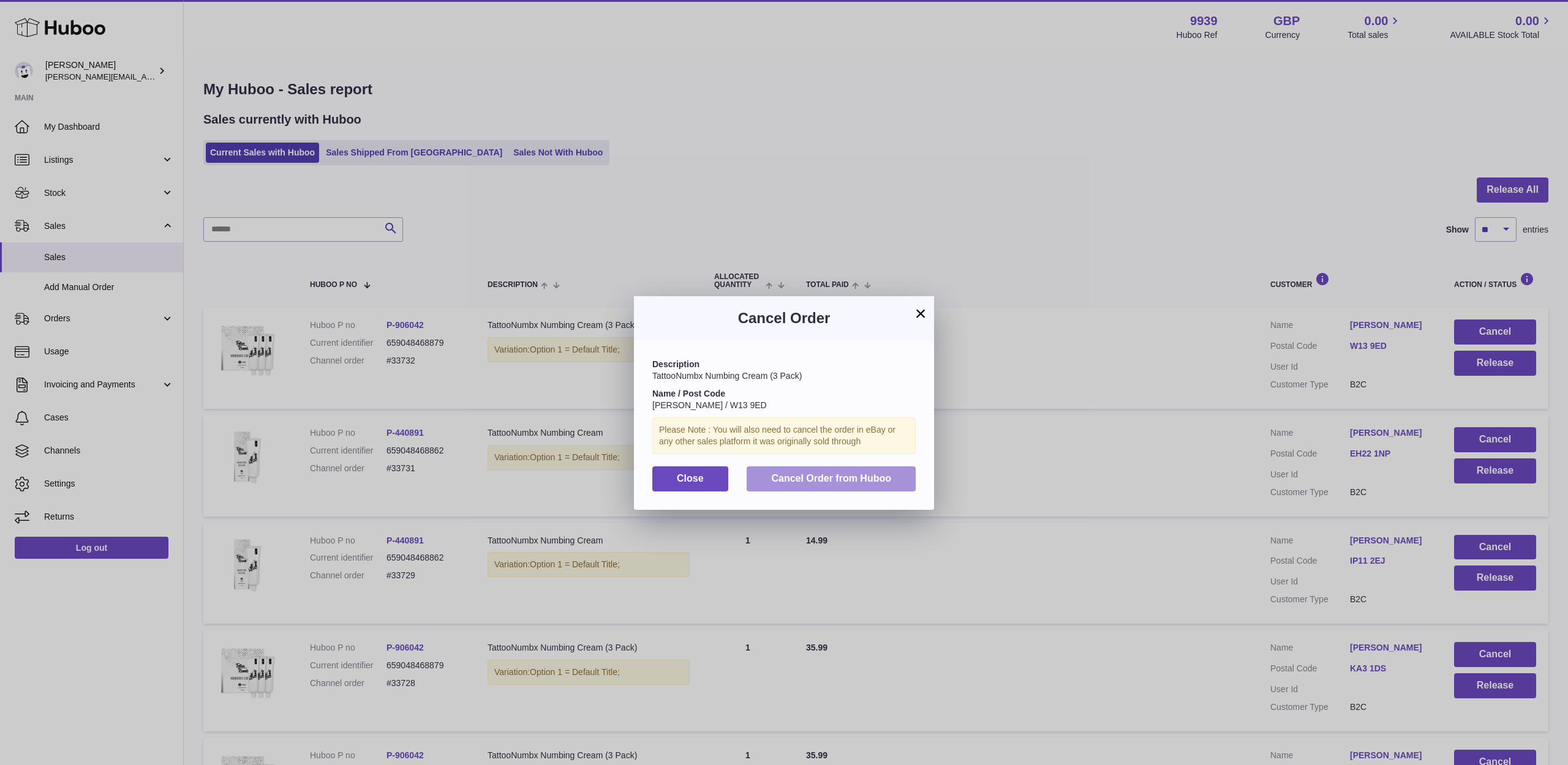
click at [873, 473] on span "Cancel Order from Huboo" at bounding box center [830, 478] width 120 height 11
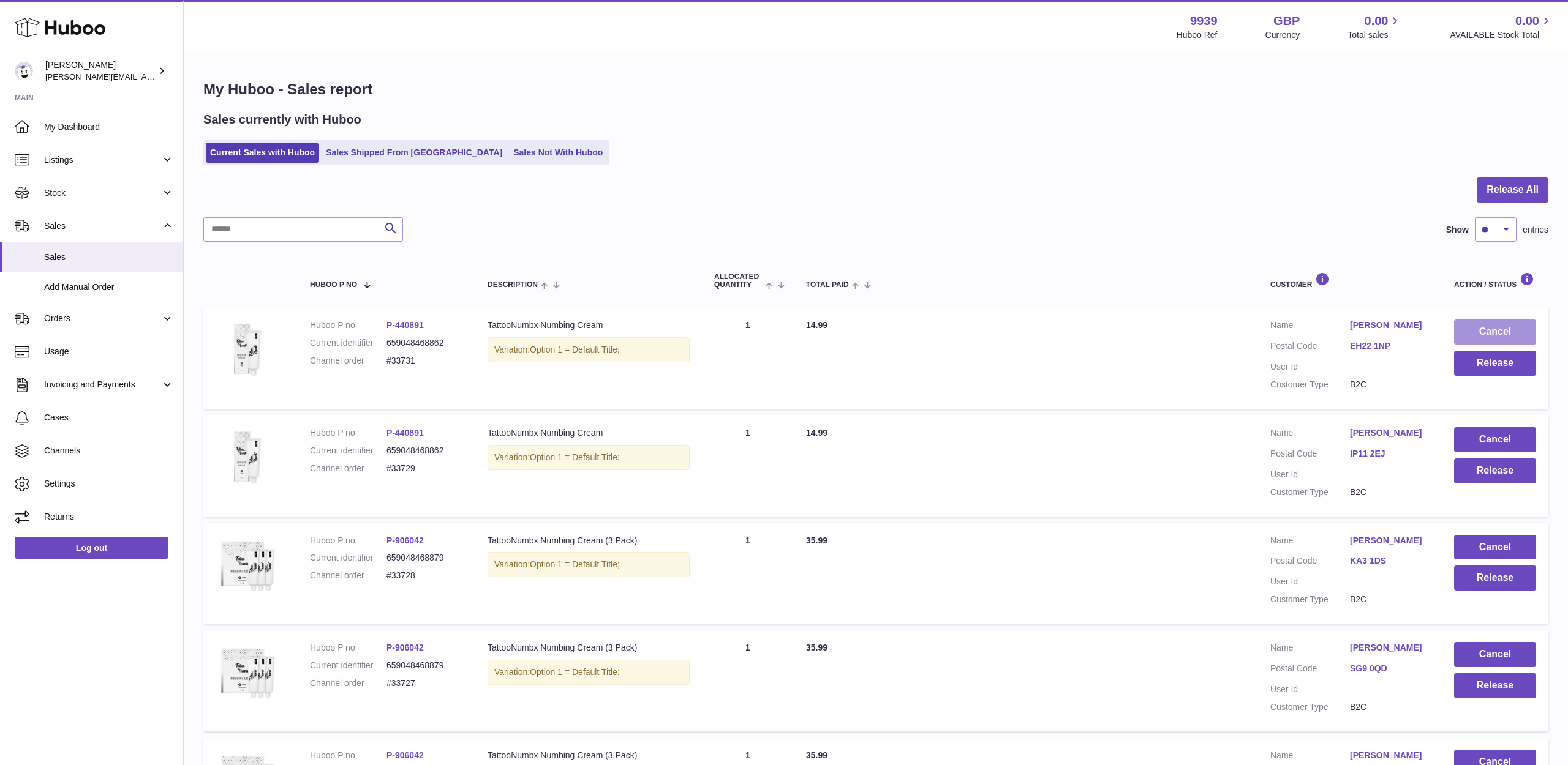
click at [1464, 332] on button "Cancel" at bounding box center [1495, 332] width 82 height 25
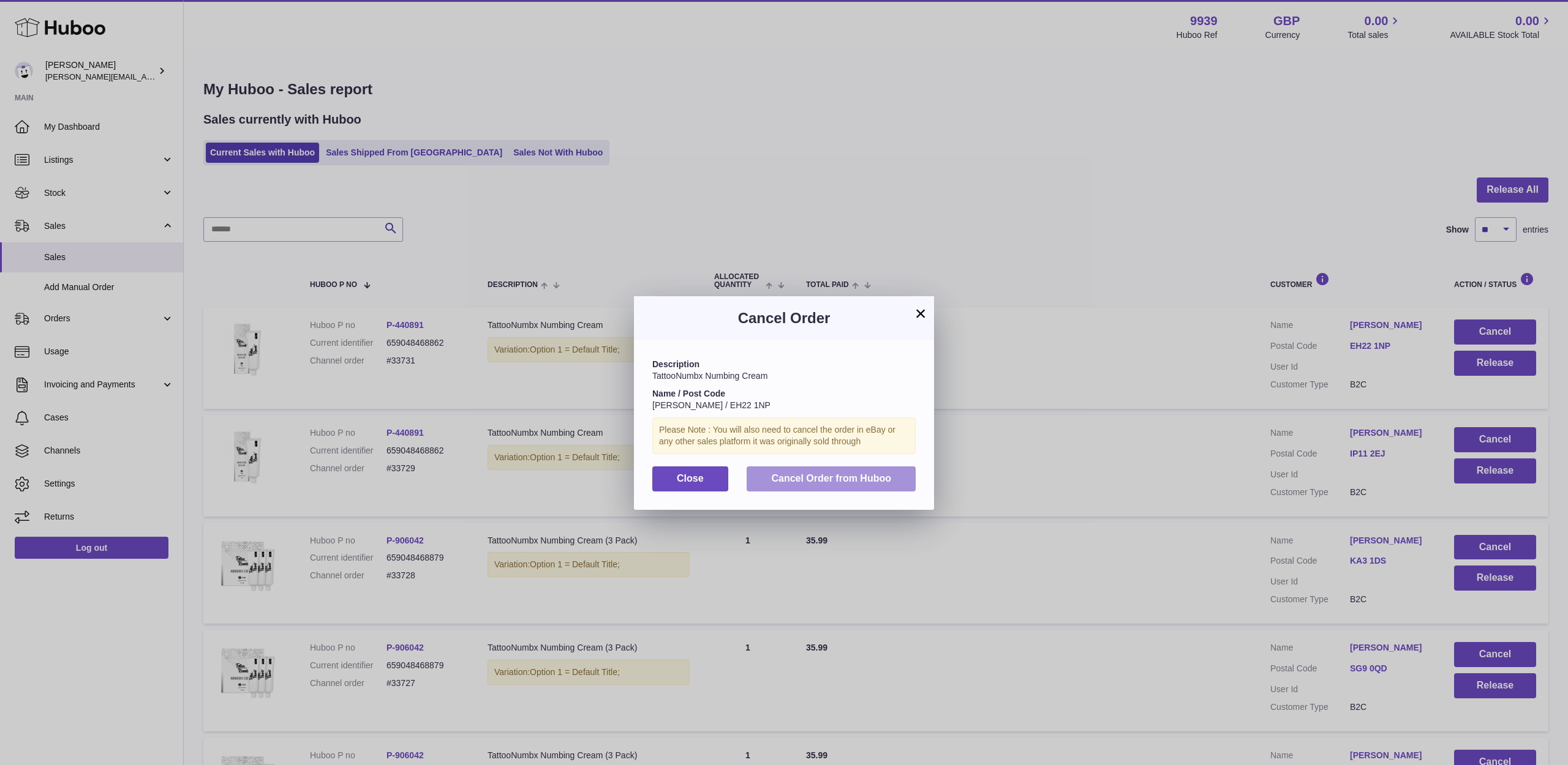
click at [889, 475] on span "Cancel Order from Huboo" at bounding box center [830, 478] width 120 height 11
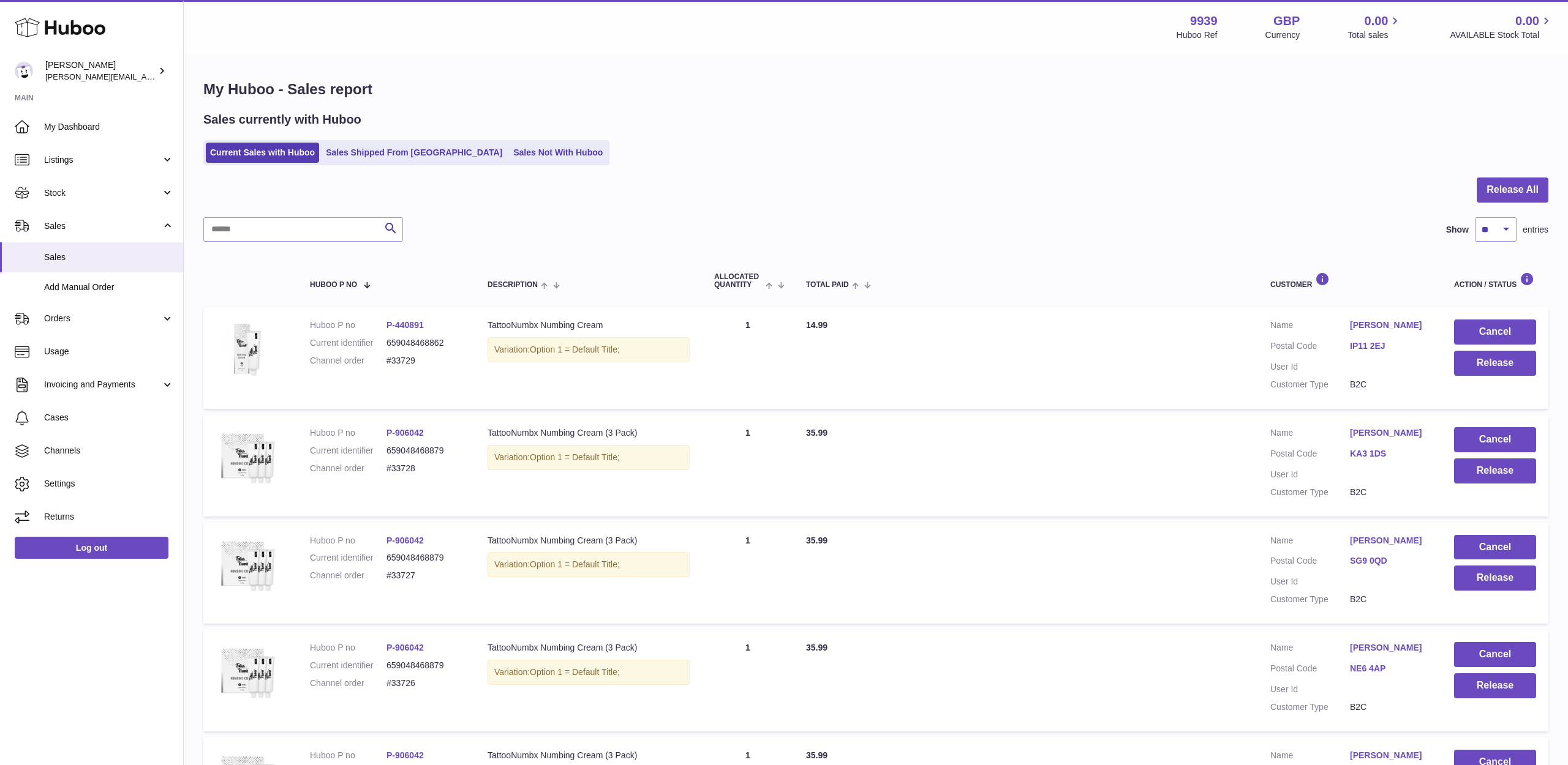
click at [1492, 332] on button "Cancel" at bounding box center [1495, 332] width 82 height 25
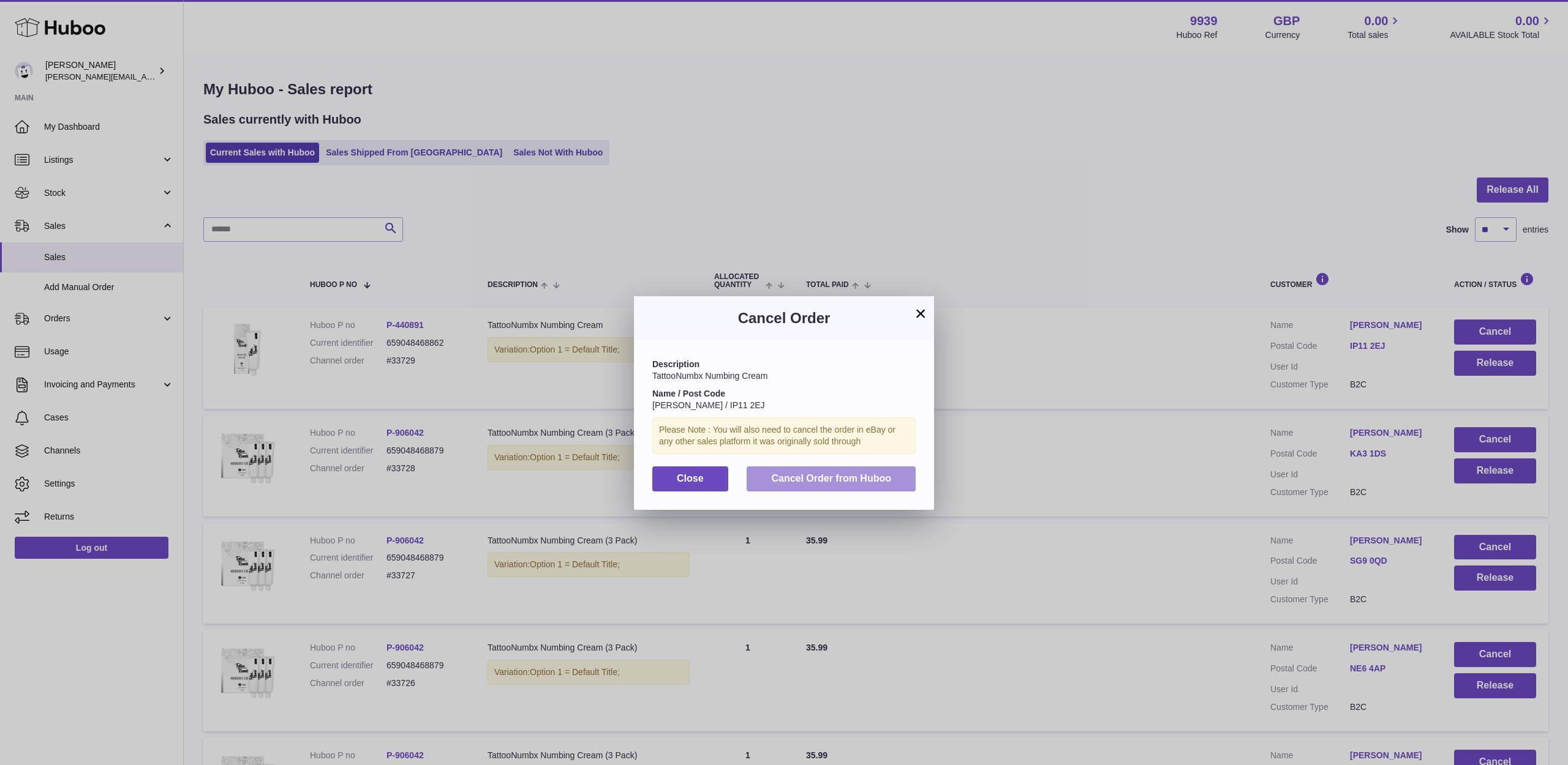
click at [881, 478] on span "Cancel Order from Huboo" at bounding box center [830, 478] width 120 height 11
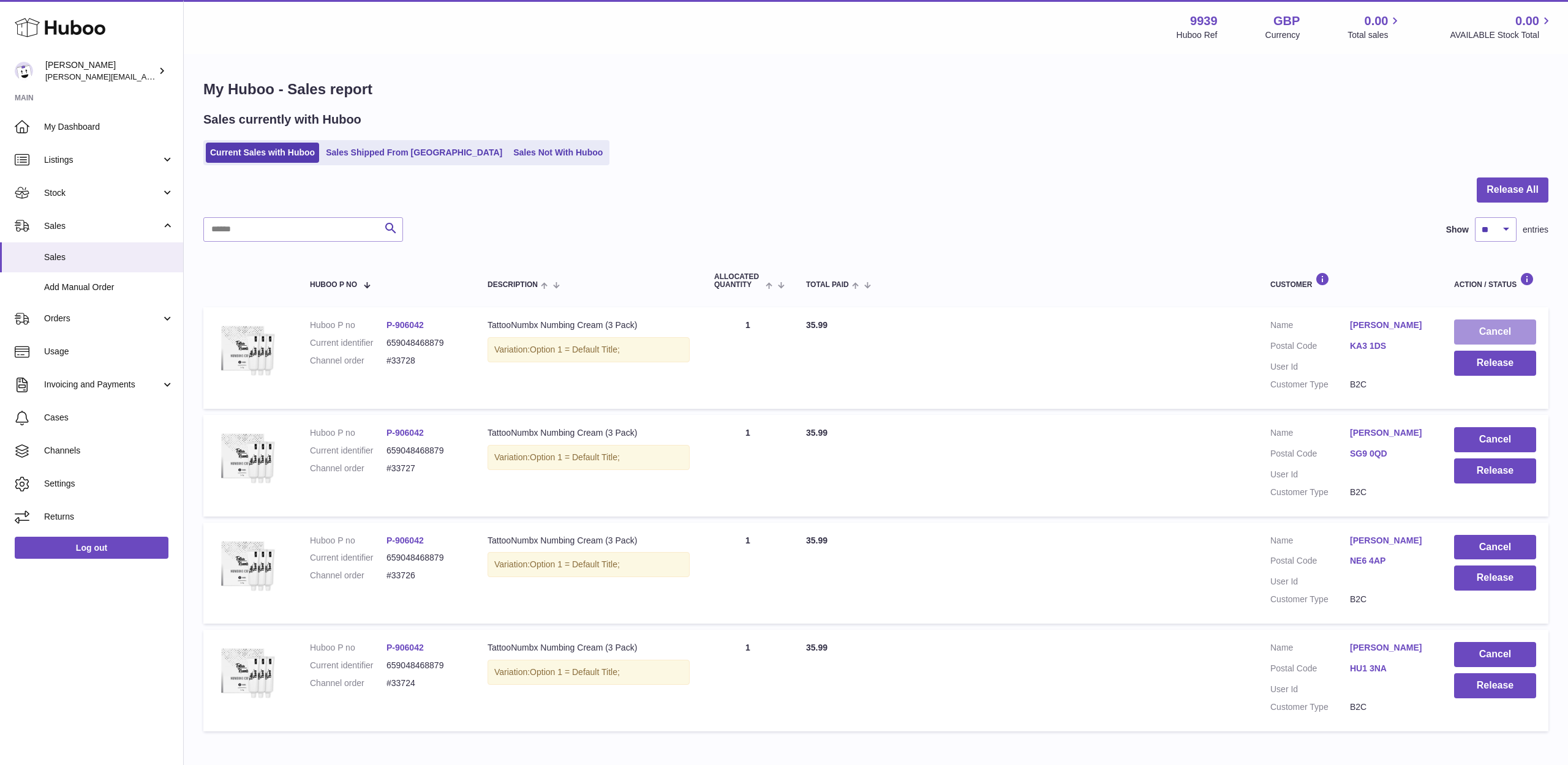
click at [1517, 330] on button "Cancel" at bounding box center [1495, 332] width 82 height 25
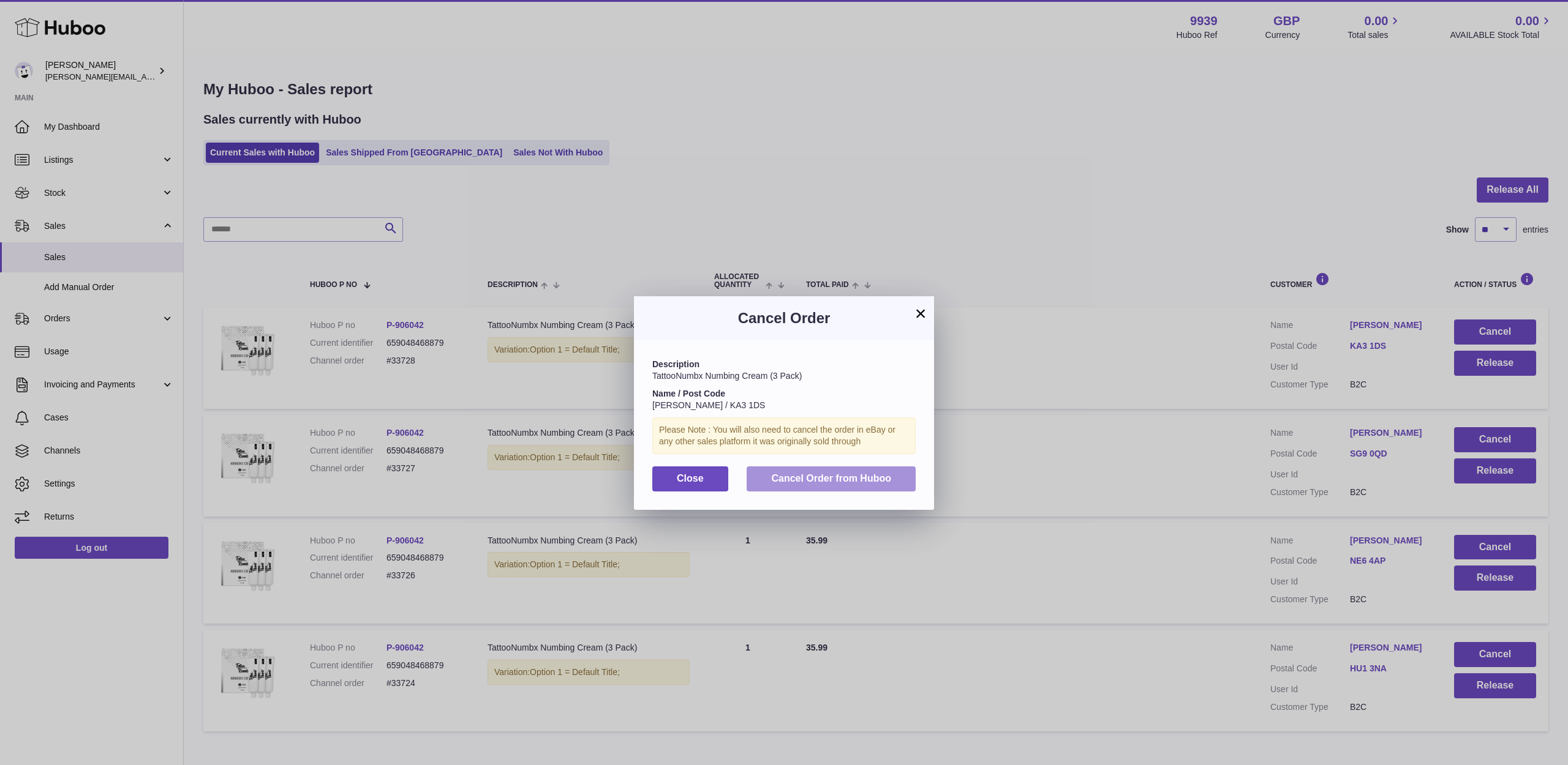
click at [868, 484] on button "Cancel Order from Huboo" at bounding box center [830, 479] width 169 height 25
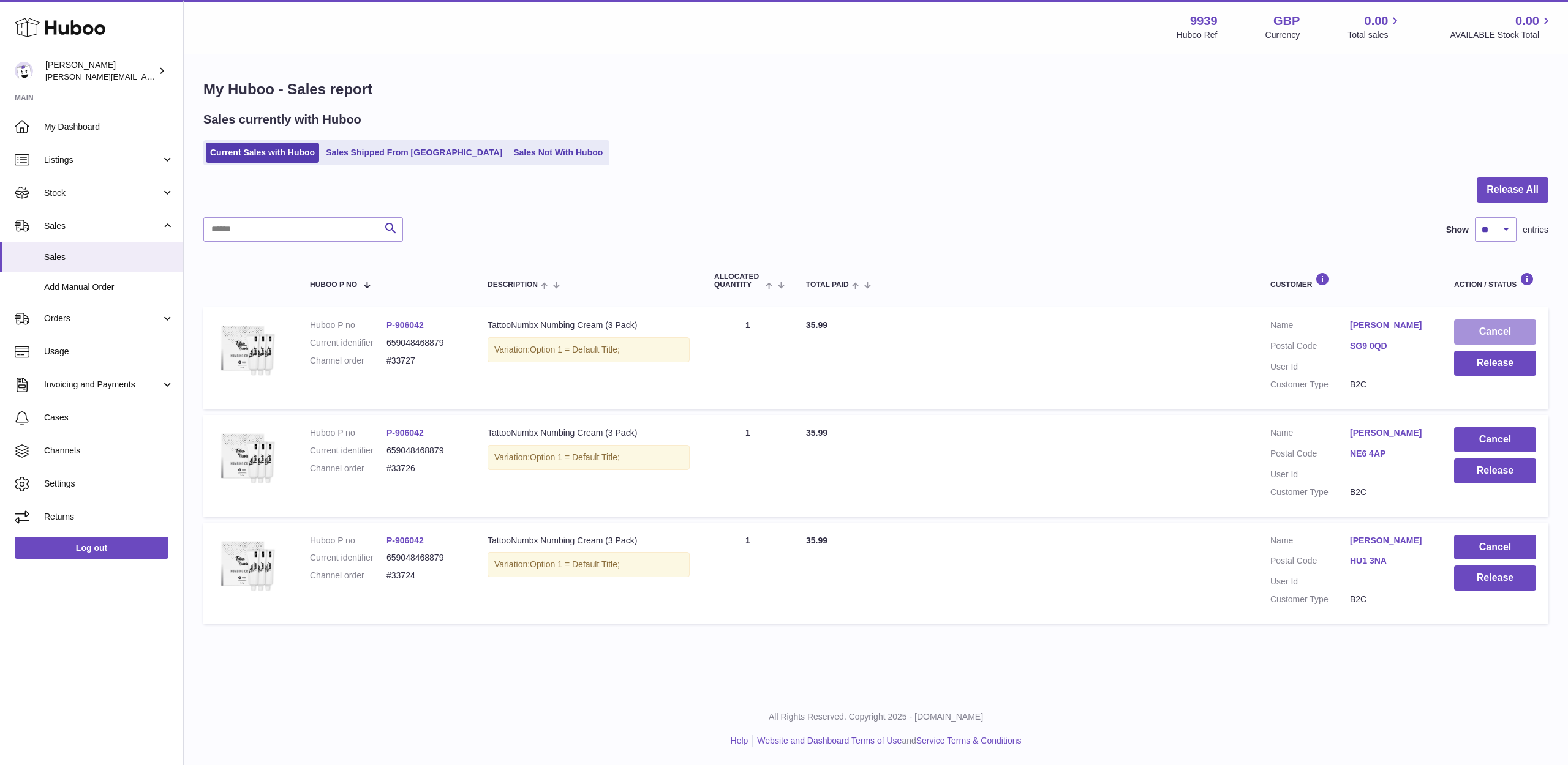
click at [1511, 333] on button "Cancel" at bounding box center [1495, 332] width 82 height 25
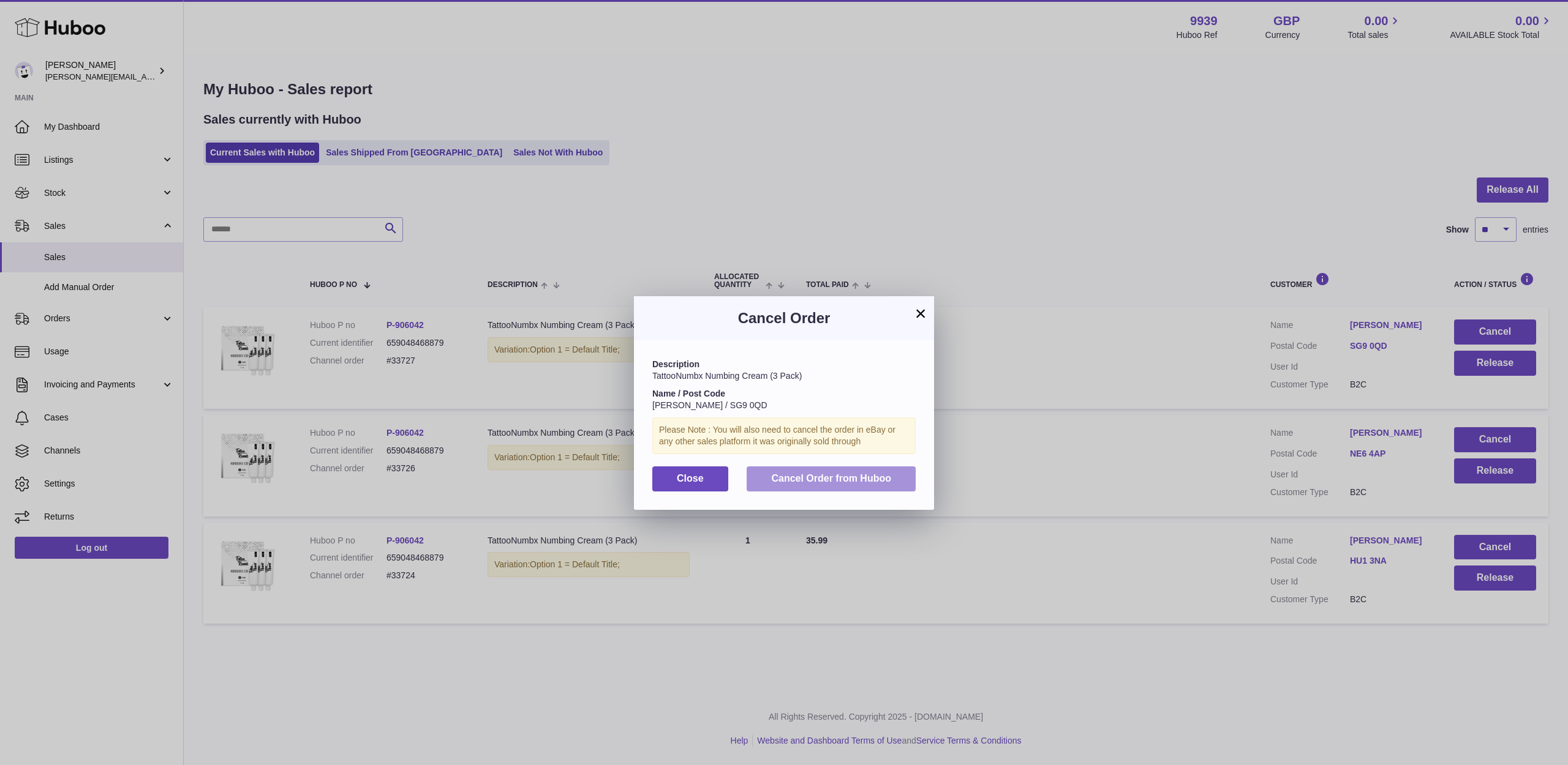
click at [857, 466] on button "Cancel Order from Huboo" at bounding box center [830, 479] width 169 height 25
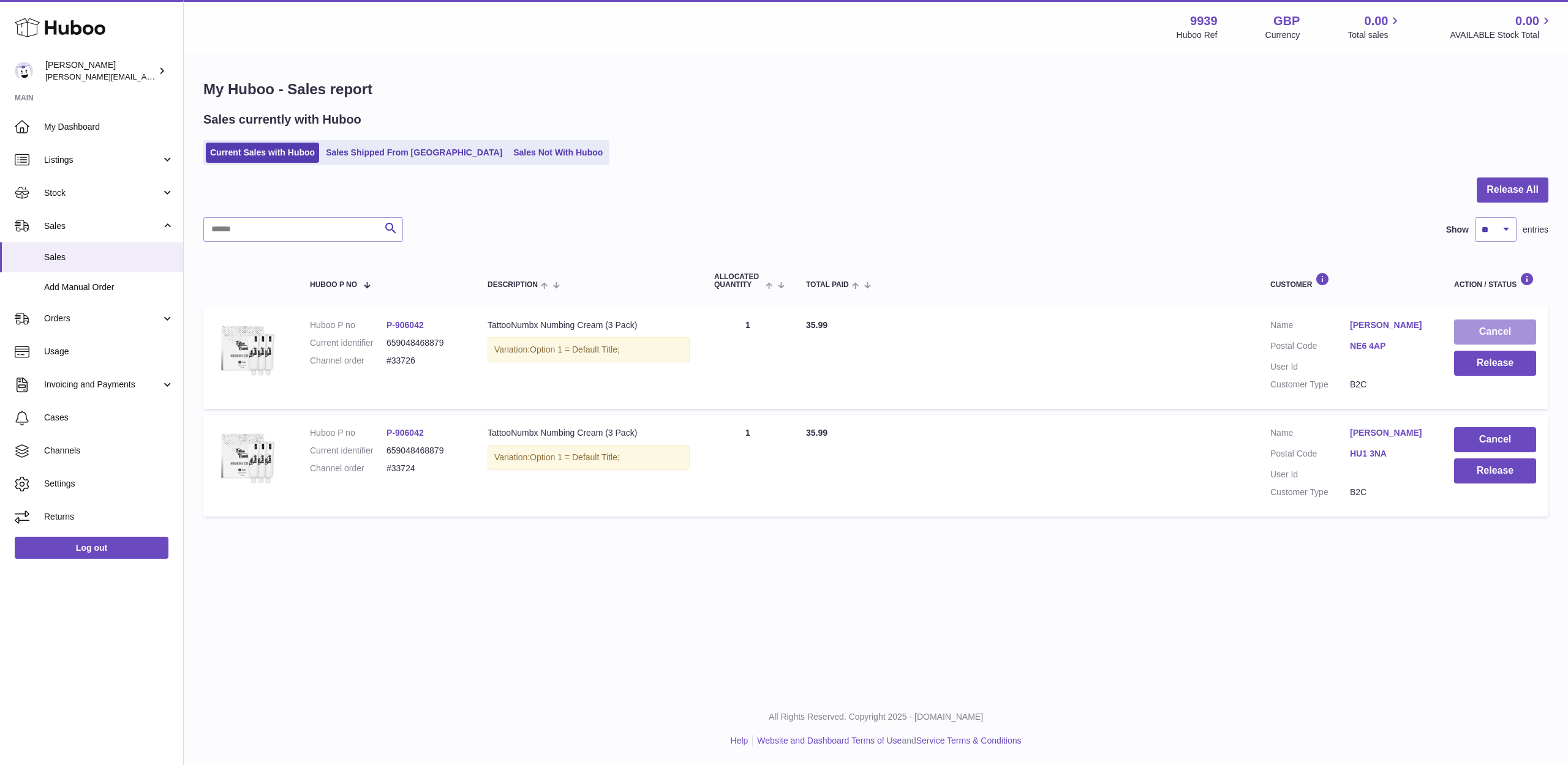
click at [1478, 332] on button "Cancel" at bounding box center [1495, 332] width 82 height 25
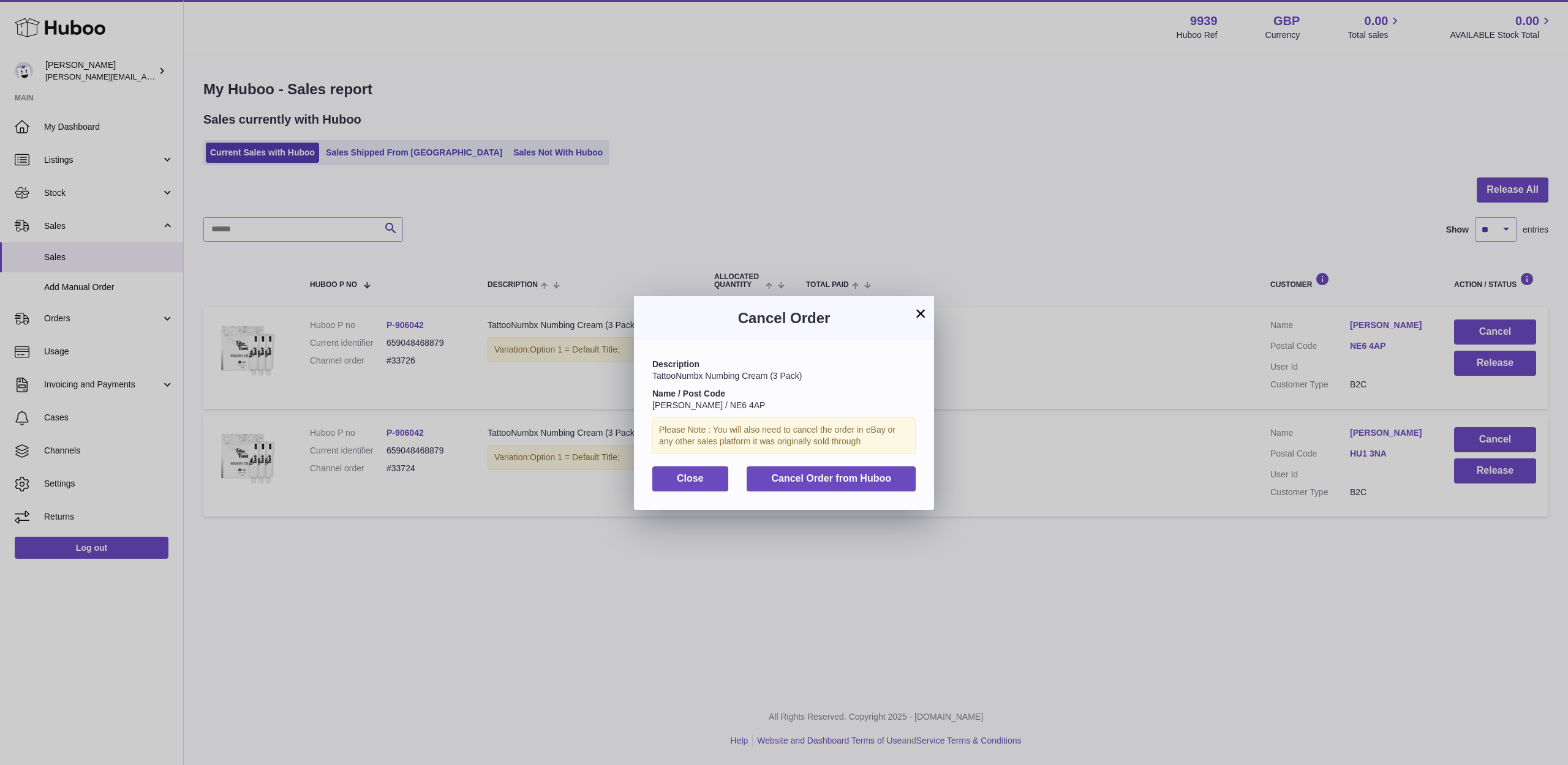
click at [893, 473] on button "Cancel Order from Huboo" at bounding box center [830, 479] width 169 height 25
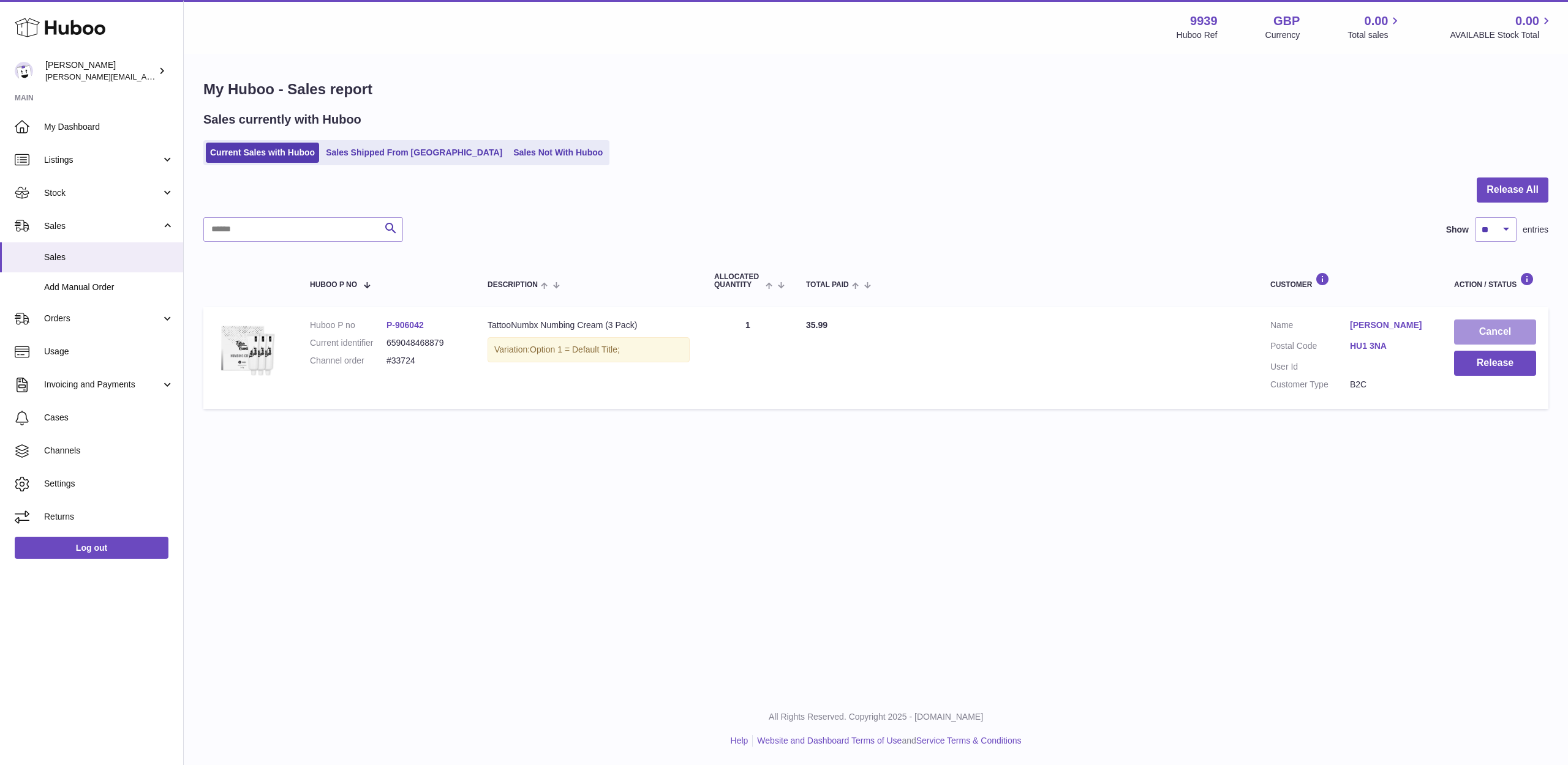
click at [1503, 337] on button "Cancel" at bounding box center [1495, 332] width 82 height 25
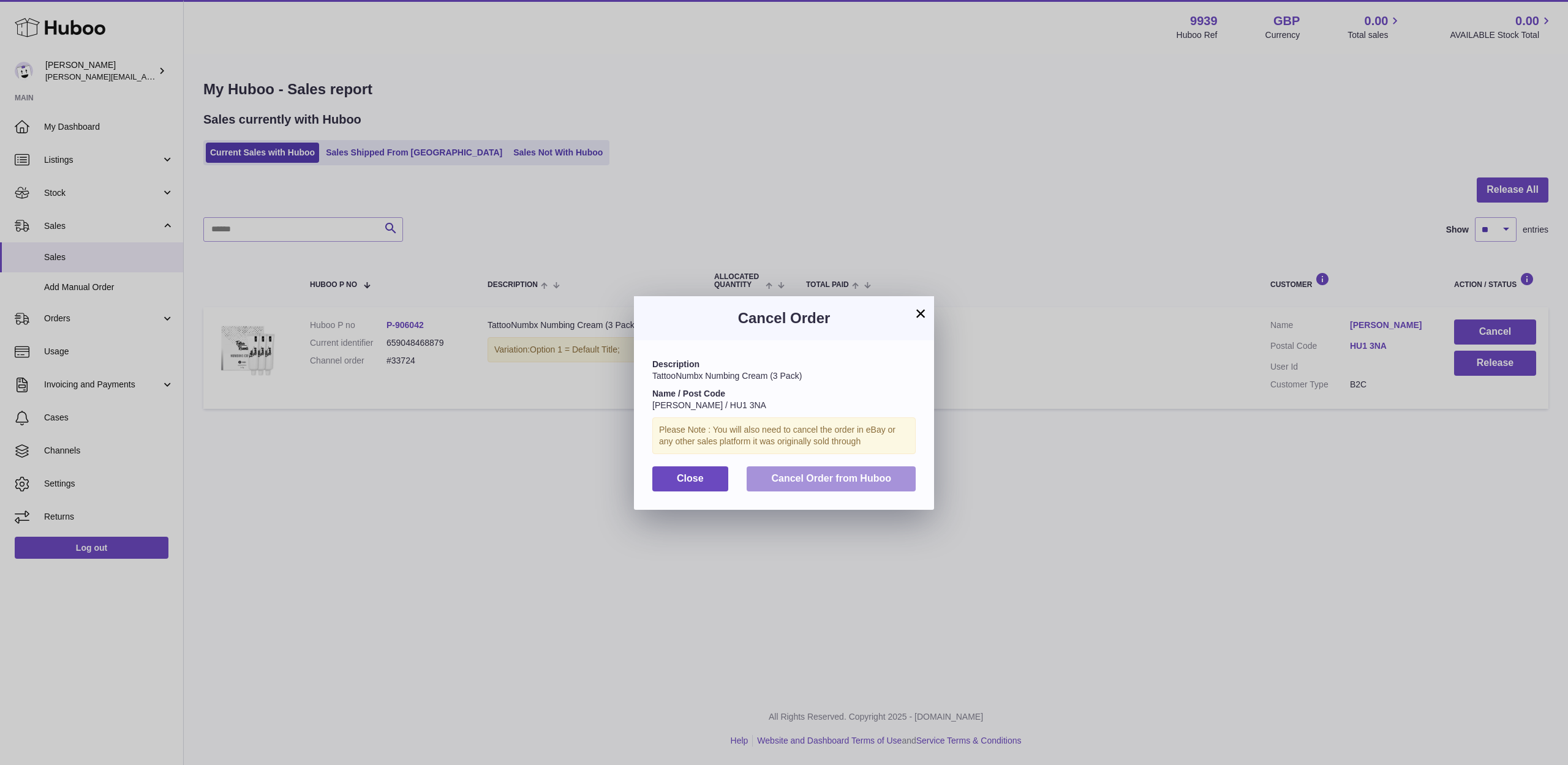
click at [829, 482] on button "Cancel Order from Huboo" at bounding box center [830, 479] width 169 height 25
